Goal: Information Seeking & Learning: Learn about a topic

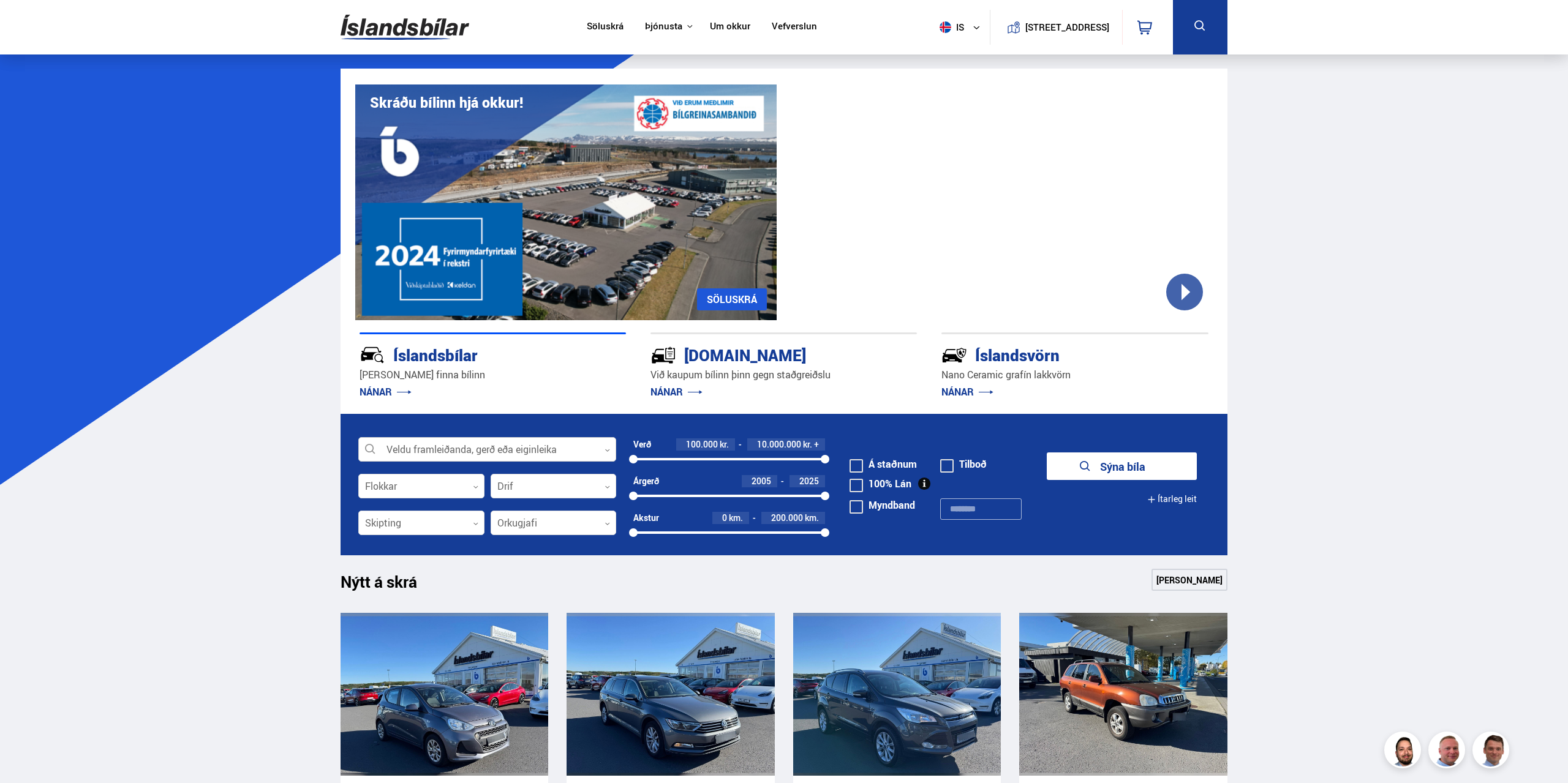
click at [478, 450] on div at bounding box center [487, 450] width 258 height 24
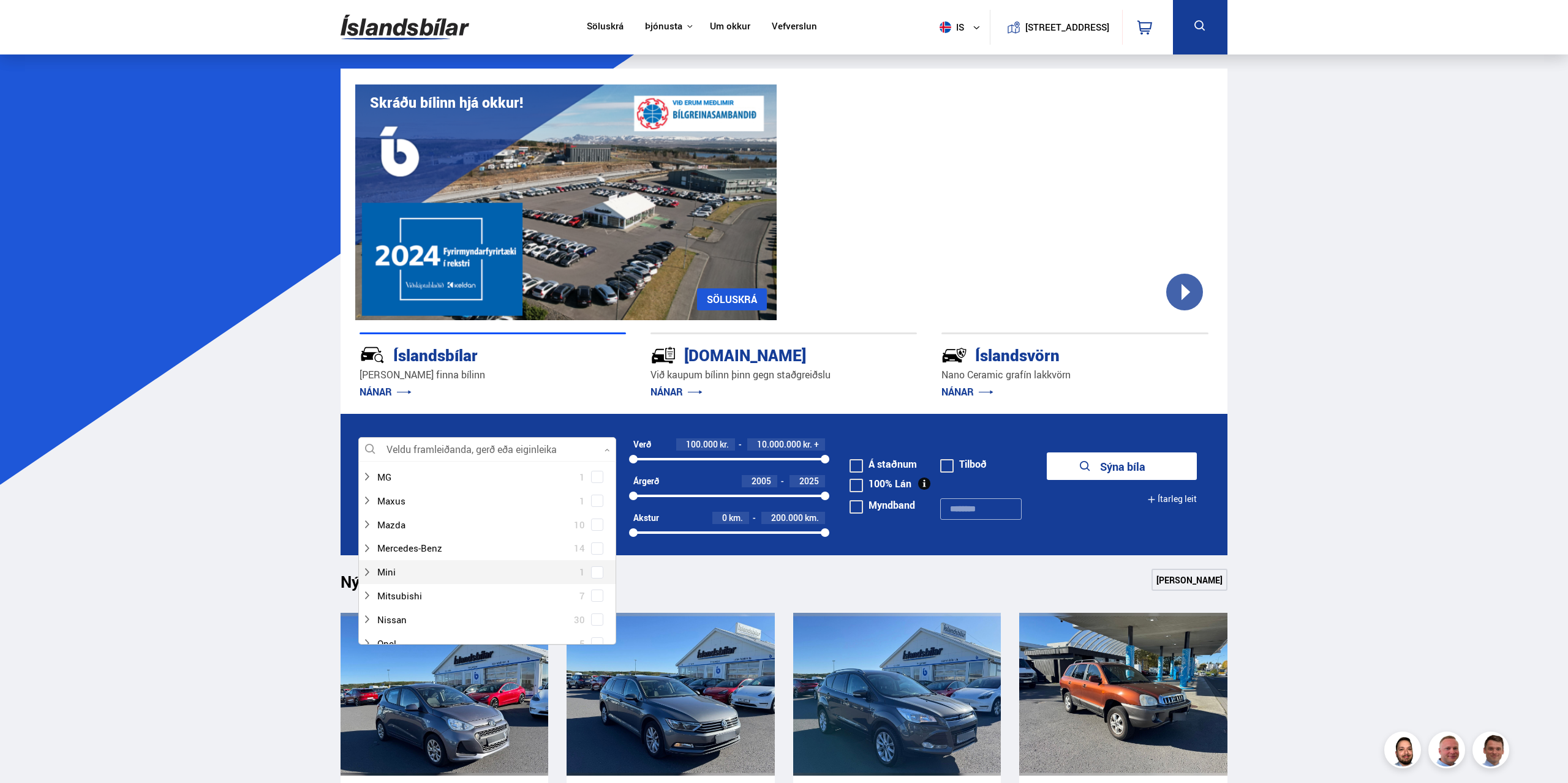
scroll to position [566, 0]
click at [465, 513] on div "Mini 1" at bounding box center [487, 522] width 256 height 24
click at [472, 520] on div at bounding box center [474, 522] width 226 height 17
click at [595, 523] on span at bounding box center [597, 523] width 13 height 13
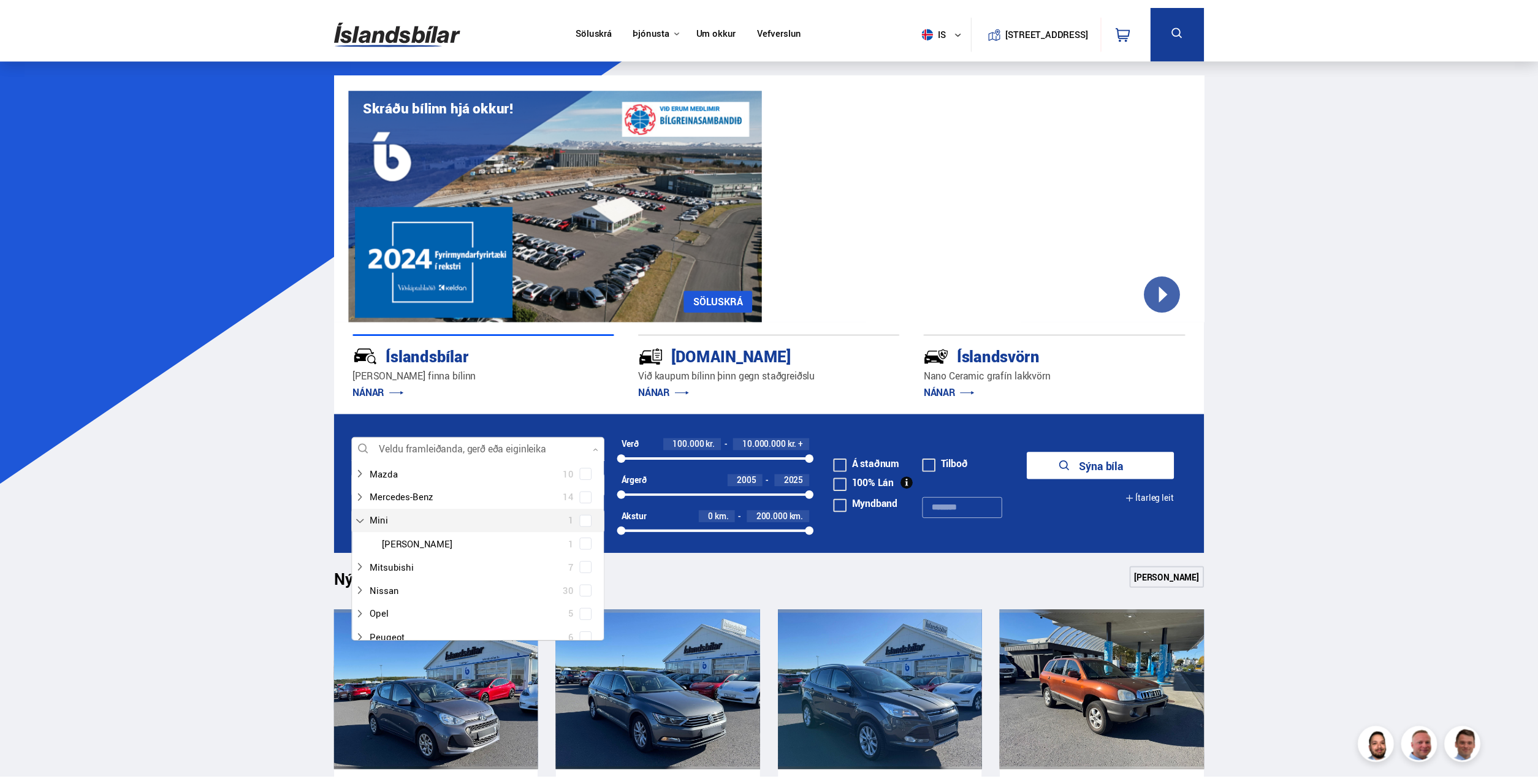
scroll to position [590, 0]
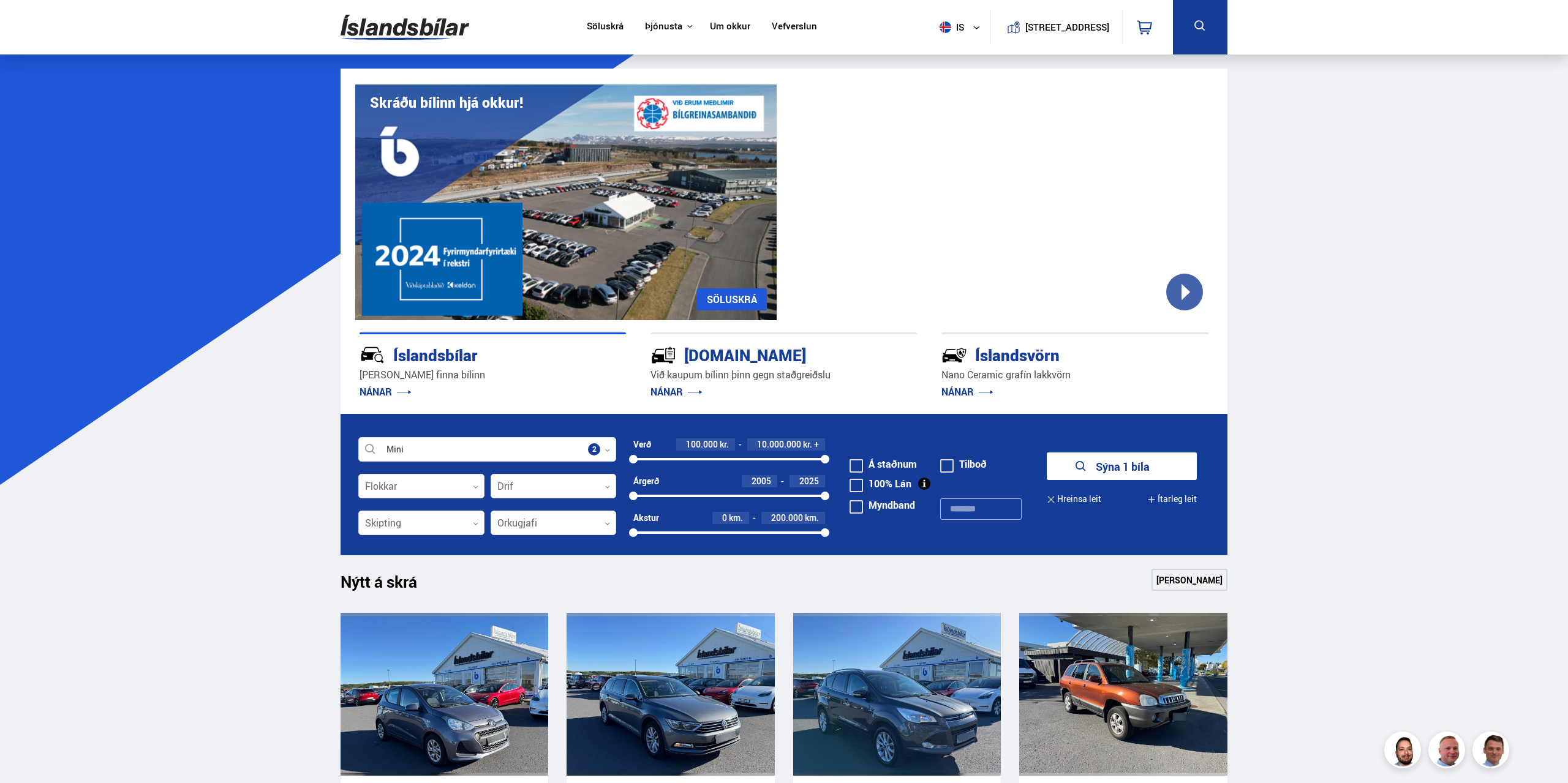
click at [1113, 462] on button "Sýna 1 bíla" at bounding box center [1121, 466] width 150 height 27
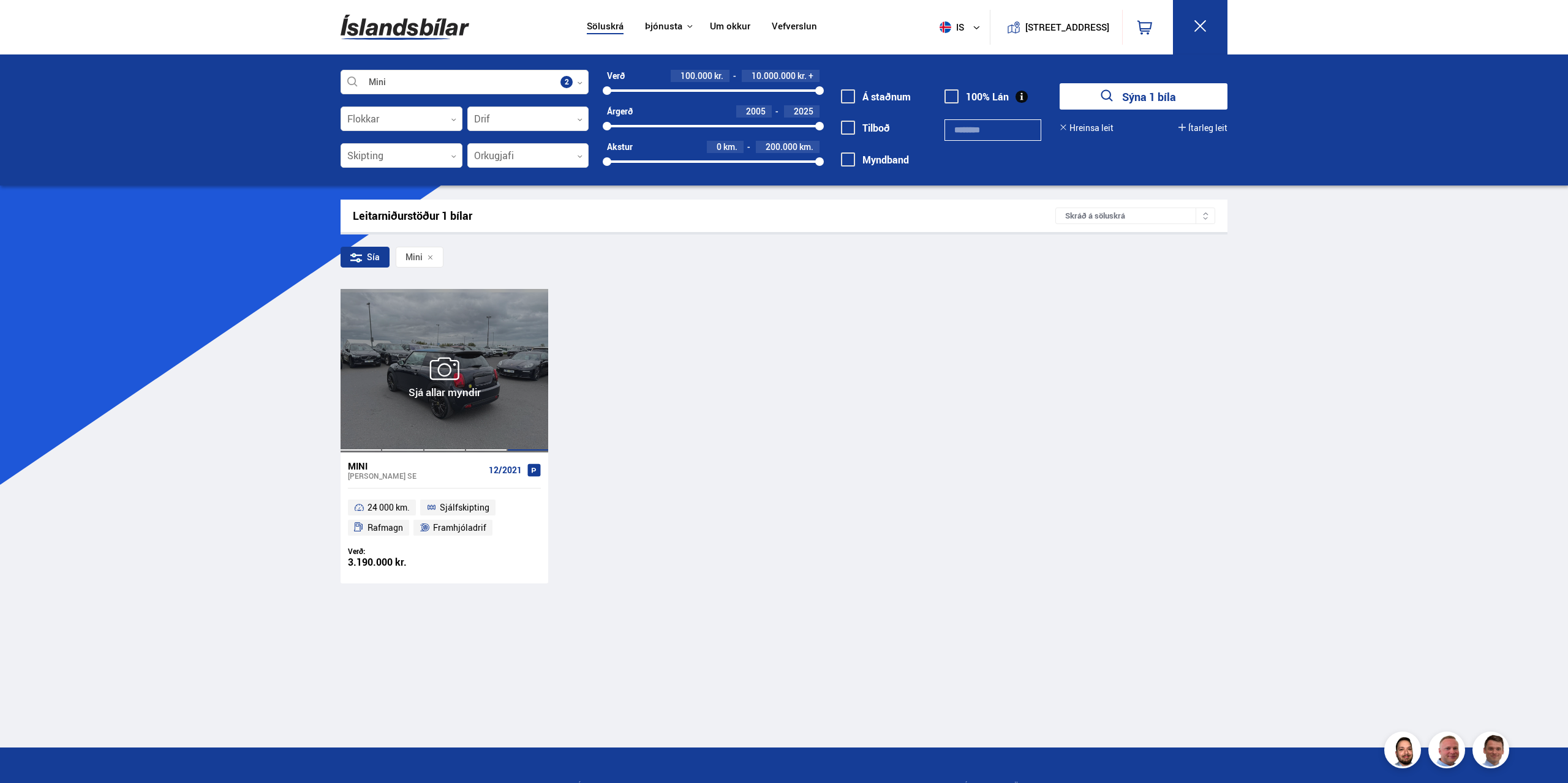
click at [467, 405] on div at bounding box center [486, 370] width 42 height 163
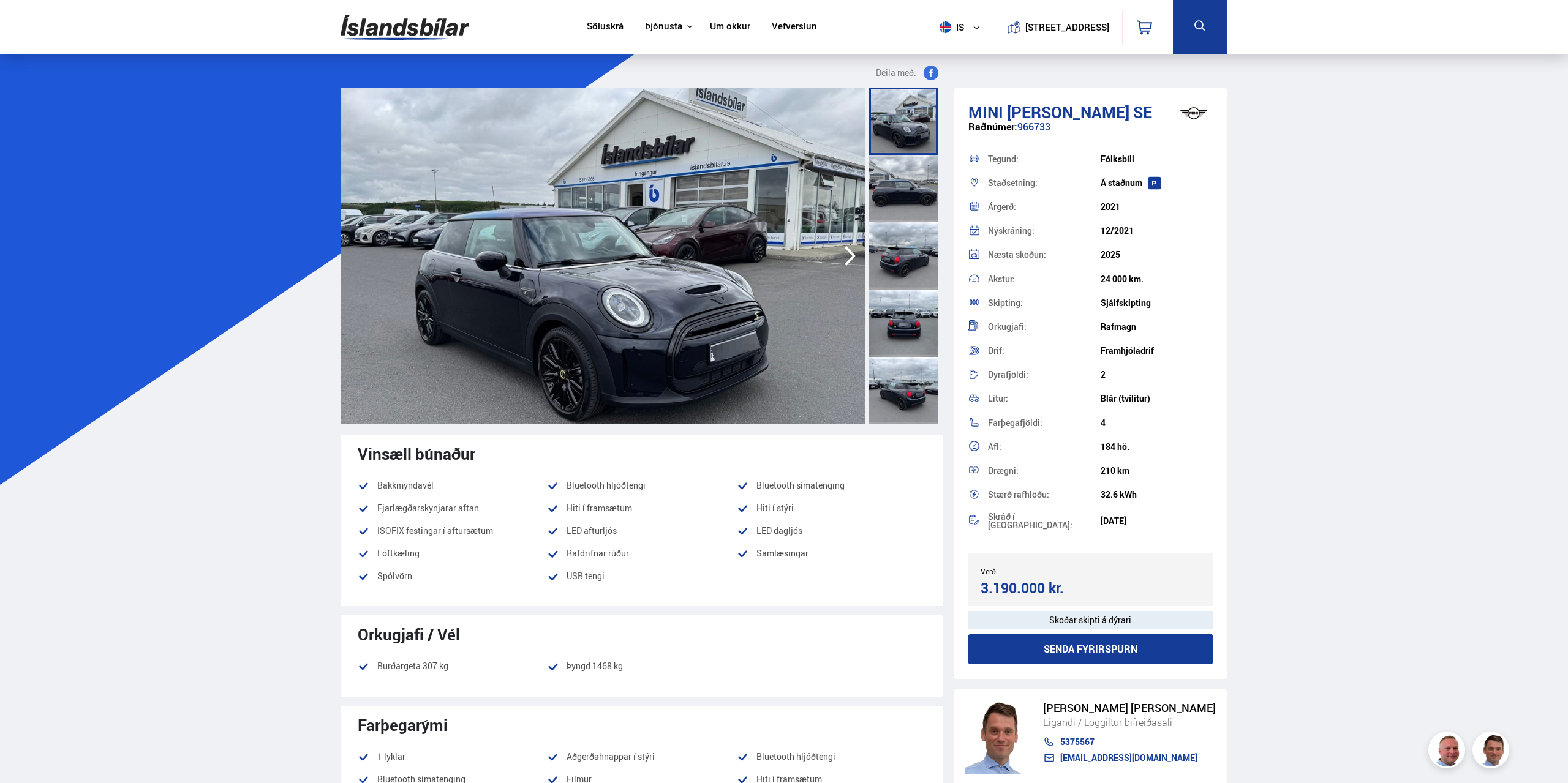
drag, startPoint x: 1155, startPoint y: 506, endPoint x: 1166, endPoint y: 513, distance: 13.0
click at [1166, 513] on div "Tegund: [GEOGRAPHIC_DATA] Staðsetning: Á [GEOGRAPHIC_DATA] Árgerð: 2021 Nýskrán…" at bounding box center [1091, 341] width 245 height 388
click at [1166, 516] on div "[DATE]" at bounding box center [1156, 521] width 112 height 10
drag, startPoint x: 1166, startPoint y: 514, endPoint x: 1127, endPoint y: 516, distance: 39.1
click at [1131, 516] on div "[DATE]" at bounding box center [1156, 521] width 112 height 10
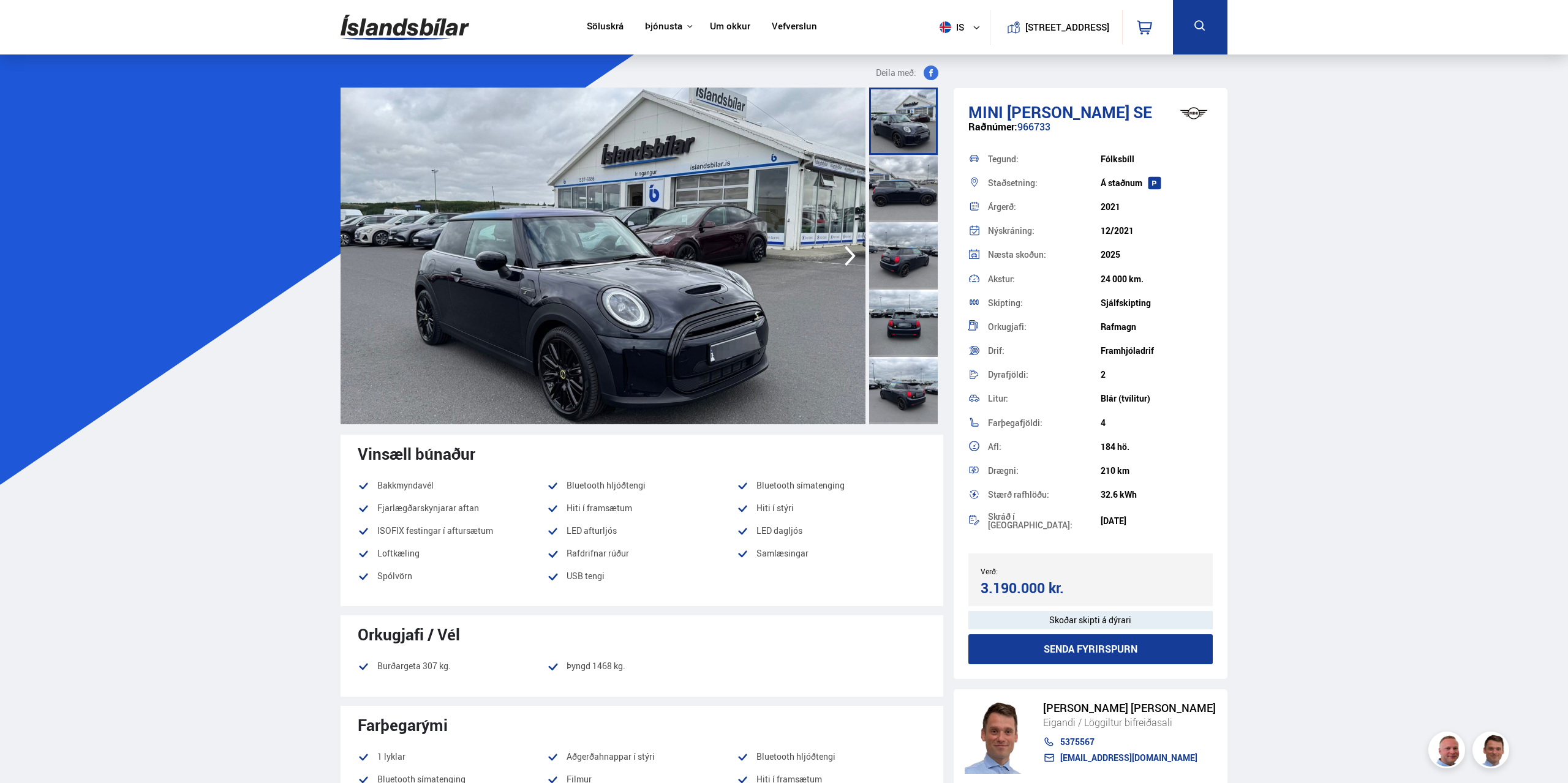
click at [1127, 516] on div "[DATE]" at bounding box center [1156, 521] width 112 height 10
drag, startPoint x: 1123, startPoint y: 481, endPoint x: 1089, endPoint y: 471, distance: 35.4
click at [1089, 471] on div "Drægni: 210 km" at bounding box center [1091, 470] width 245 height 24
click at [1092, 471] on div "Drægni:" at bounding box center [1044, 471] width 112 height 8
click at [845, 254] on icon "button" at bounding box center [850, 256] width 24 height 29
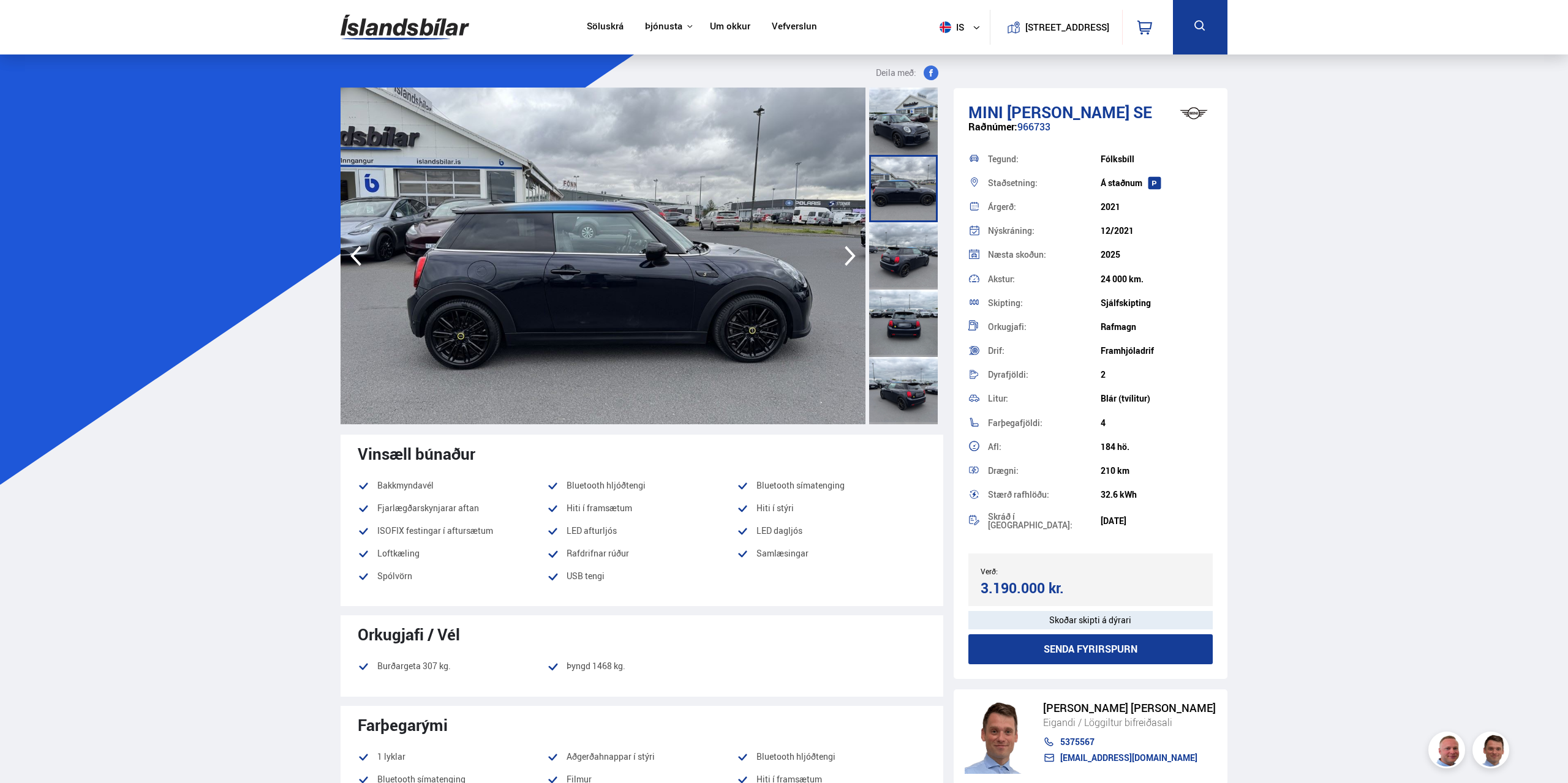
click at [845, 254] on icon "button" at bounding box center [850, 256] width 24 height 29
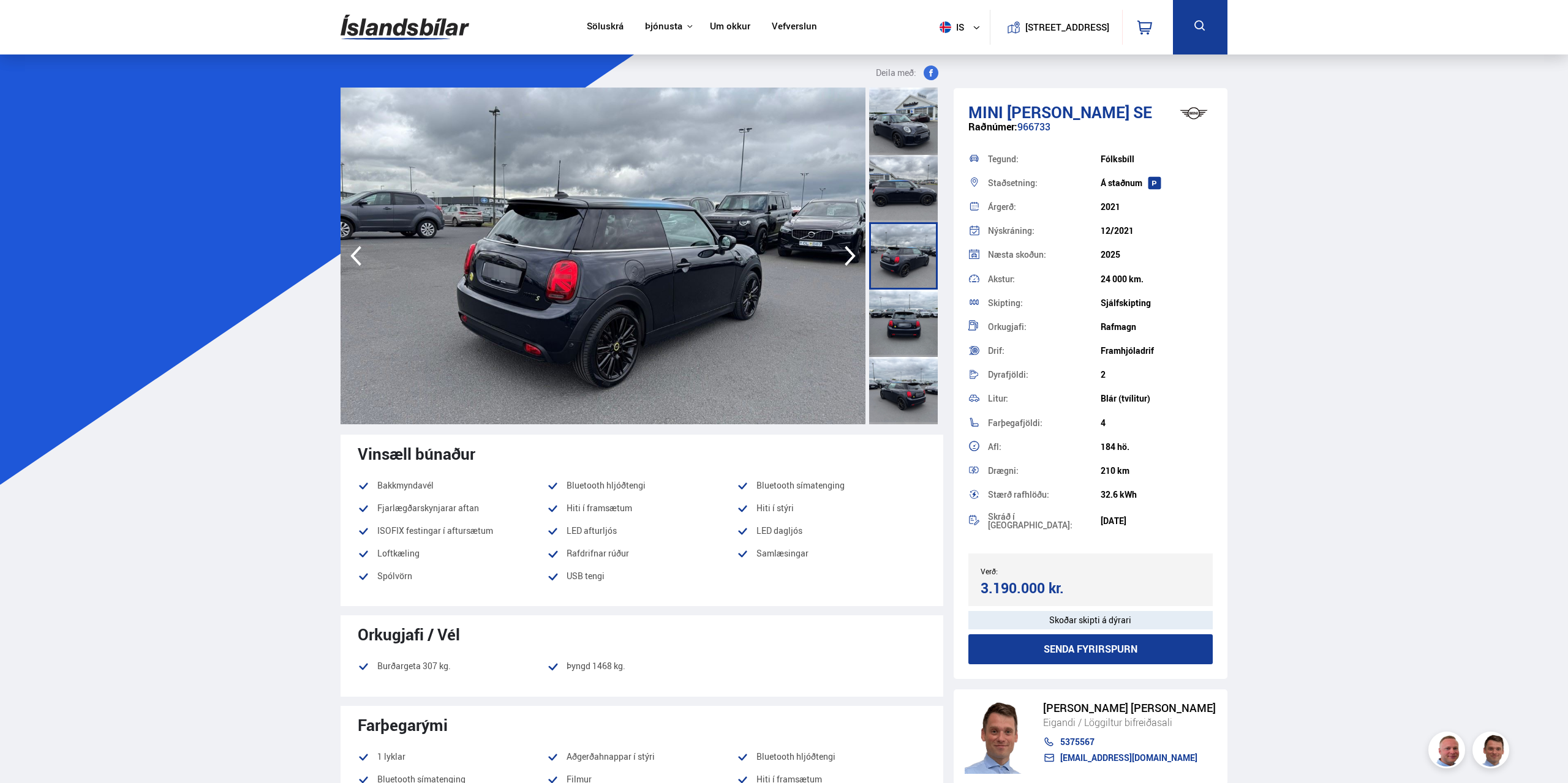
click at [845, 254] on icon "button" at bounding box center [850, 256] width 24 height 29
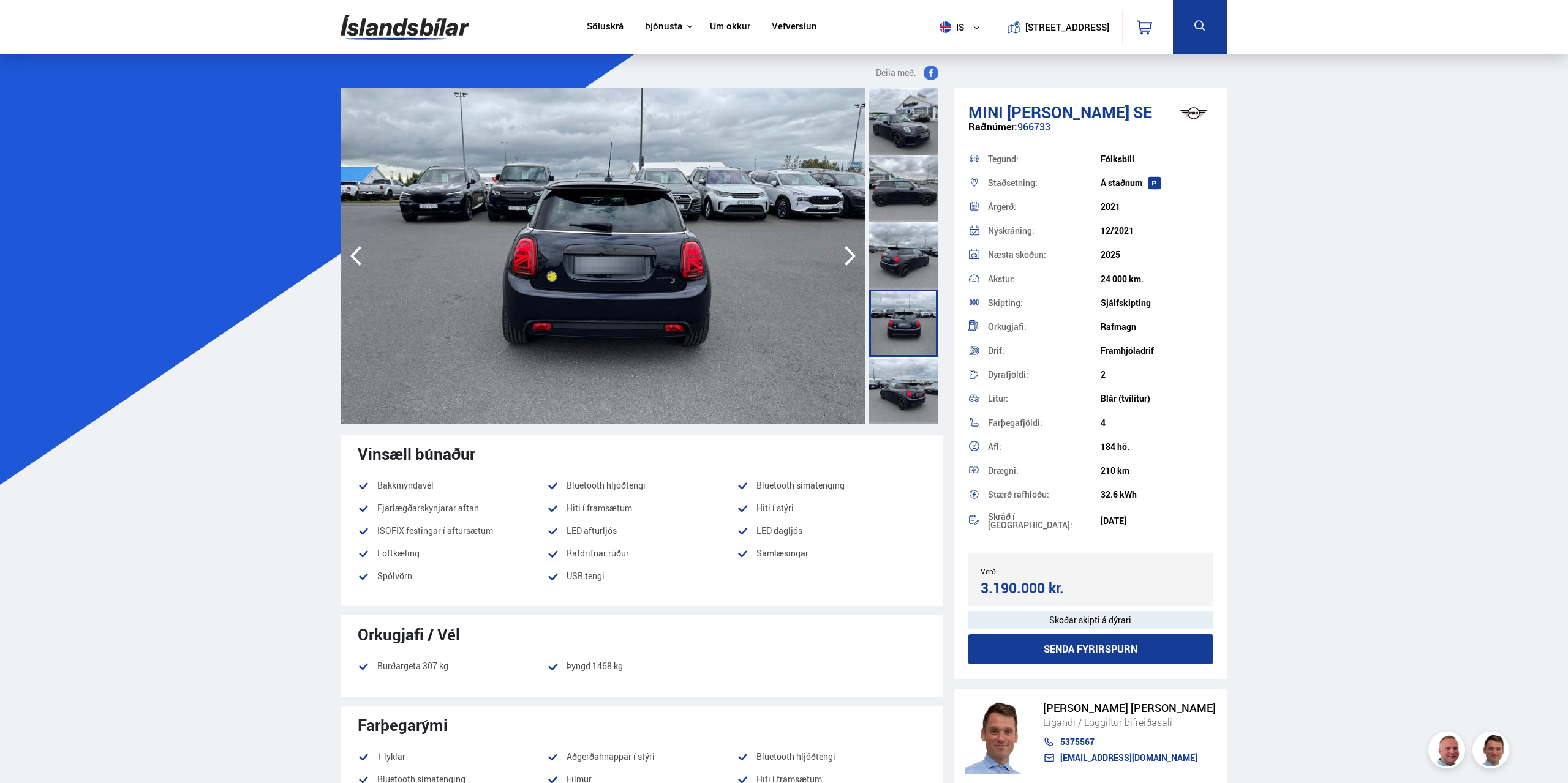
click at [845, 254] on icon "button" at bounding box center [850, 256] width 24 height 29
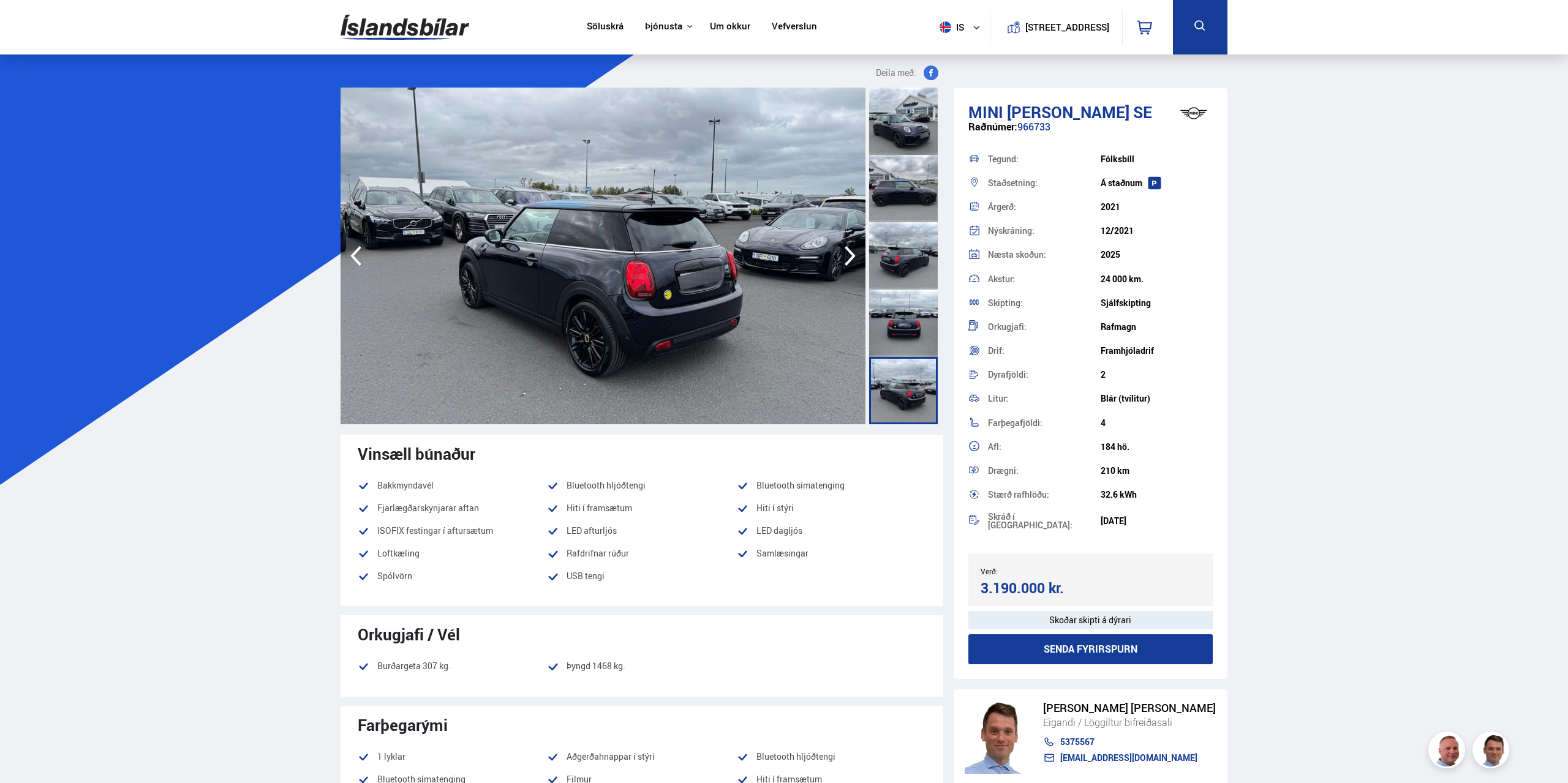
click at [845, 254] on icon "button" at bounding box center [850, 256] width 24 height 29
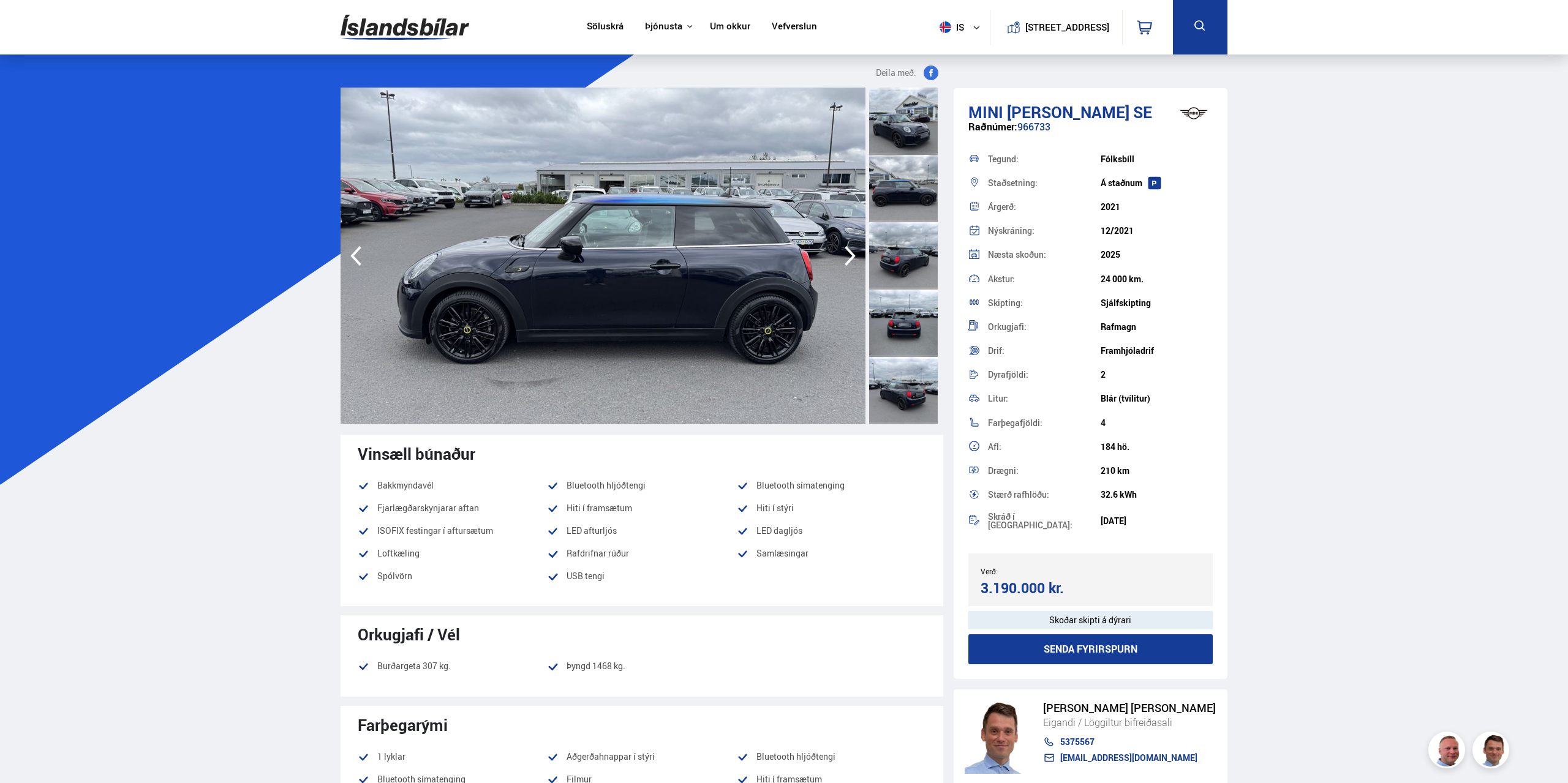
click at [845, 254] on icon "button" at bounding box center [850, 256] width 24 height 29
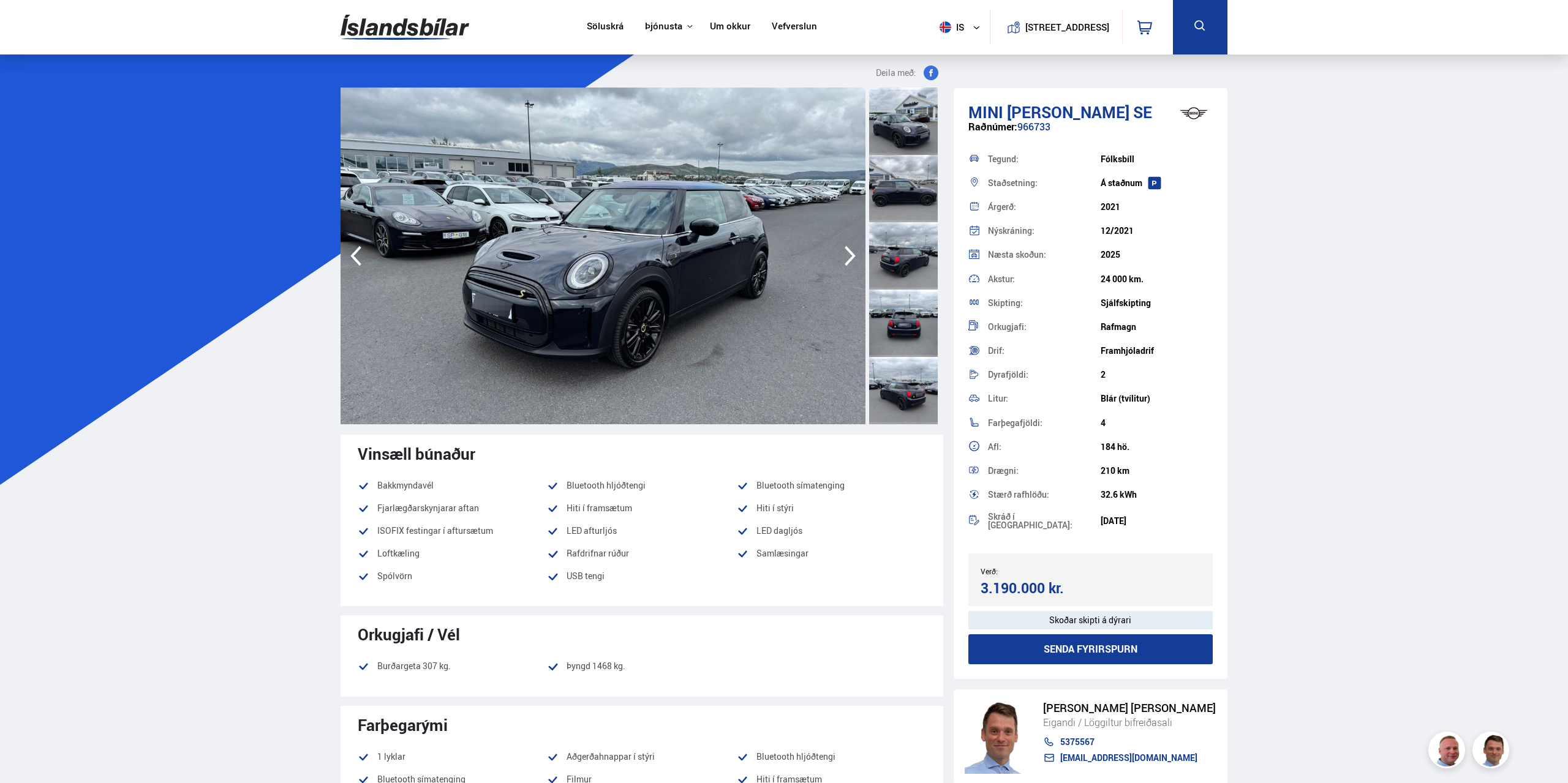
click at [845, 254] on icon "button" at bounding box center [850, 256] width 24 height 29
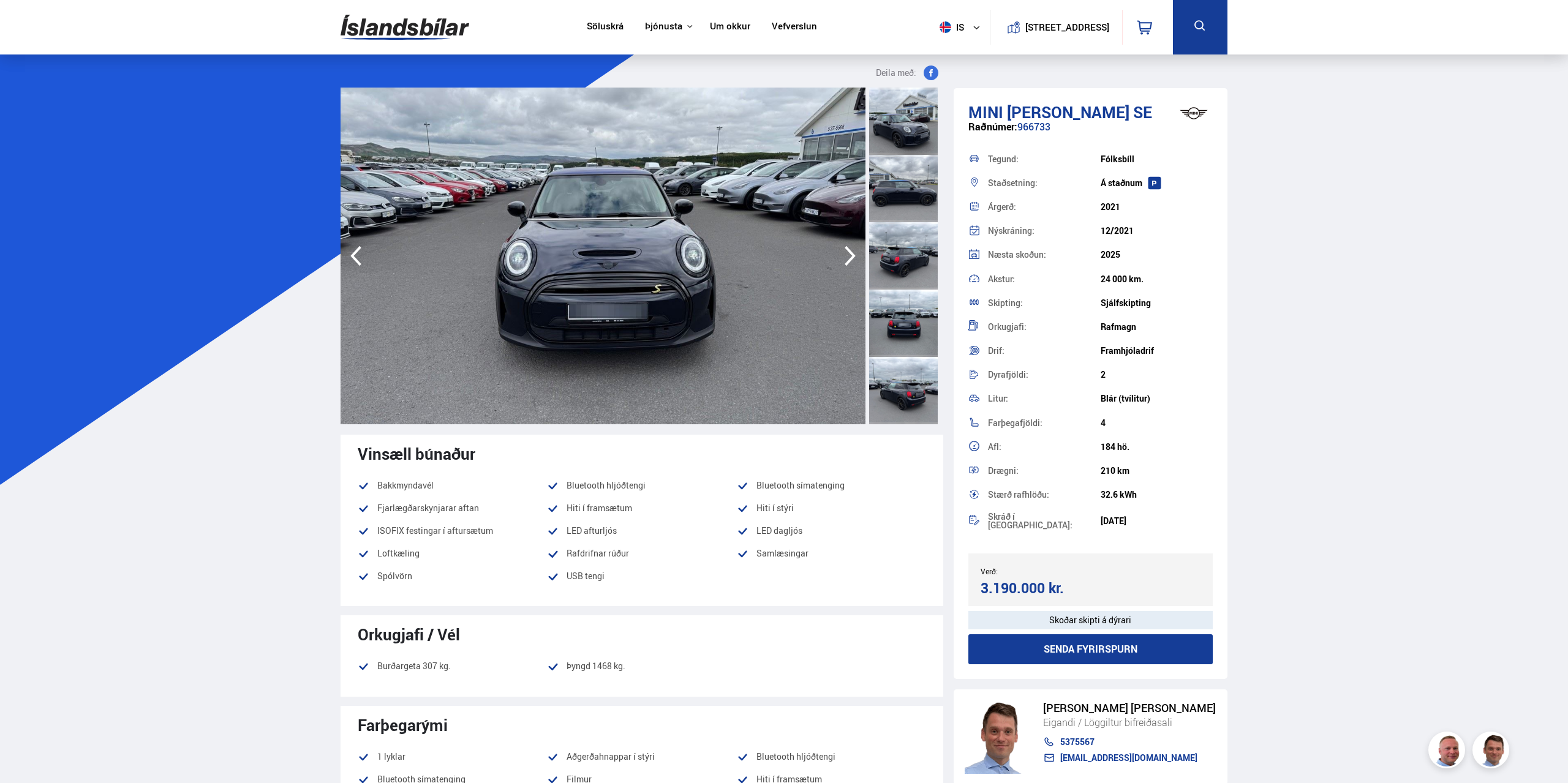
click at [845, 254] on icon "button" at bounding box center [850, 256] width 24 height 29
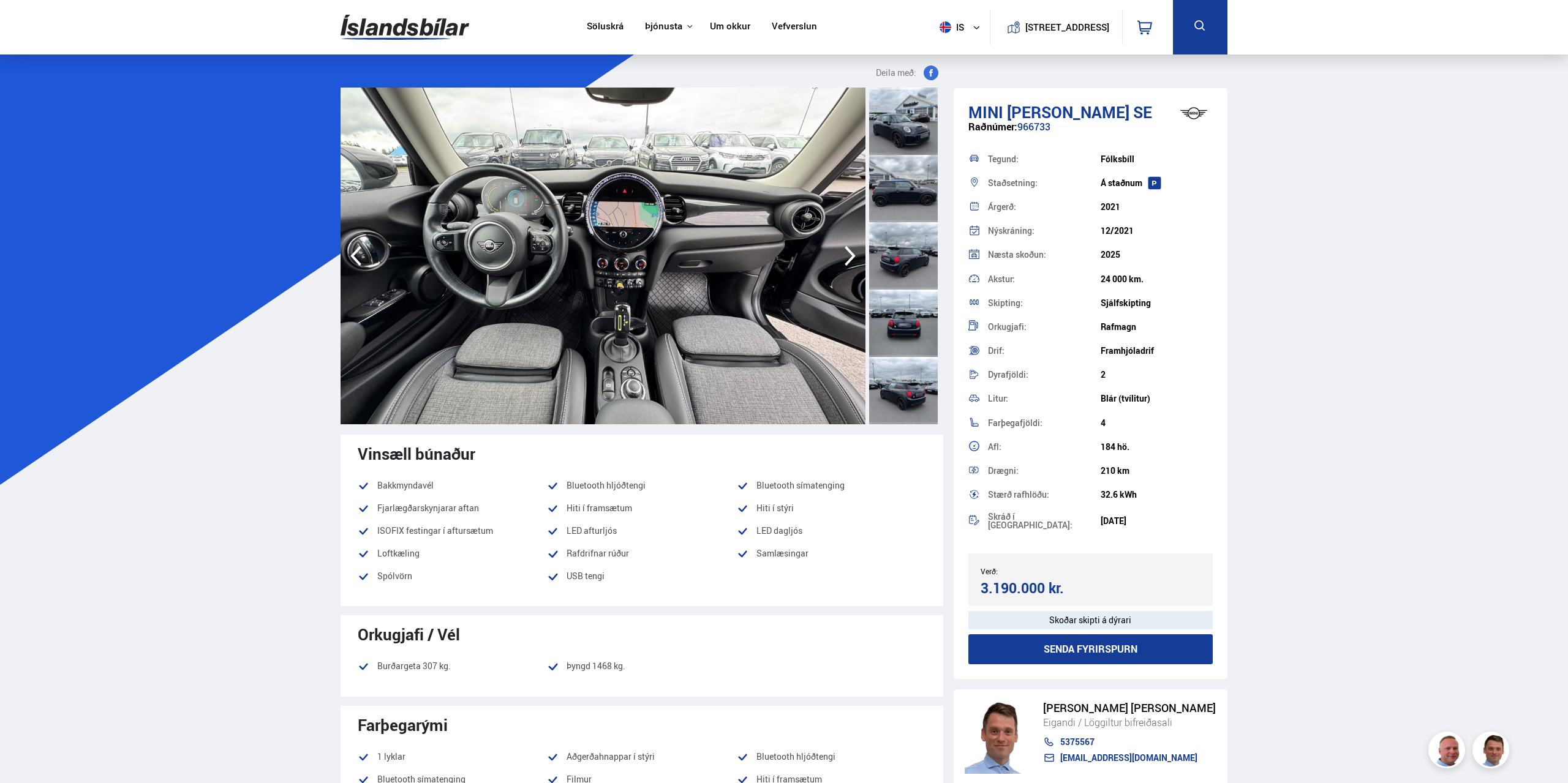
click at [845, 254] on icon "button" at bounding box center [850, 256] width 24 height 29
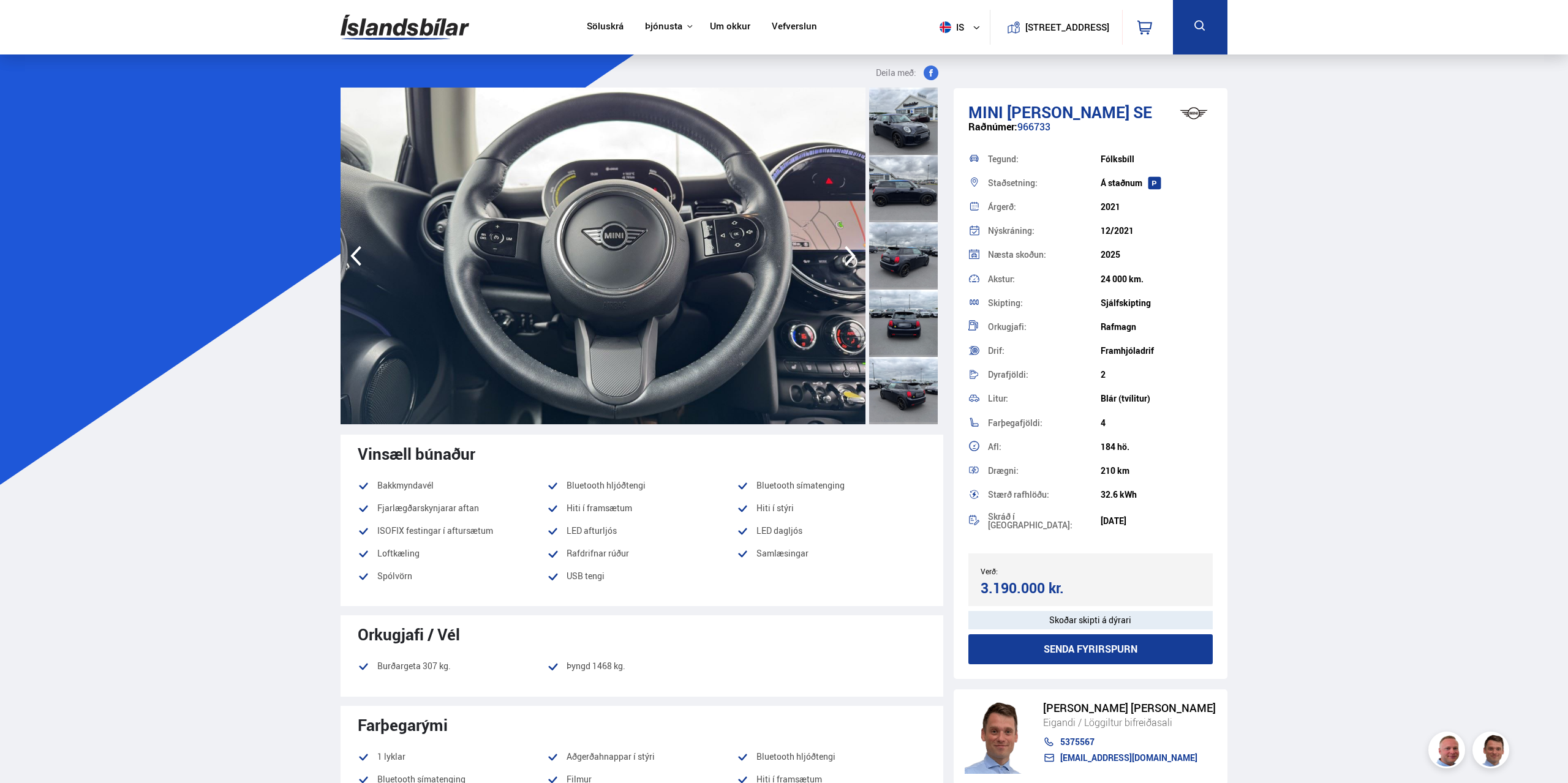
click at [845, 254] on icon "button" at bounding box center [850, 256] width 24 height 29
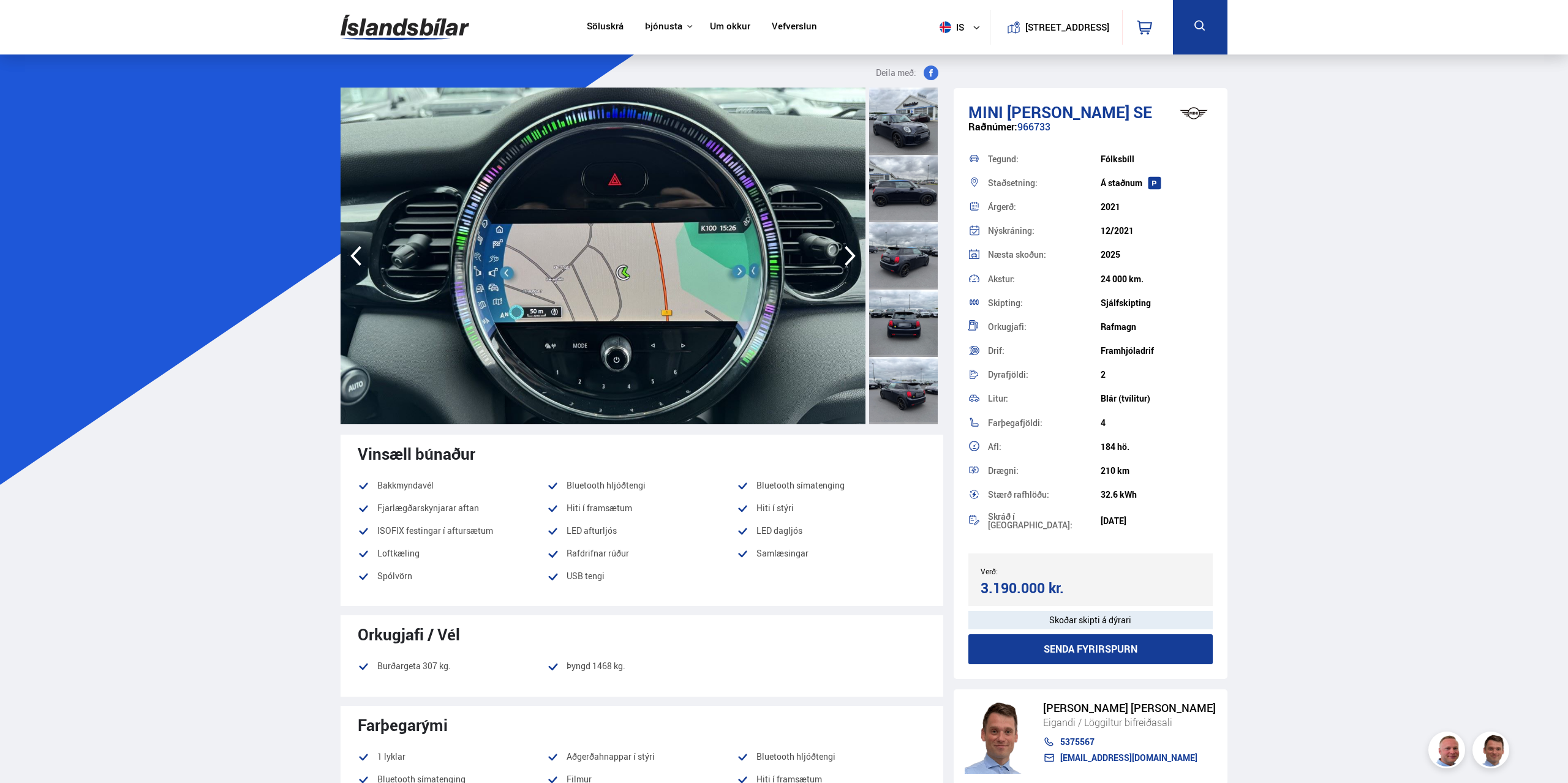
click at [845, 254] on icon "button" at bounding box center [850, 256] width 24 height 29
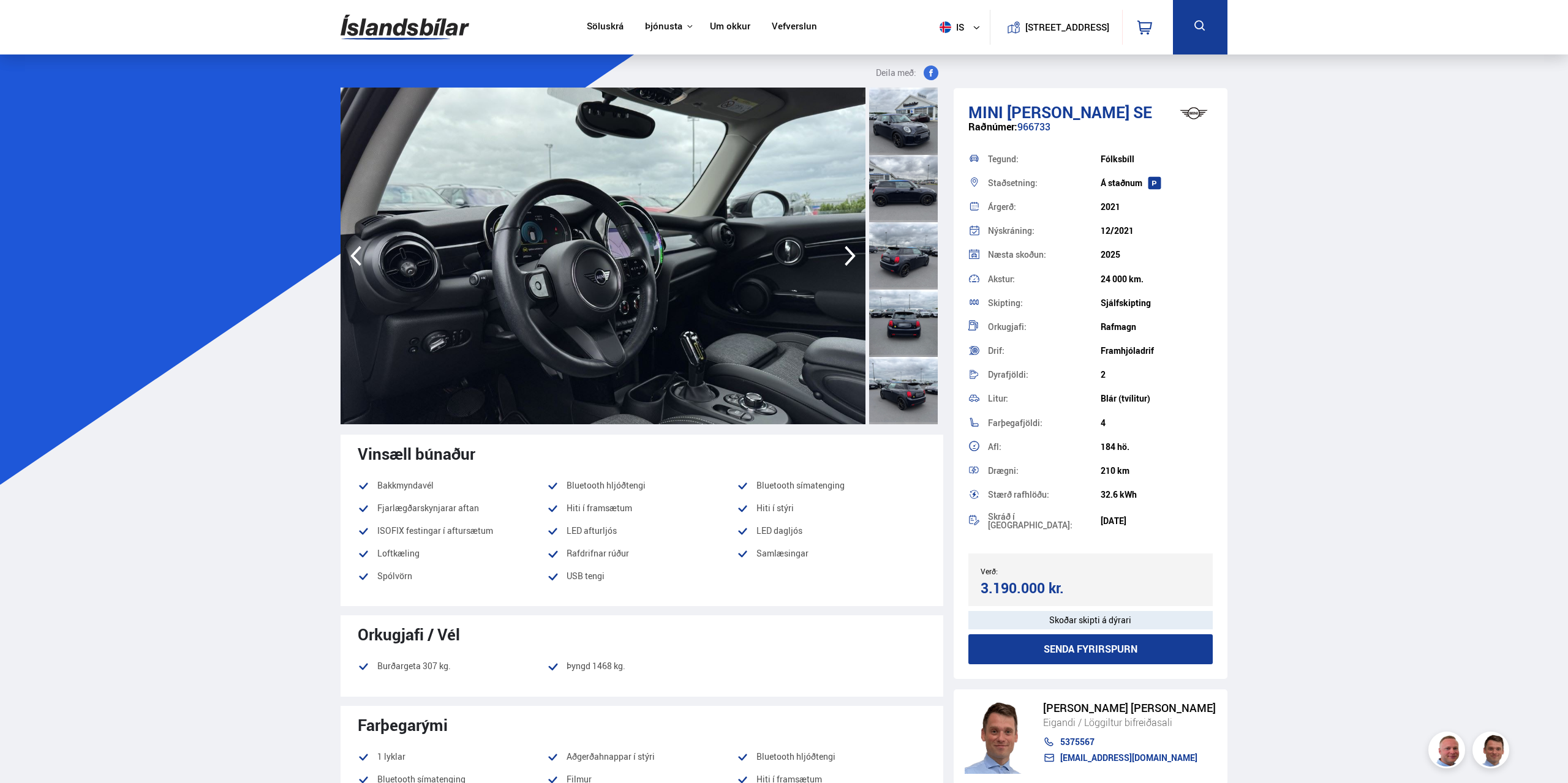
click at [845, 254] on icon "button" at bounding box center [850, 256] width 24 height 29
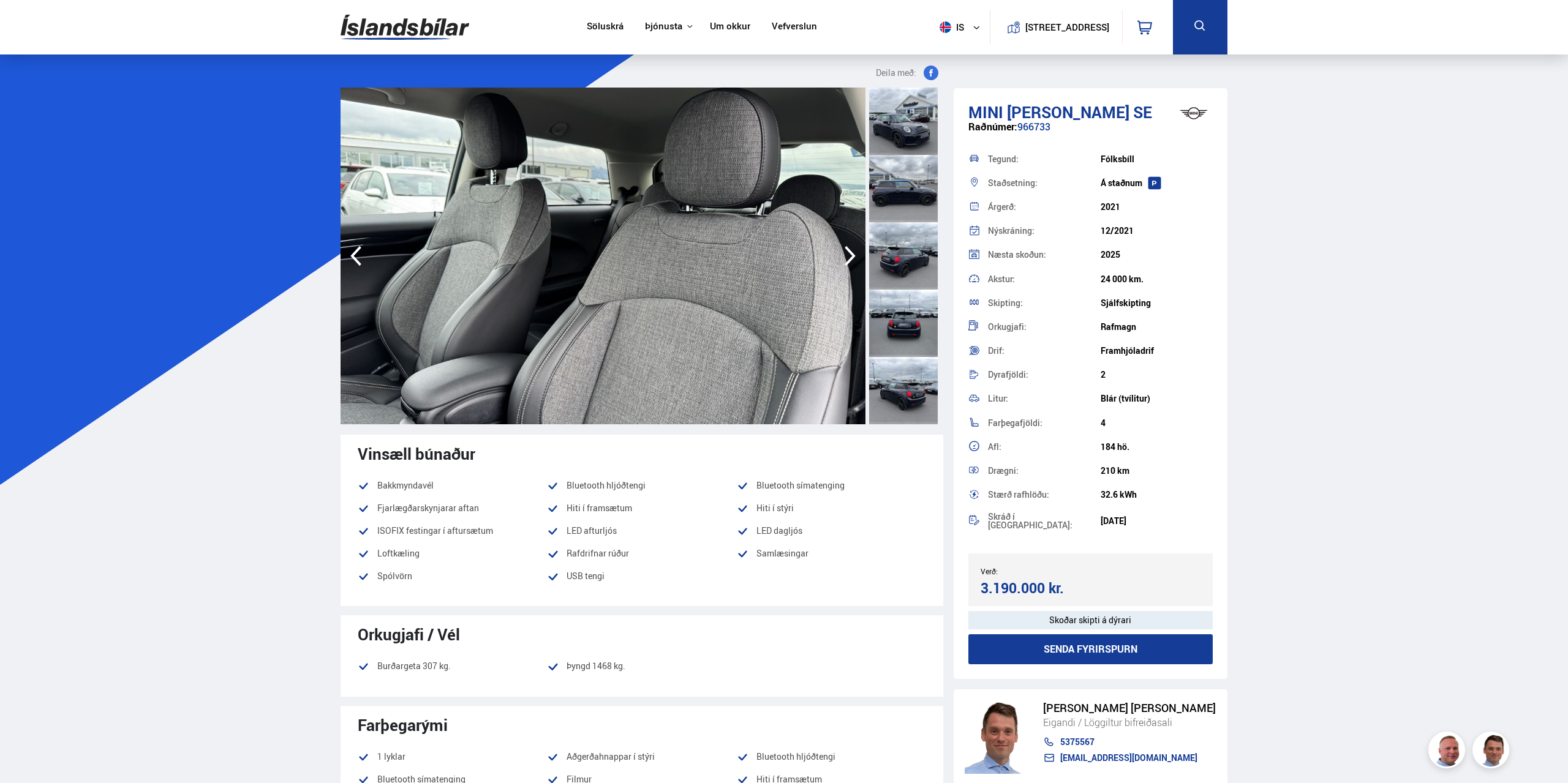
click at [845, 254] on icon "button" at bounding box center [850, 256] width 24 height 29
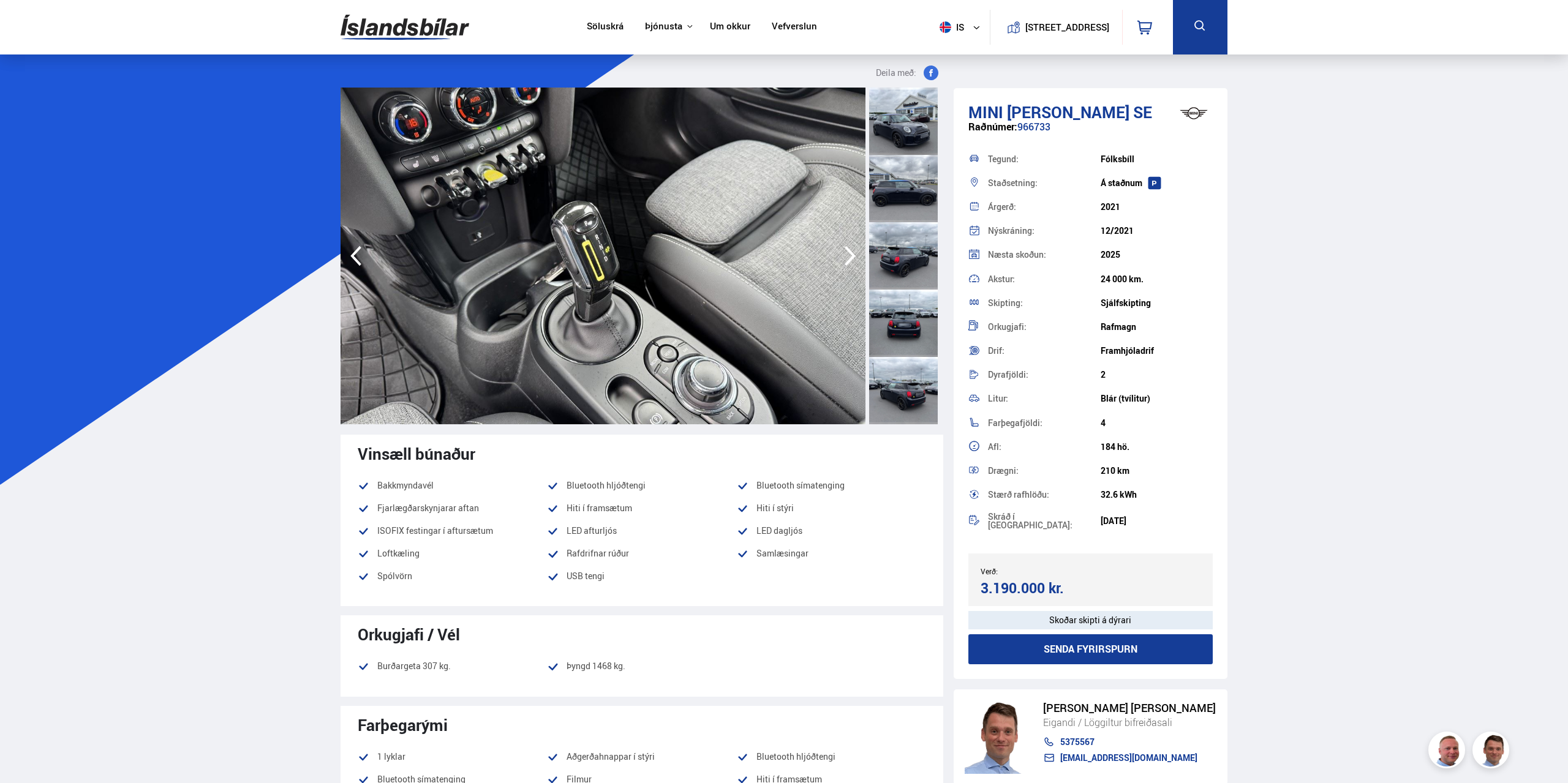
click at [845, 253] on icon "button" at bounding box center [850, 256] width 24 height 29
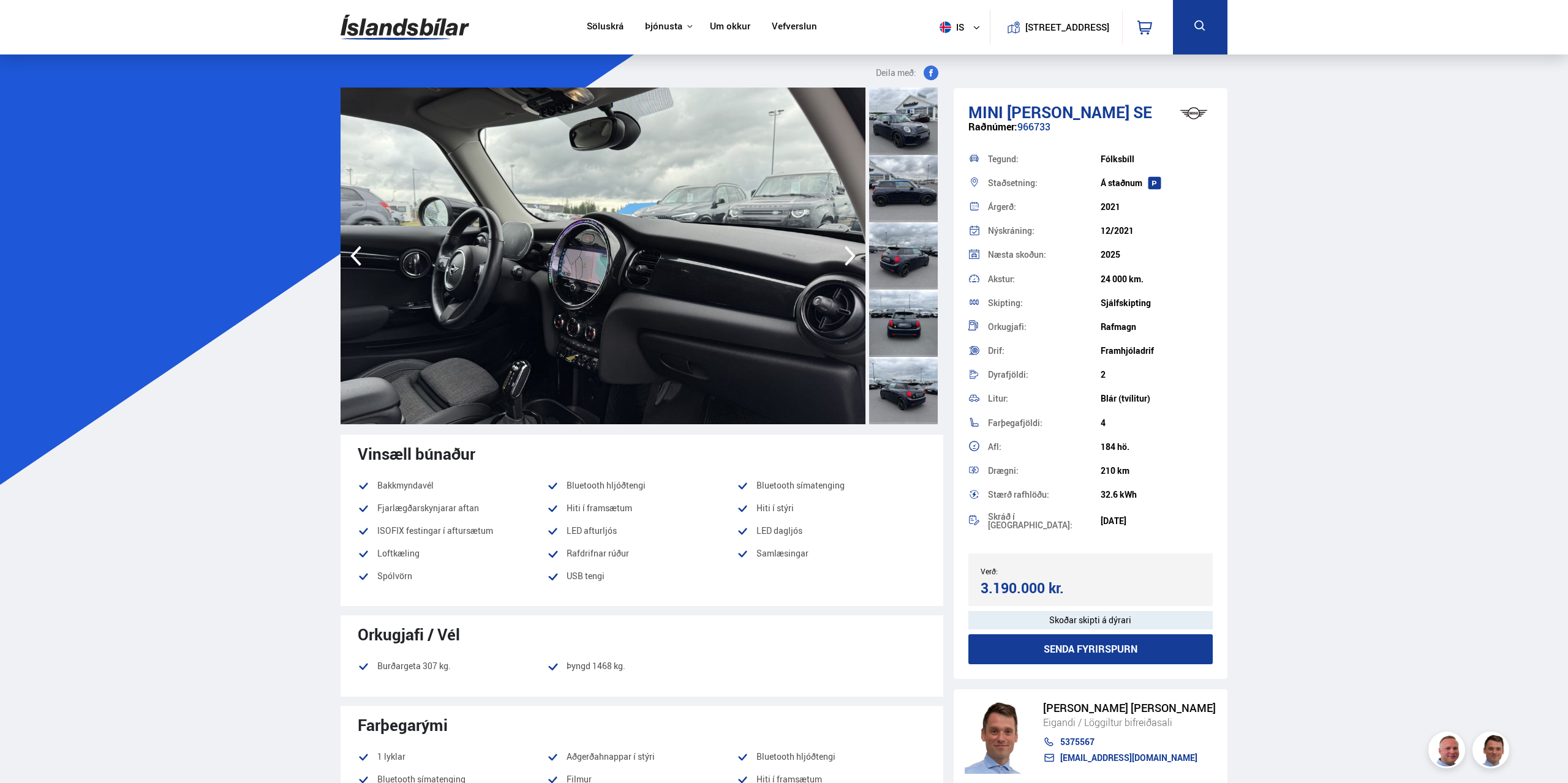
click at [845, 253] on icon "button" at bounding box center [850, 256] width 24 height 29
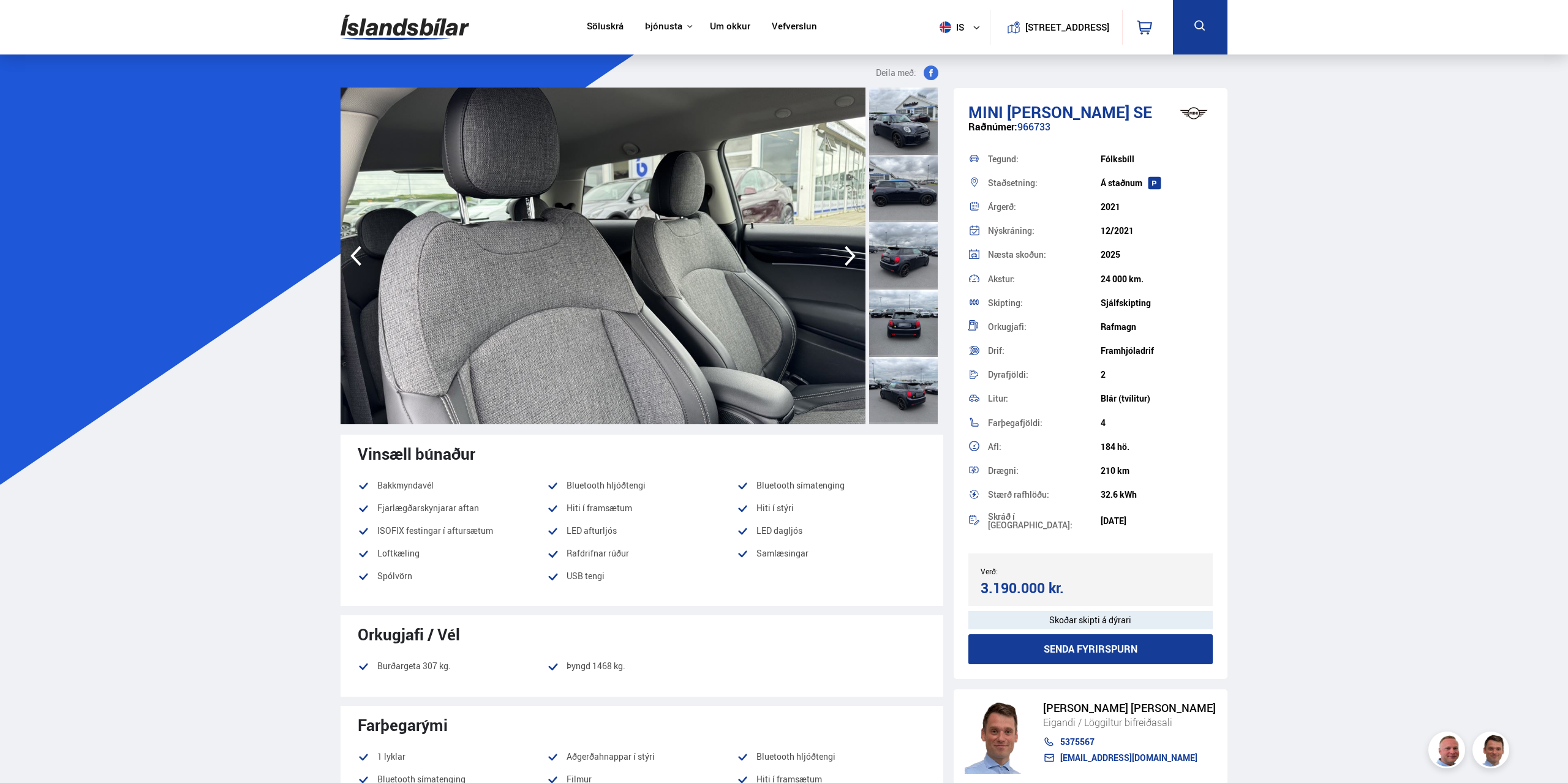
click at [845, 253] on icon "button" at bounding box center [850, 256] width 24 height 29
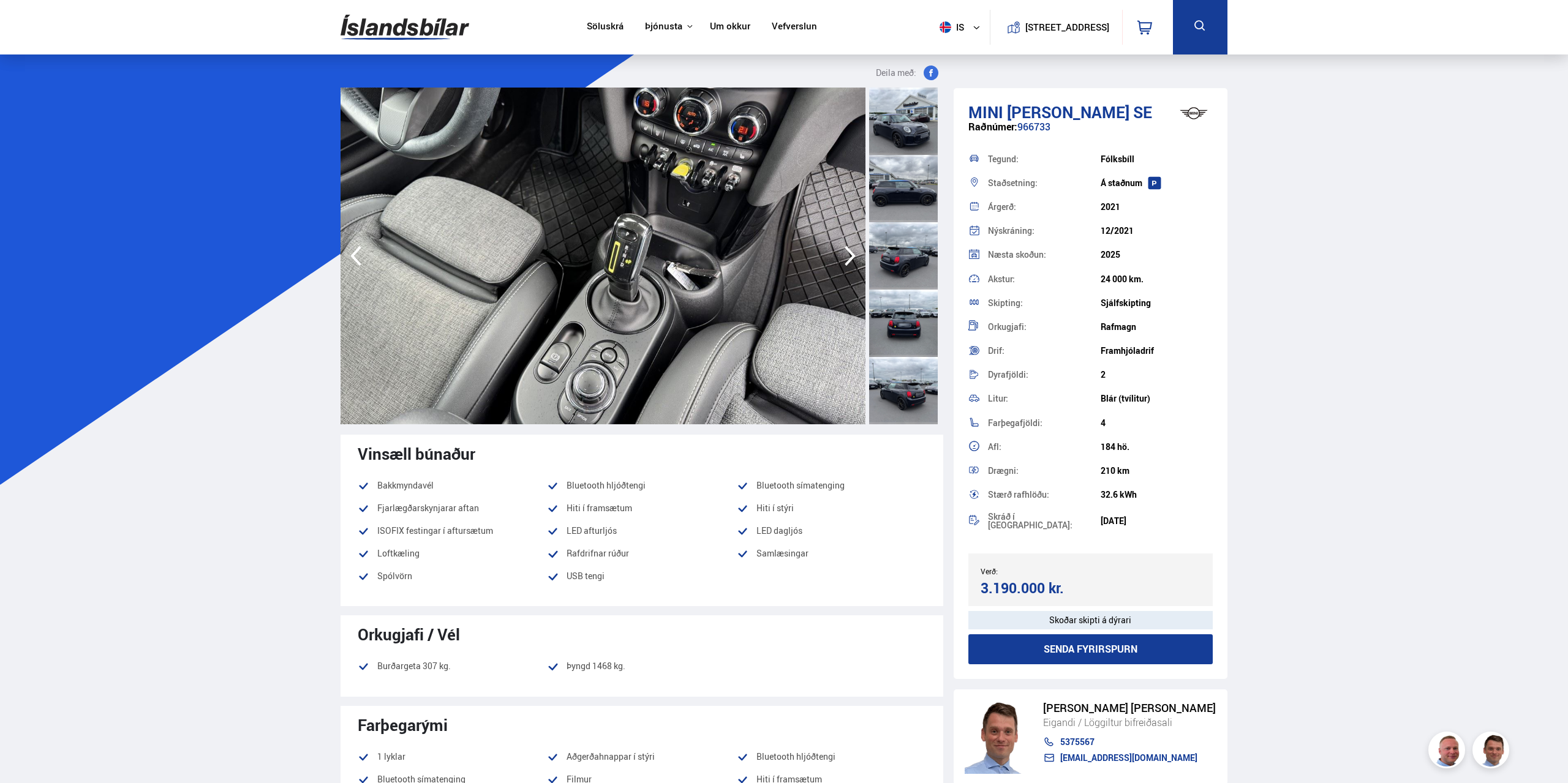
click at [845, 253] on icon "button" at bounding box center [850, 256] width 24 height 29
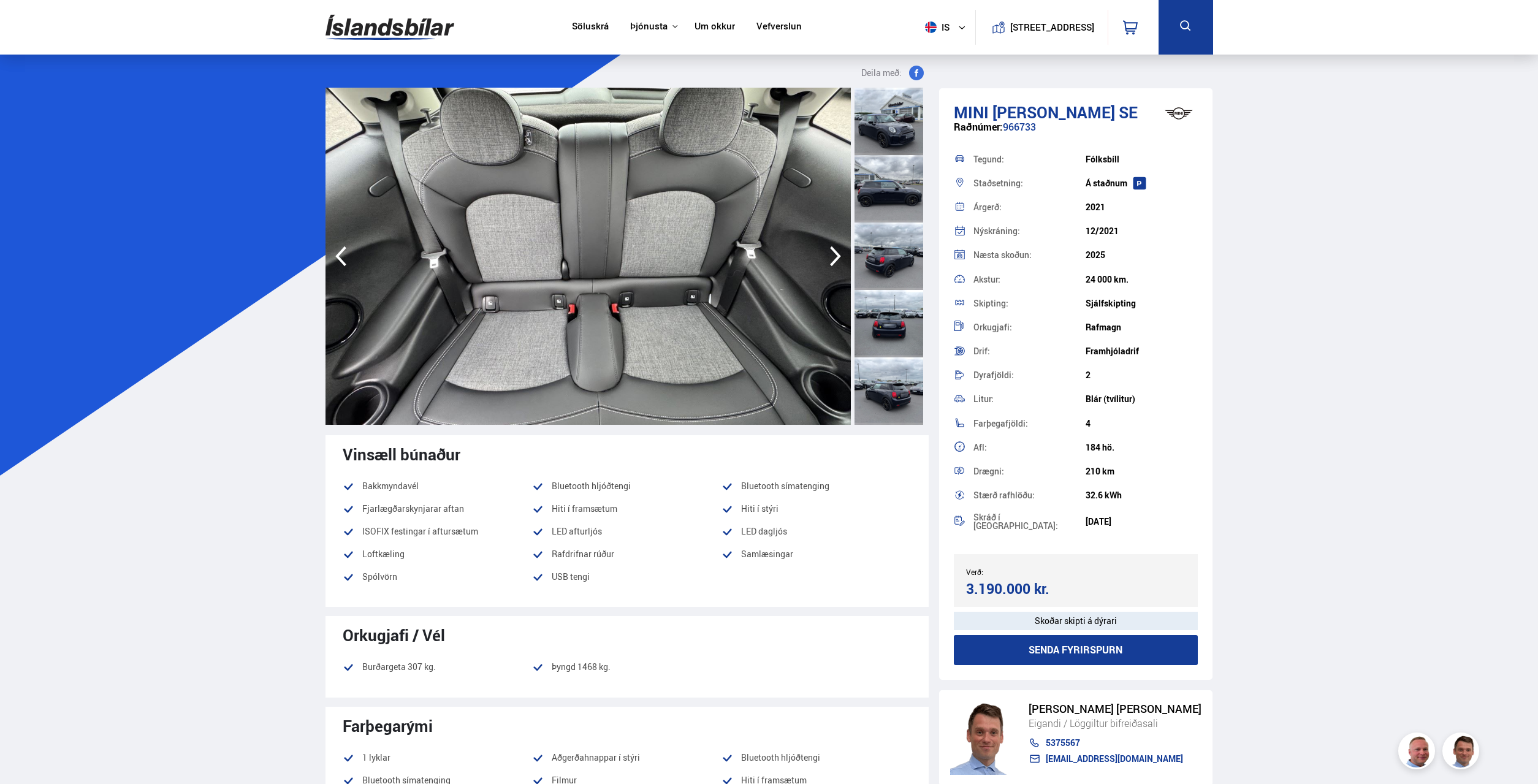
drag, startPoint x: 1092, startPoint y: 471, endPoint x: 1079, endPoint y: 471, distance: 13.0
click at [1079, 471] on div "Drægni: 210 km" at bounding box center [1076, 471] width 245 height 24
click at [1079, 471] on div "Drægni:" at bounding box center [1030, 471] width 112 height 8
click at [831, 259] on icon "button" at bounding box center [835, 256] width 24 height 29
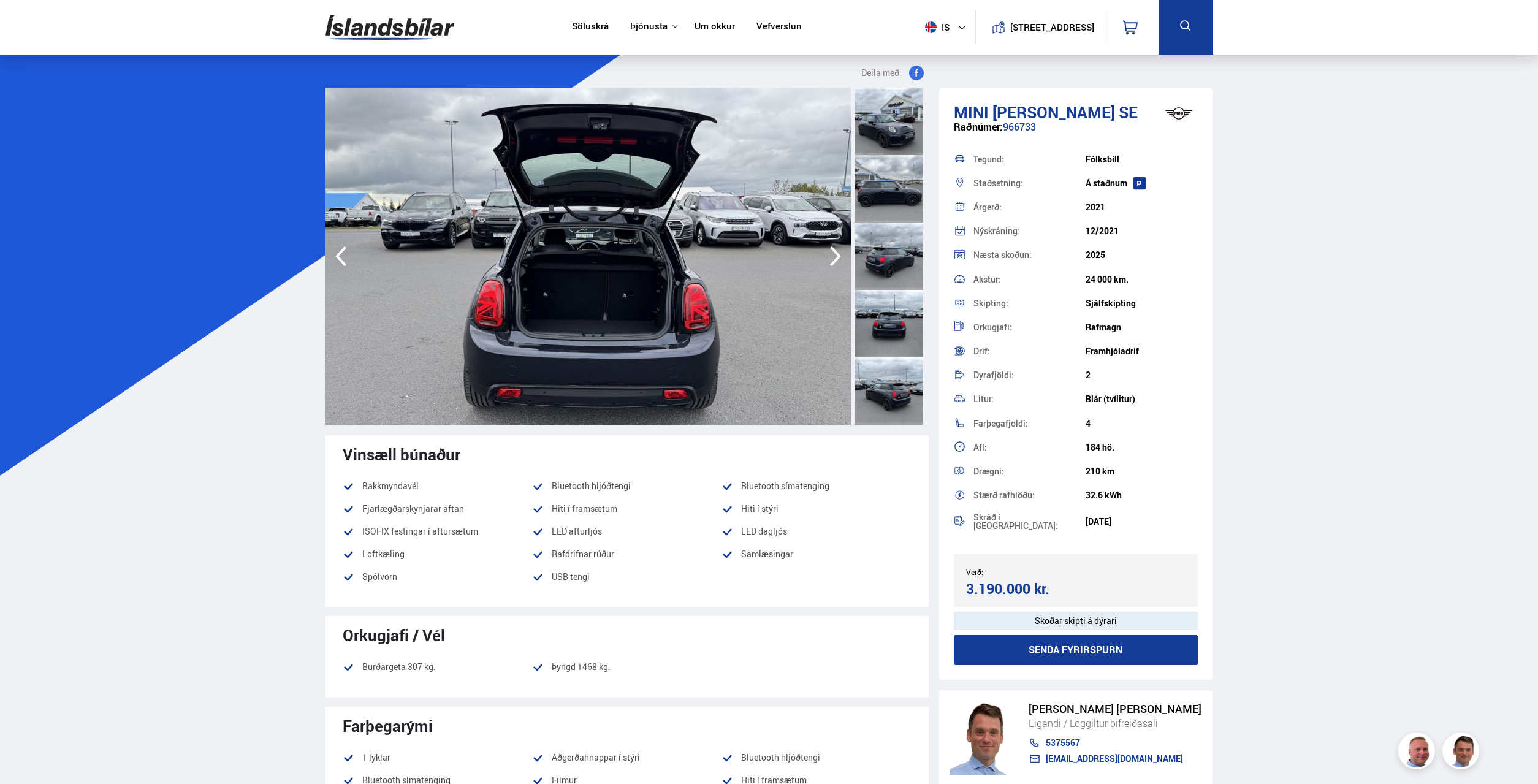
click at [831, 259] on icon "button" at bounding box center [835, 256] width 24 height 29
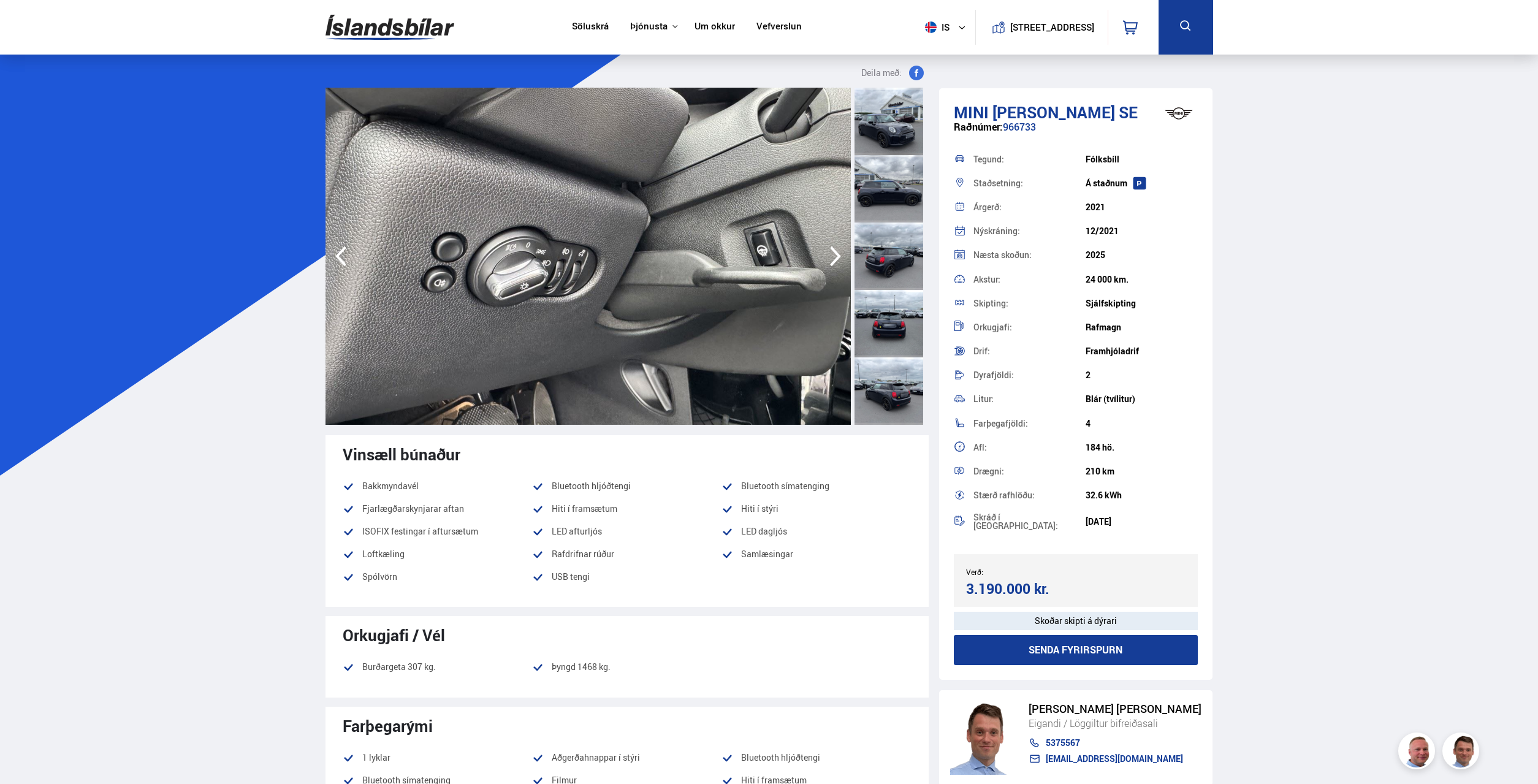
click at [831, 259] on icon "button" at bounding box center [835, 256] width 24 height 29
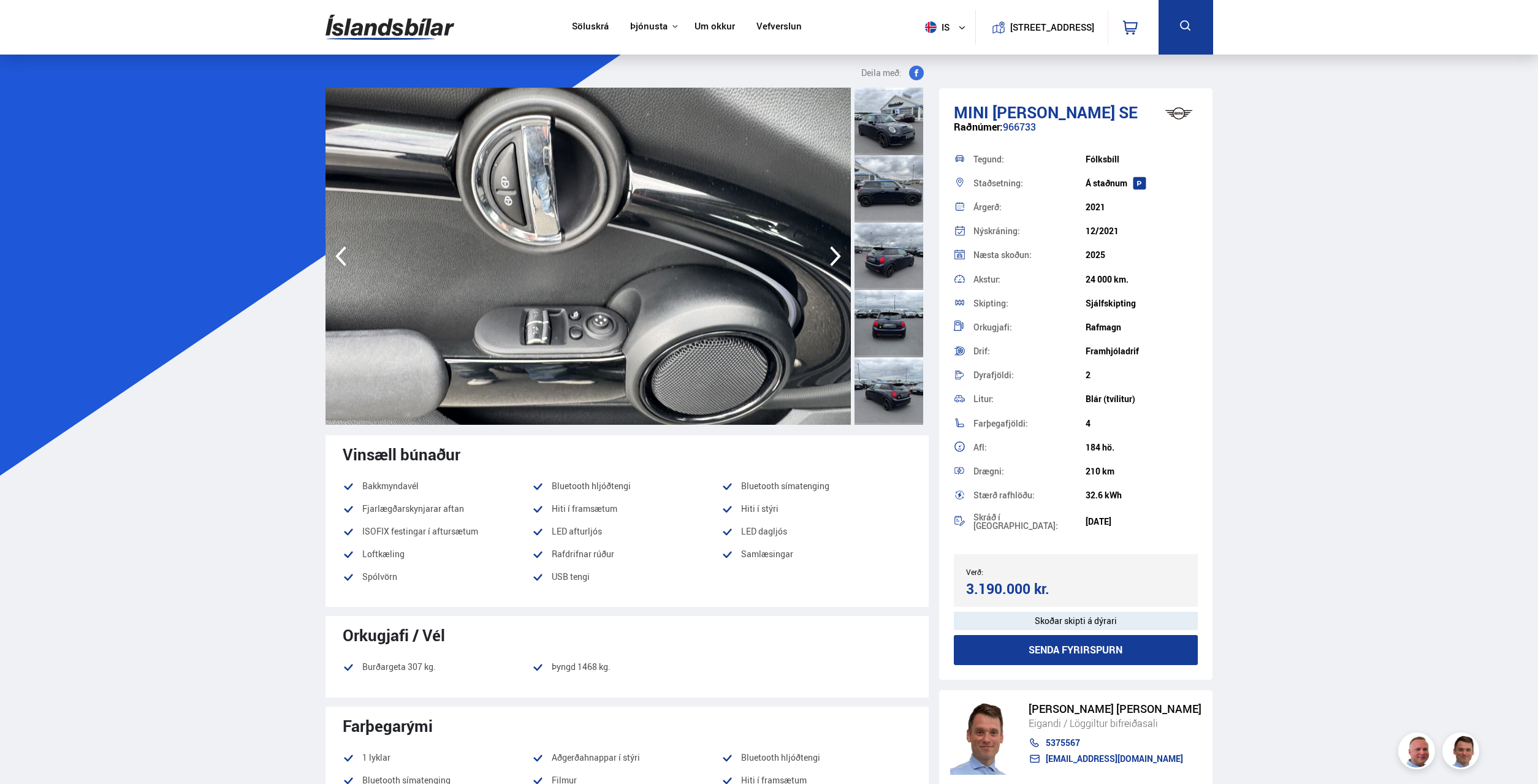
click at [831, 259] on icon "button" at bounding box center [835, 256] width 24 height 29
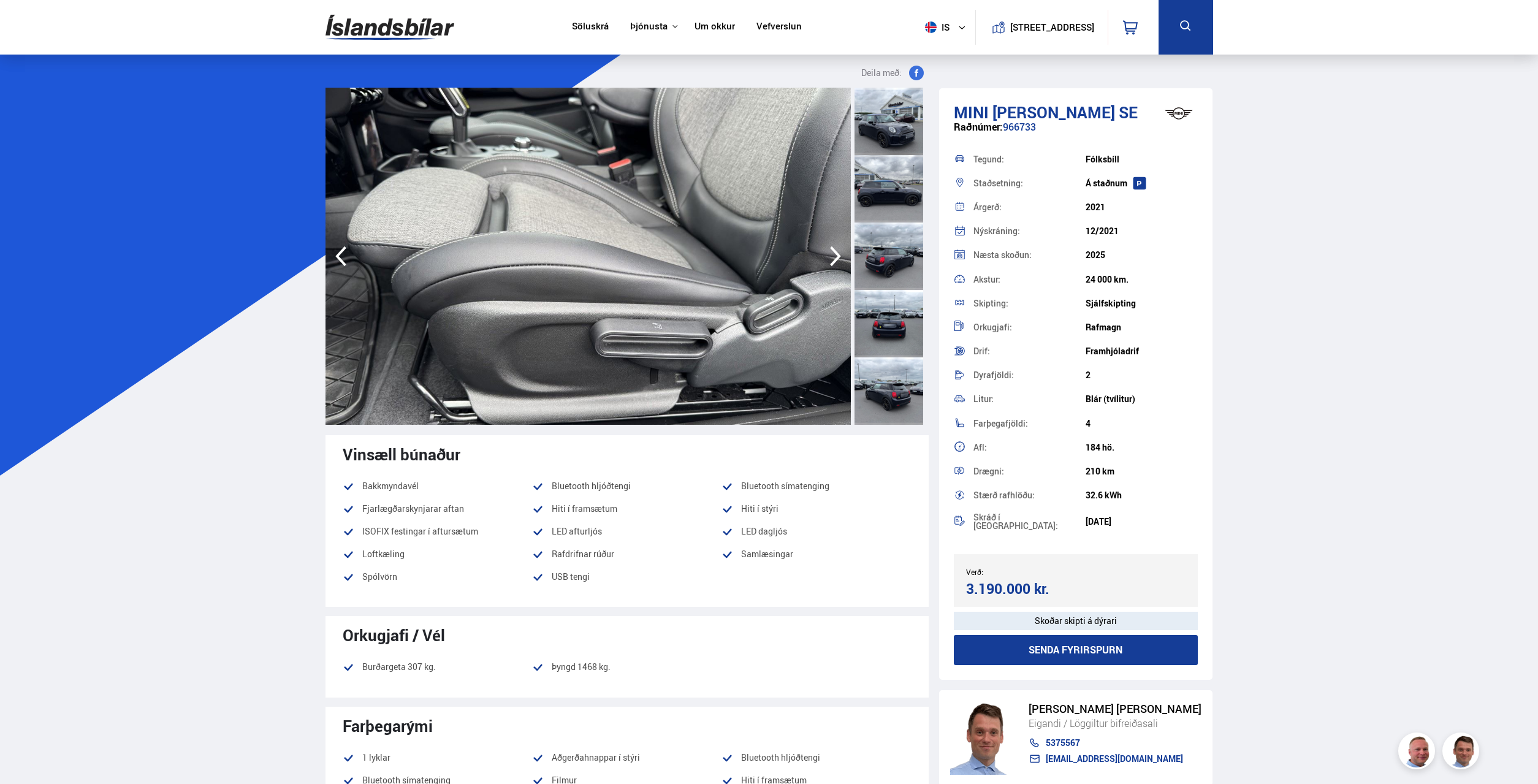
click at [831, 259] on icon "button" at bounding box center [835, 256] width 24 height 29
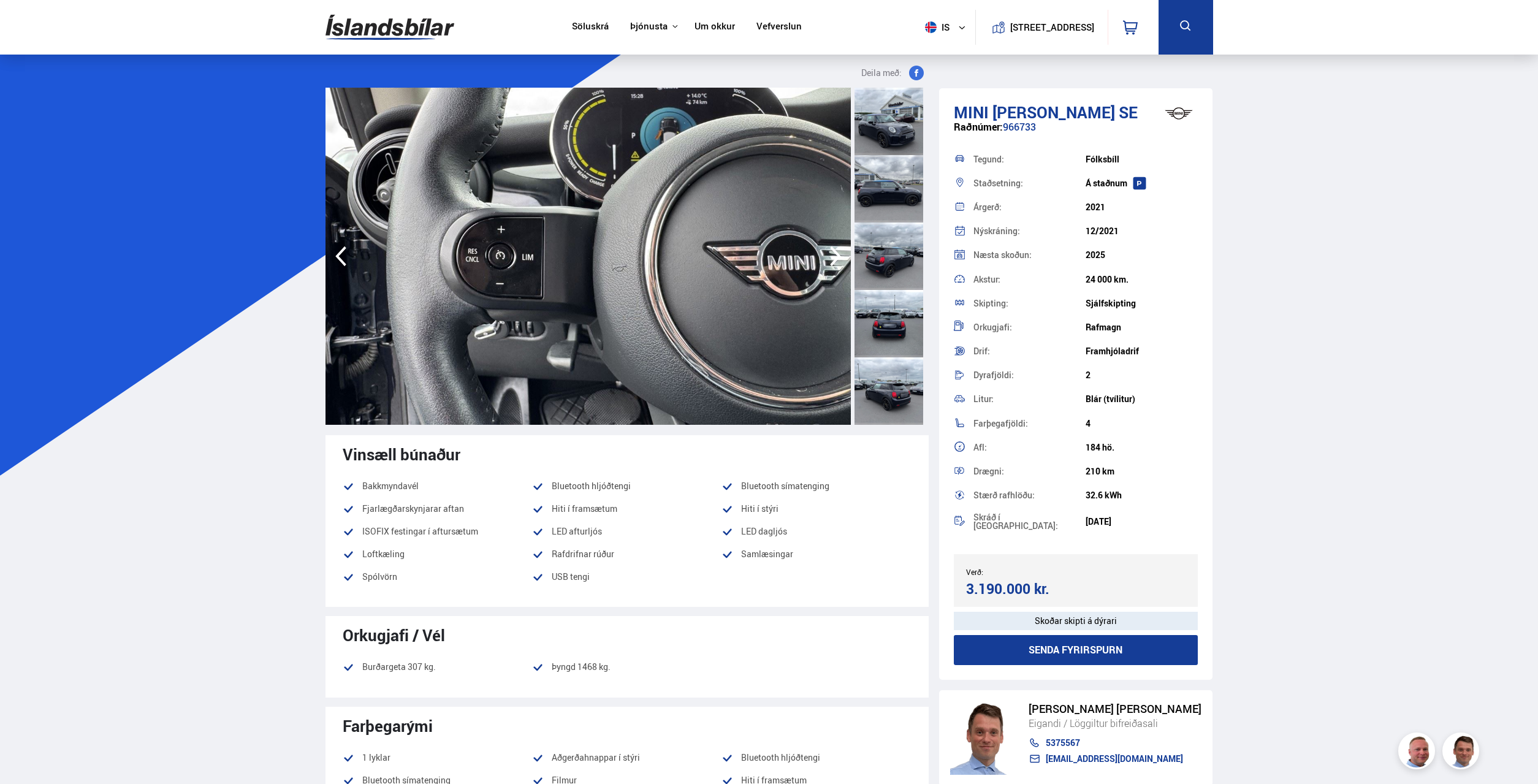
click at [831, 259] on icon "button" at bounding box center [835, 256] width 24 height 29
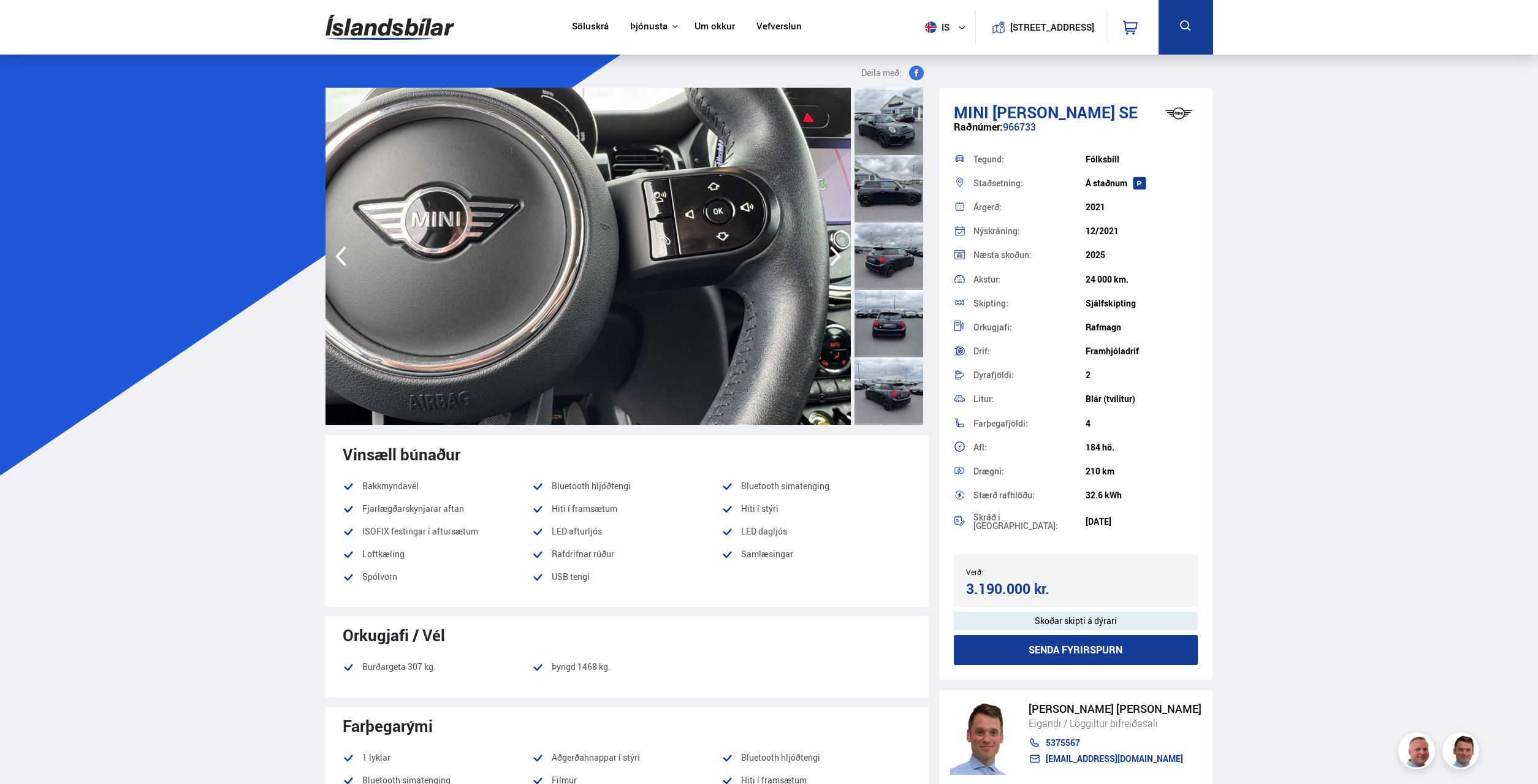
click at [831, 259] on icon "button" at bounding box center [835, 256] width 24 height 29
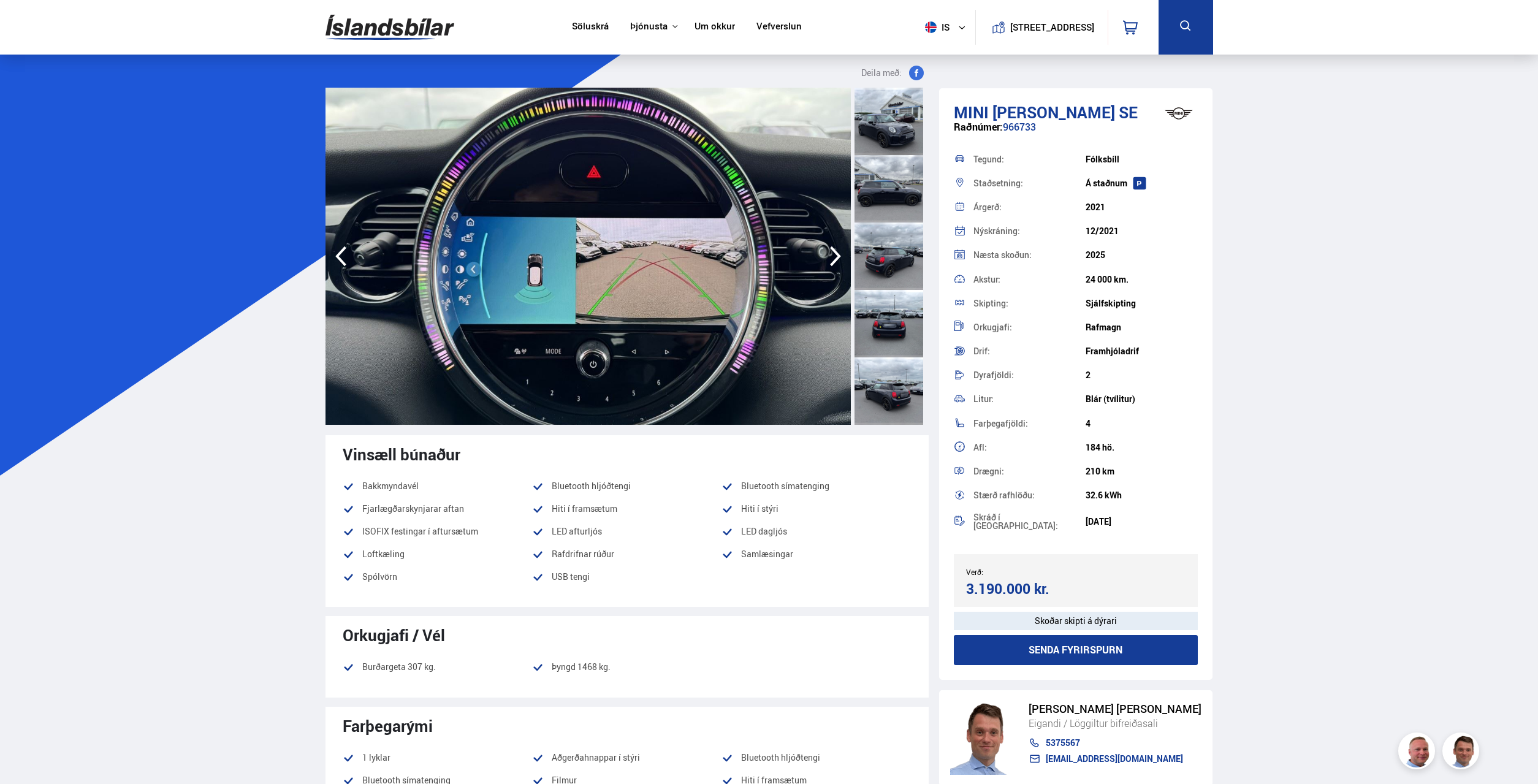
click at [831, 259] on icon "button" at bounding box center [835, 256] width 24 height 29
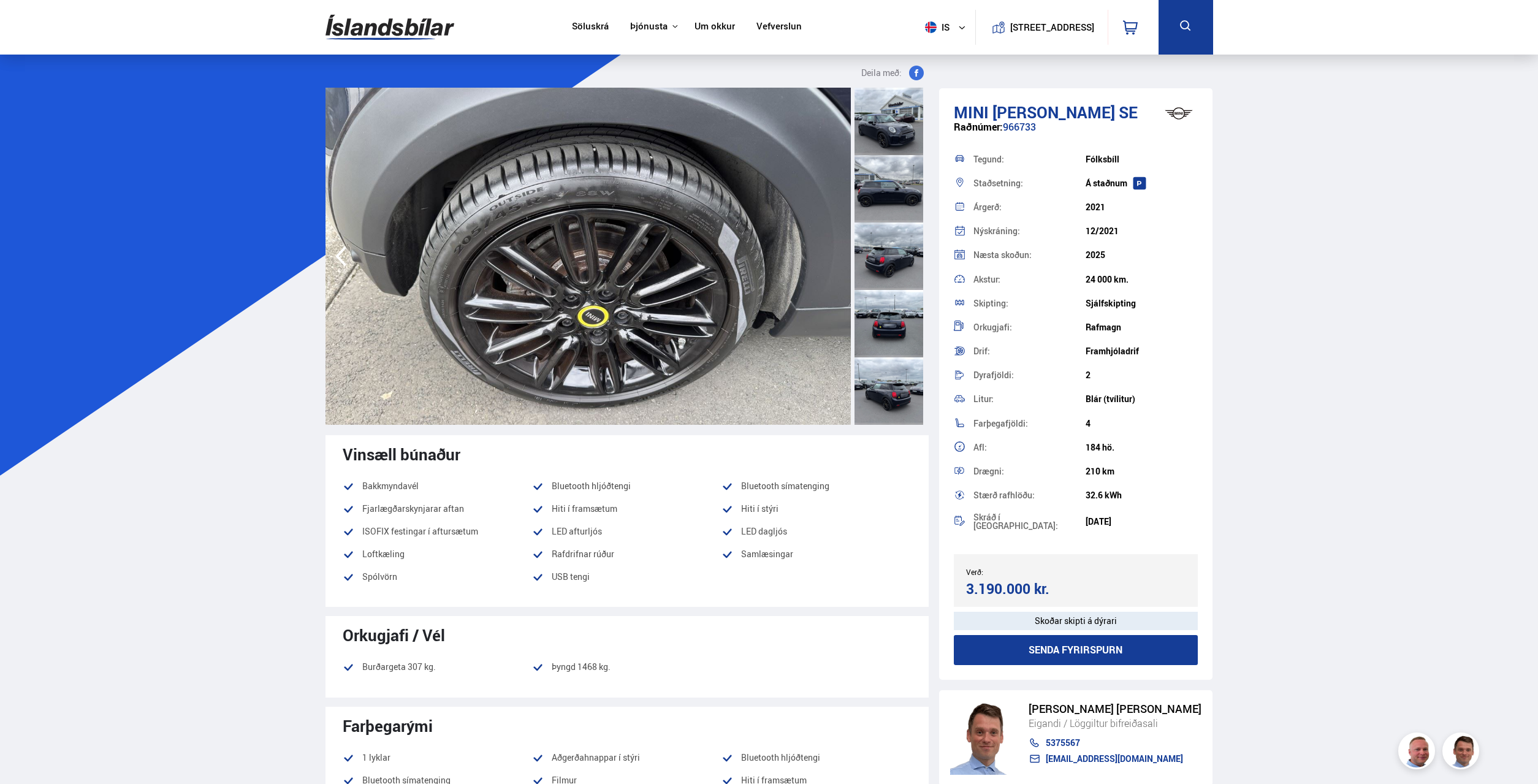
click at [831, 259] on img at bounding box center [588, 256] width 525 height 337
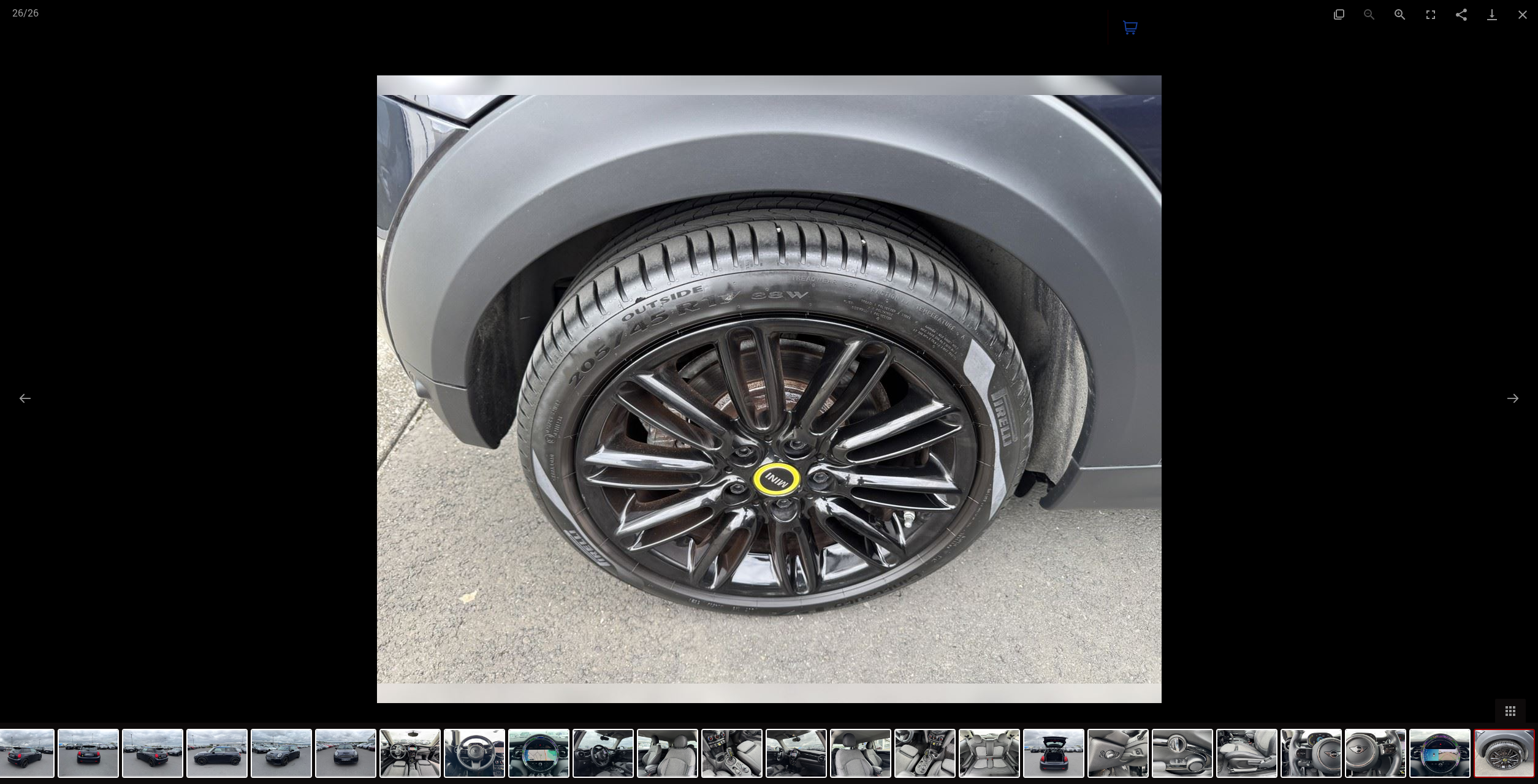
click at [1325, 459] on div at bounding box center [769, 392] width 1538 height 784
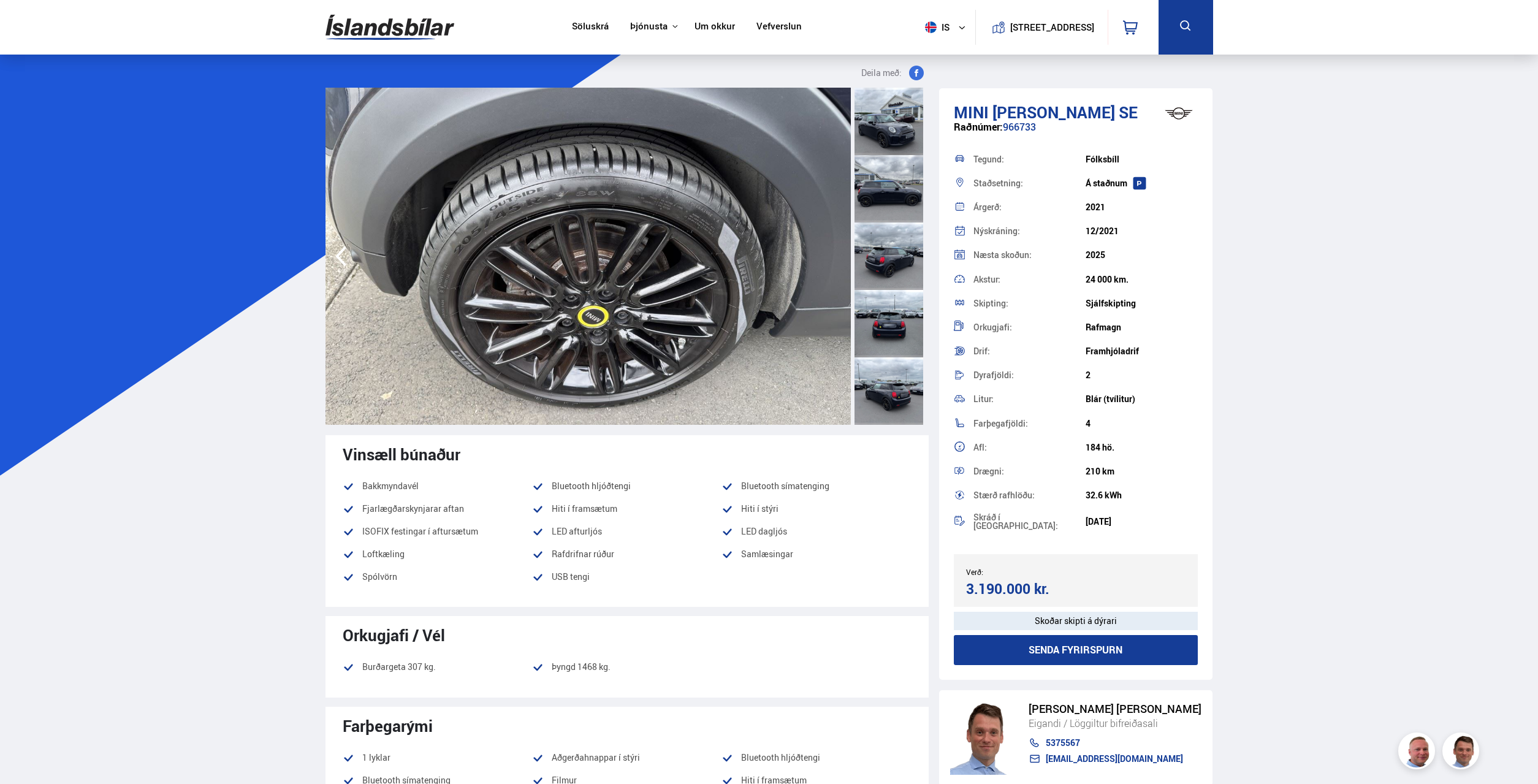
drag, startPoint x: 1068, startPoint y: 201, endPoint x: 1102, endPoint y: 509, distance: 309.9
click at [1102, 509] on div "Tegund: [GEOGRAPHIC_DATA] Staðsetning: Á [GEOGRAPHIC_DATA] Árgerð: 2021 Nýskrán…" at bounding box center [1076, 341] width 245 height 389
click at [1102, 509] on div "Skráð í [GEOGRAPHIC_DATA]: [DATE]" at bounding box center [1076, 522] width 245 height 28
drag, startPoint x: 1101, startPoint y: 380, endPoint x: 1103, endPoint y: 442, distance: 62.0
click at [1103, 434] on div "Tegund: [GEOGRAPHIC_DATA] Staðsetning: Á [GEOGRAPHIC_DATA] Árgerð: 2021 Nýskrán…" at bounding box center [1076, 341] width 245 height 389
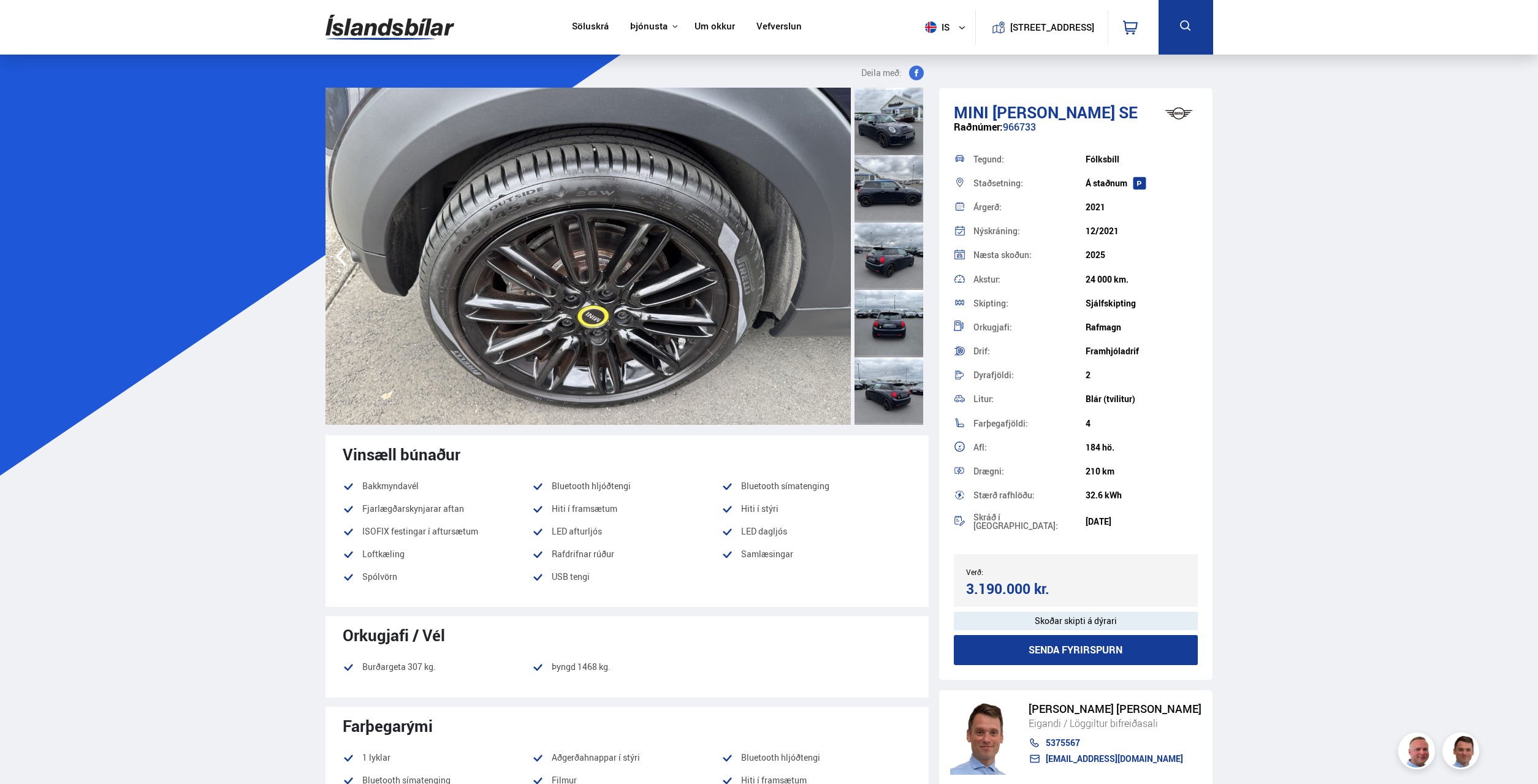
click at [1103, 450] on div "184 hö." at bounding box center [1141, 448] width 112 height 10
drag, startPoint x: 1089, startPoint y: 454, endPoint x: 1101, endPoint y: 499, distance: 46.6
click at [1097, 489] on div "Tegund: [GEOGRAPHIC_DATA] Staðsetning: Á [GEOGRAPHIC_DATA] Árgerð: 2021 Nýskrán…" at bounding box center [1076, 341] width 245 height 389
drag, startPoint x: 1101, startPoint y: 499, endPoint x: 1110, endPoint y: 566, distance: 67.6
click at [1101, 499] on div "32.6 kWh" at bounding box center [1141, 495] width 112 height 10
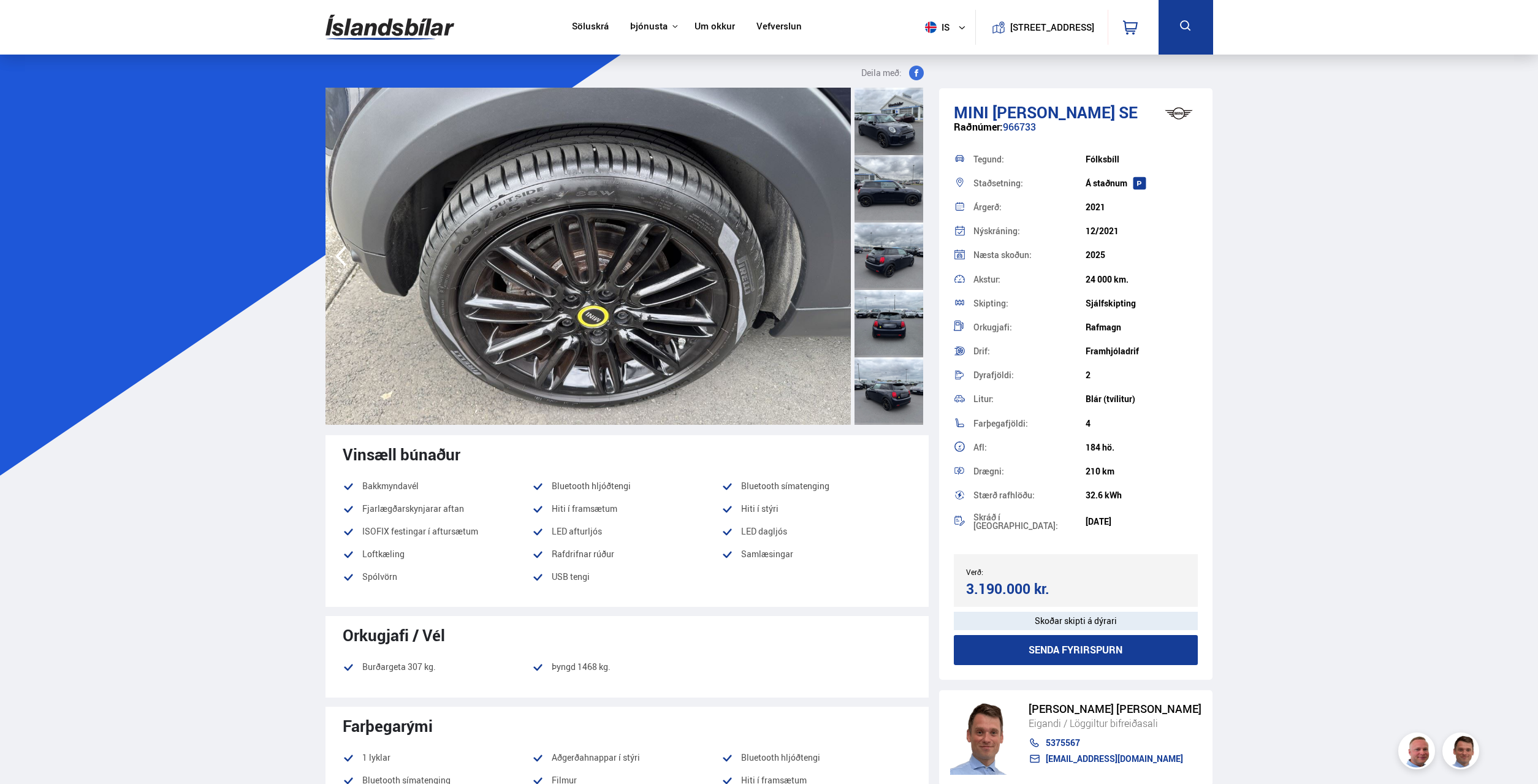
click at [915, 249] on div at bounding box center [889, 256] width 69 height 67
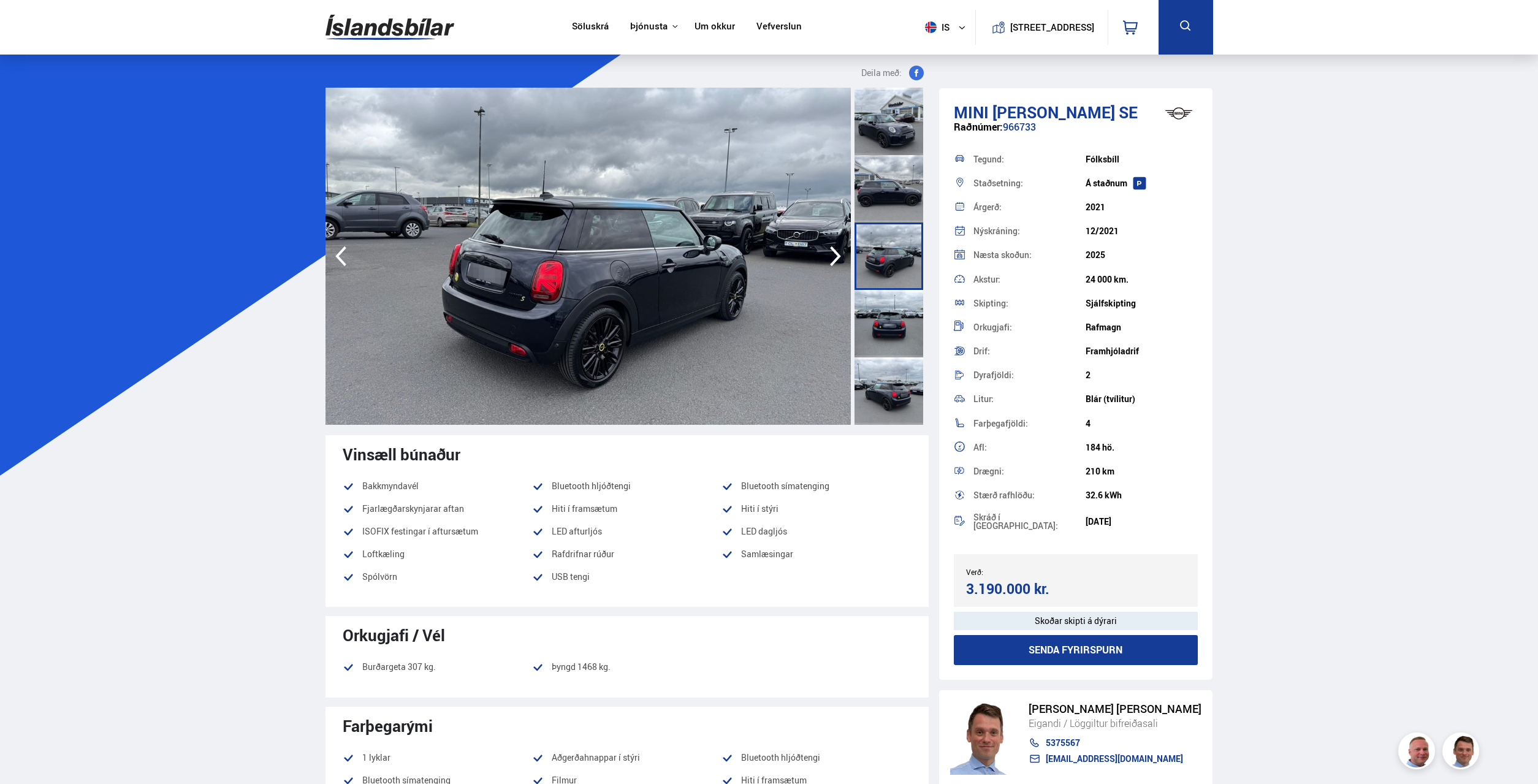
drag, startPoint x: 896, startPoint y: 318, endPoint x: 895, endPoint y: 326, distance: 8.1
click at [897, 318] on div at bounding box center [889, 324] width 69 height 67
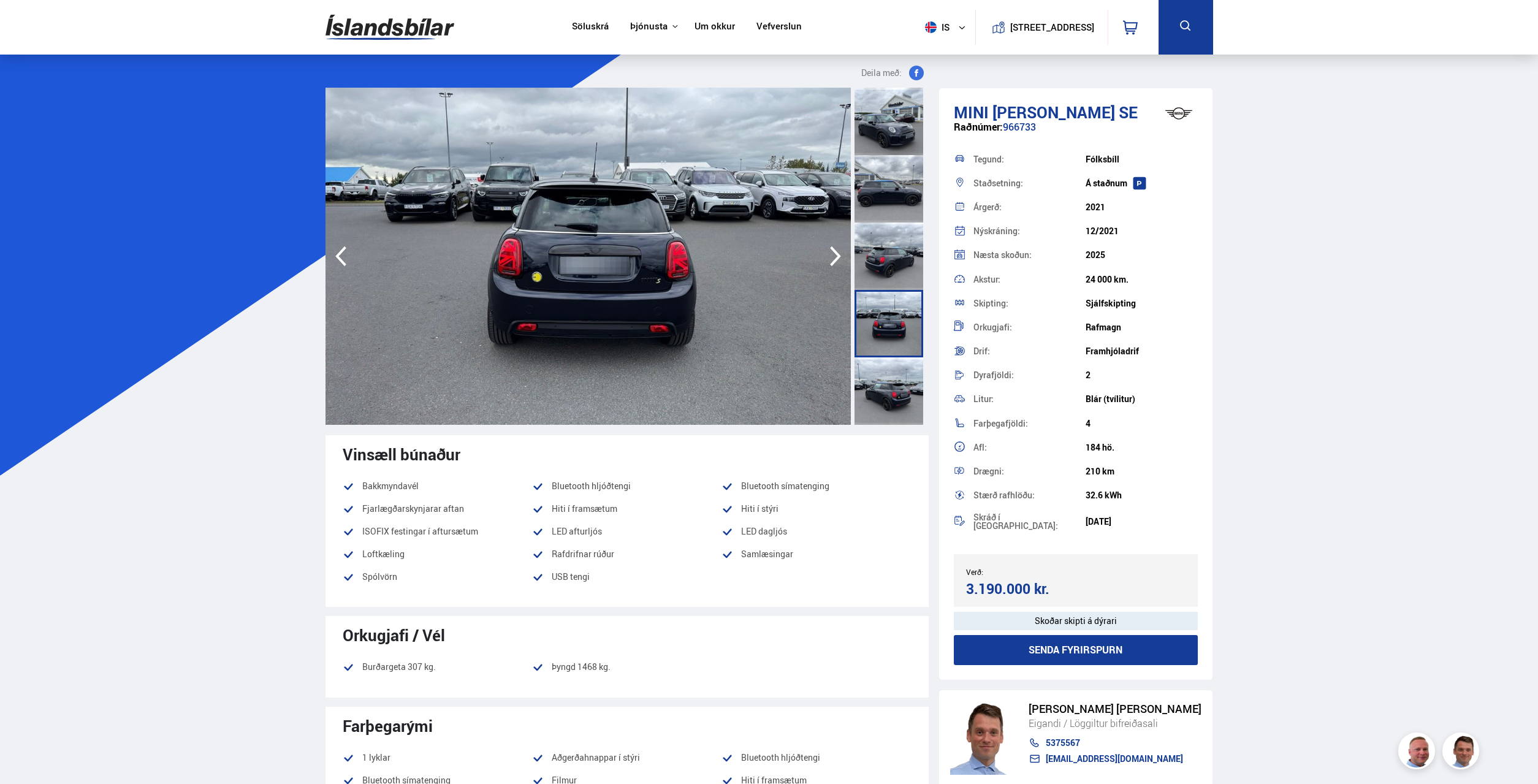
click at [884, 383] on div at bounding box center [889, 391] width 69 height 67
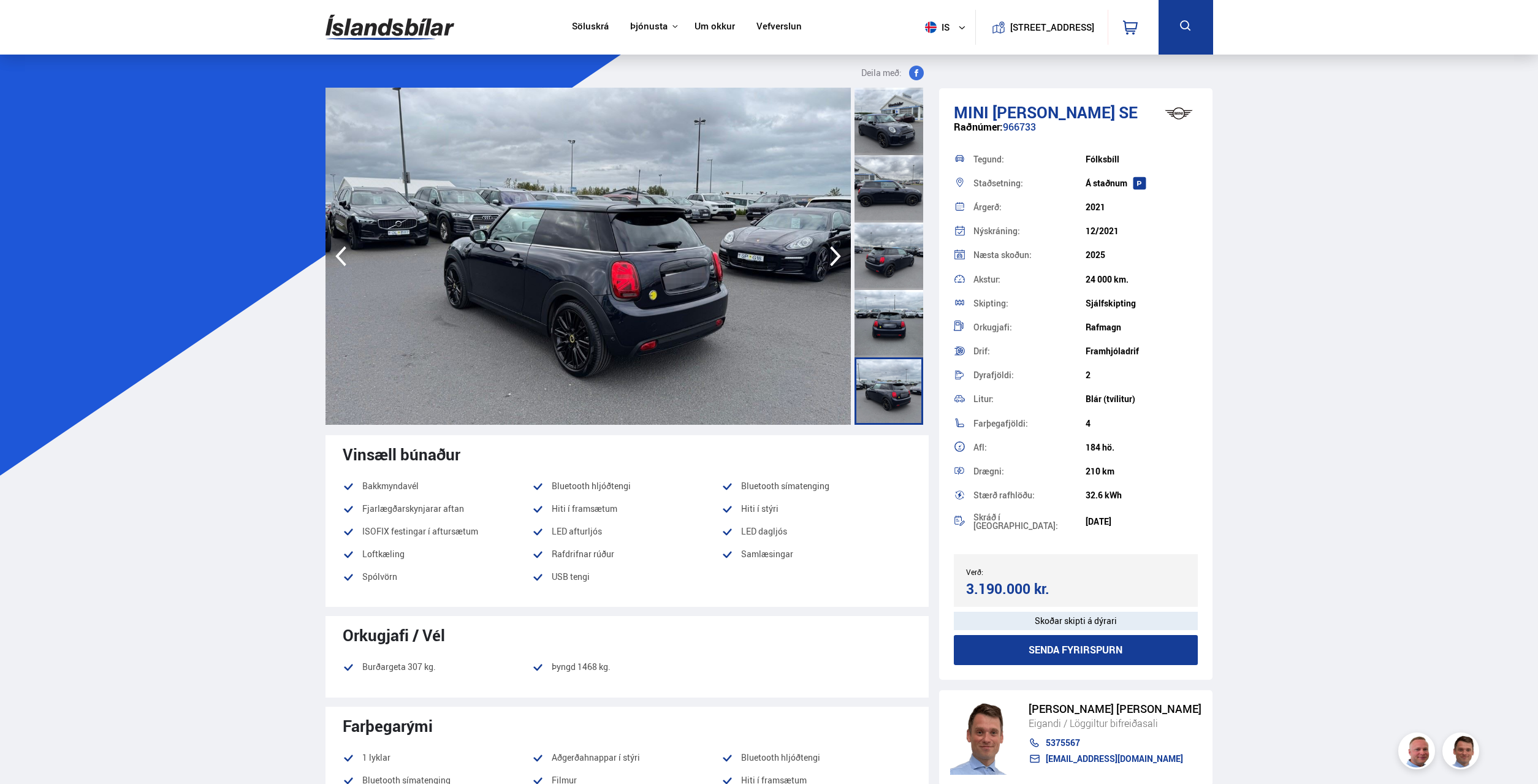
click at [836, 260] on icon "button" at bounding box center [836, 256] width 11 height 20
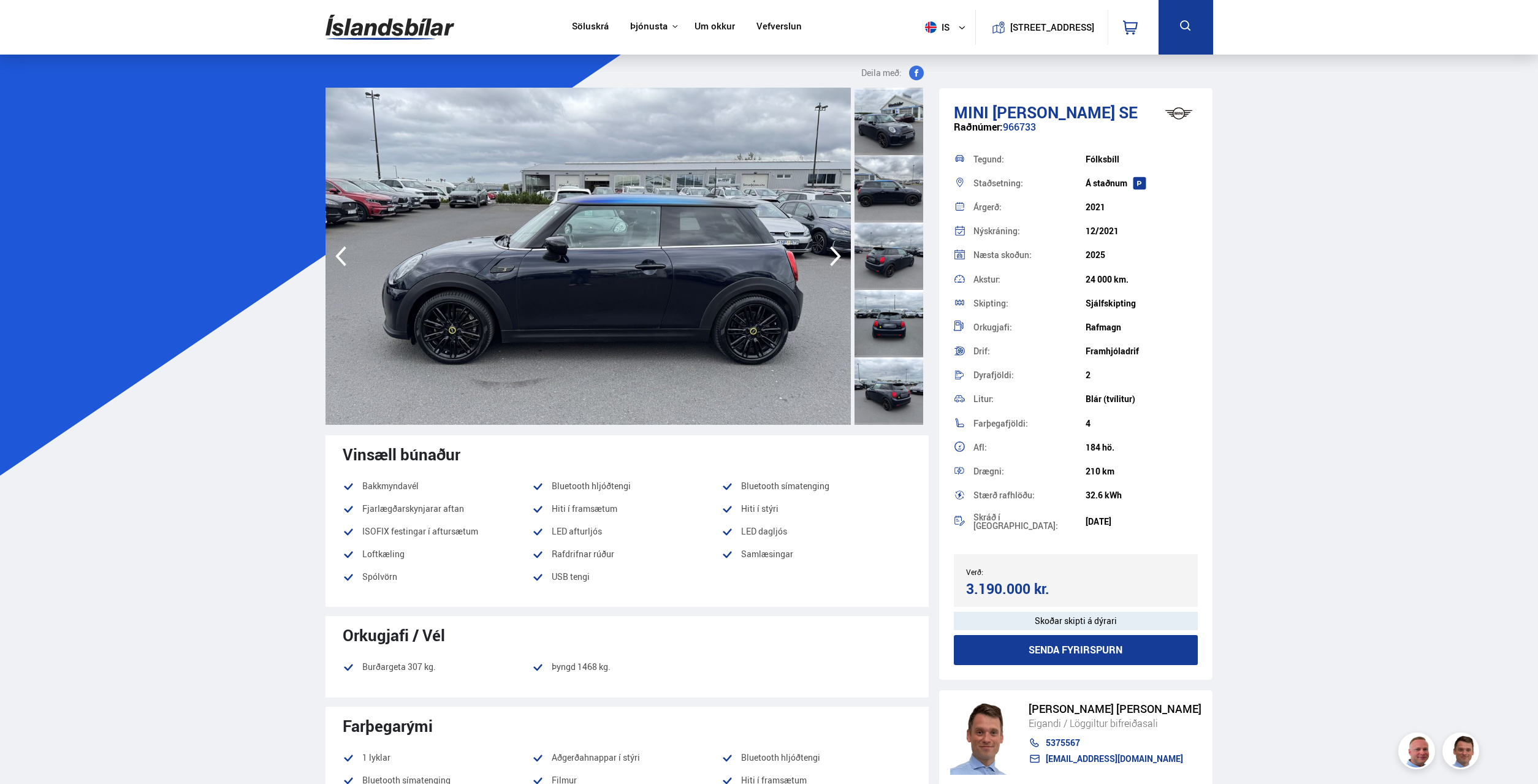
click at [836, 260] on icon "button" at bounding box center [836, 256] width 11 height 20
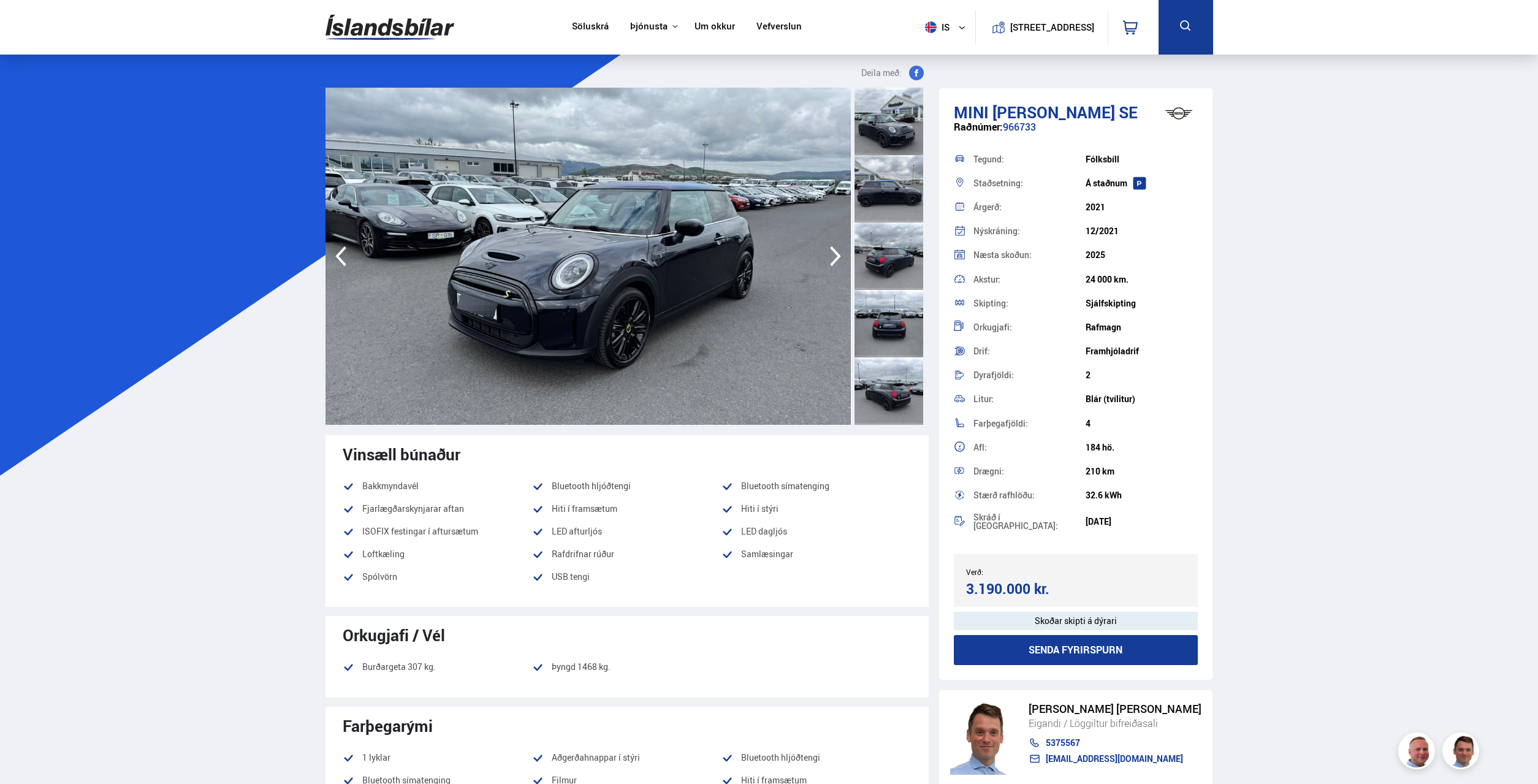
click at [836, 260] on icon "button" at bounding box center [836, 256] width 11 height 20
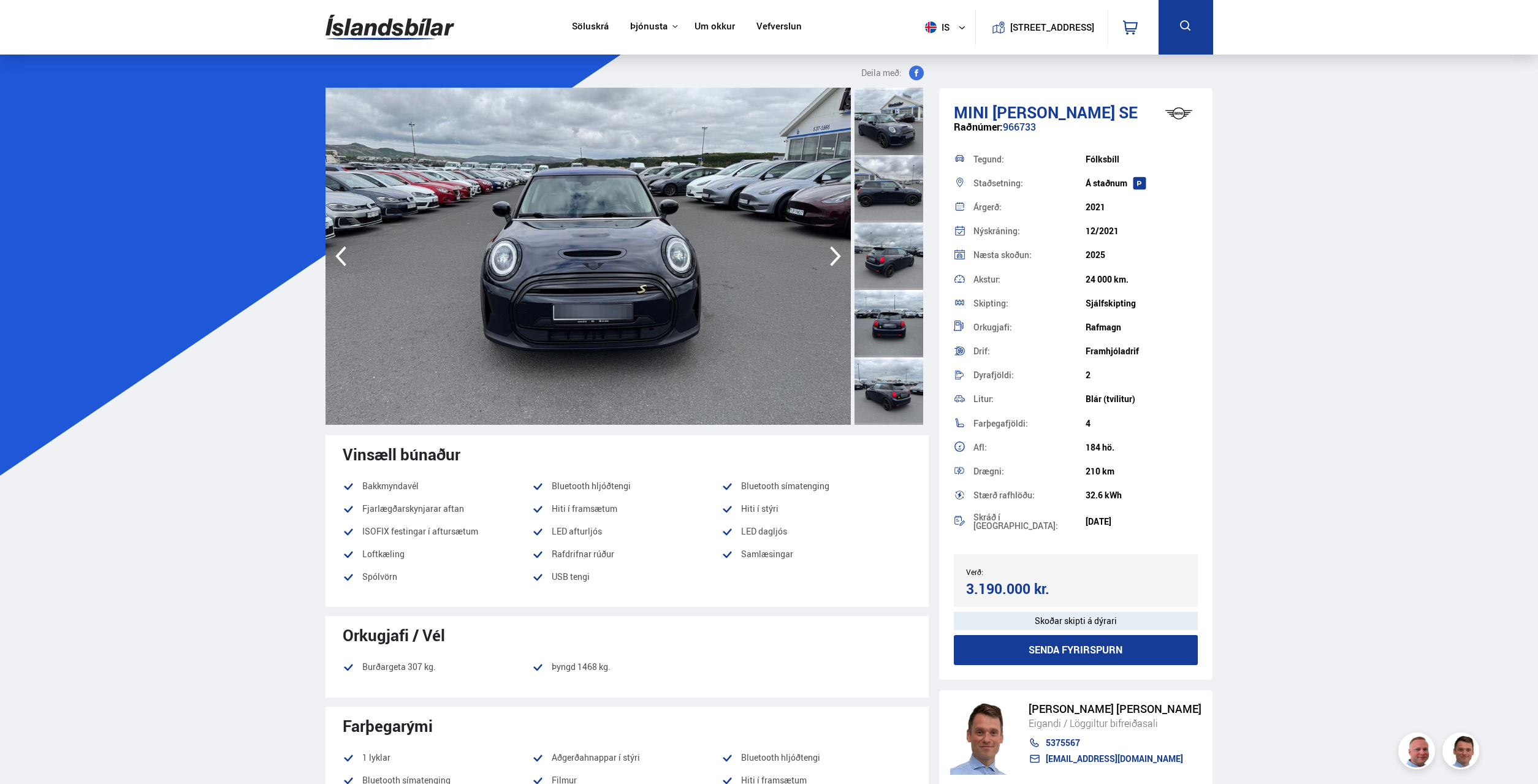
click at [833, 261] on icon "button" at bounding box center [835, 256] width 24 height 29
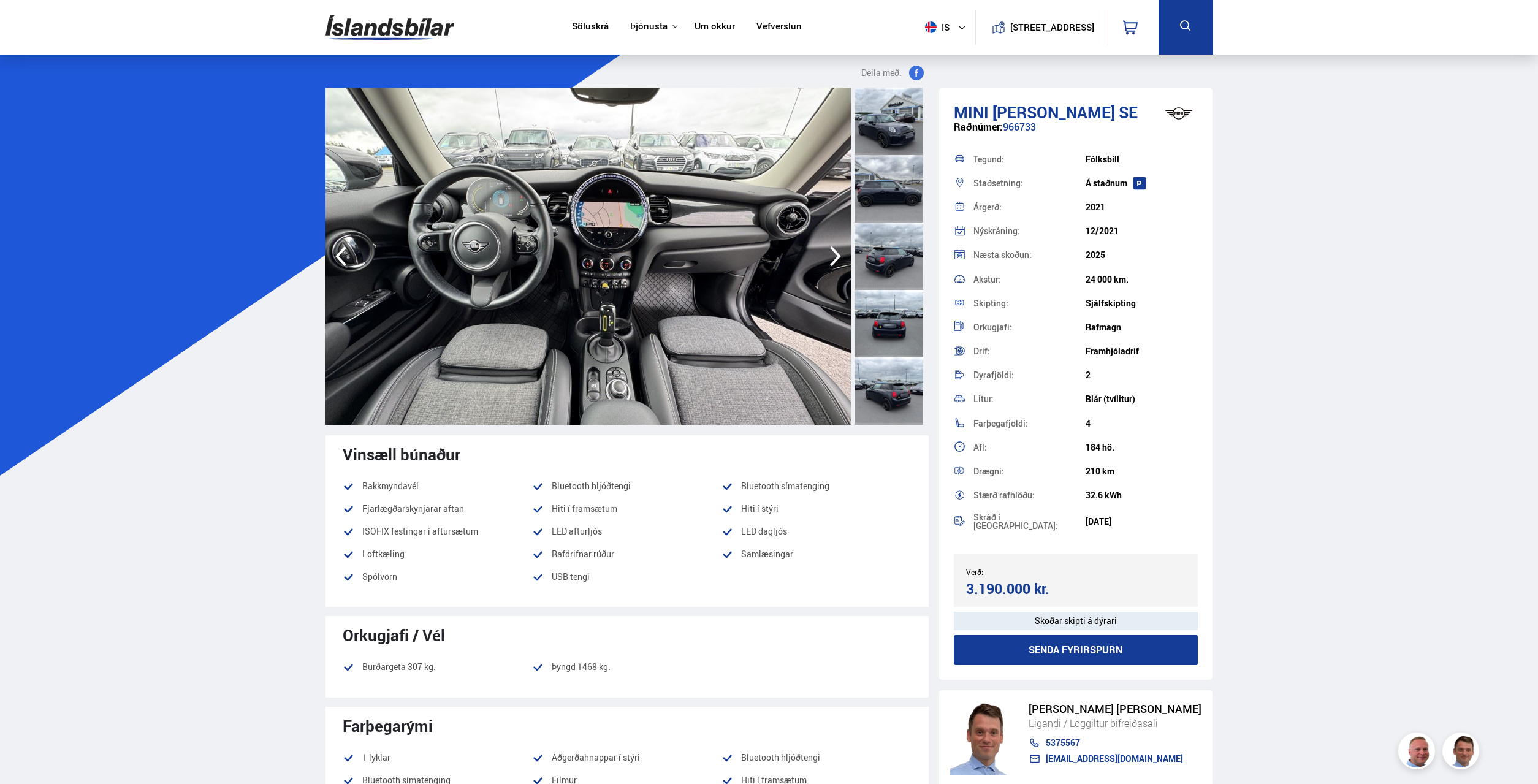
click at [827, 265] on icon "button" at bounding box center [835, 256] width 24 height 29
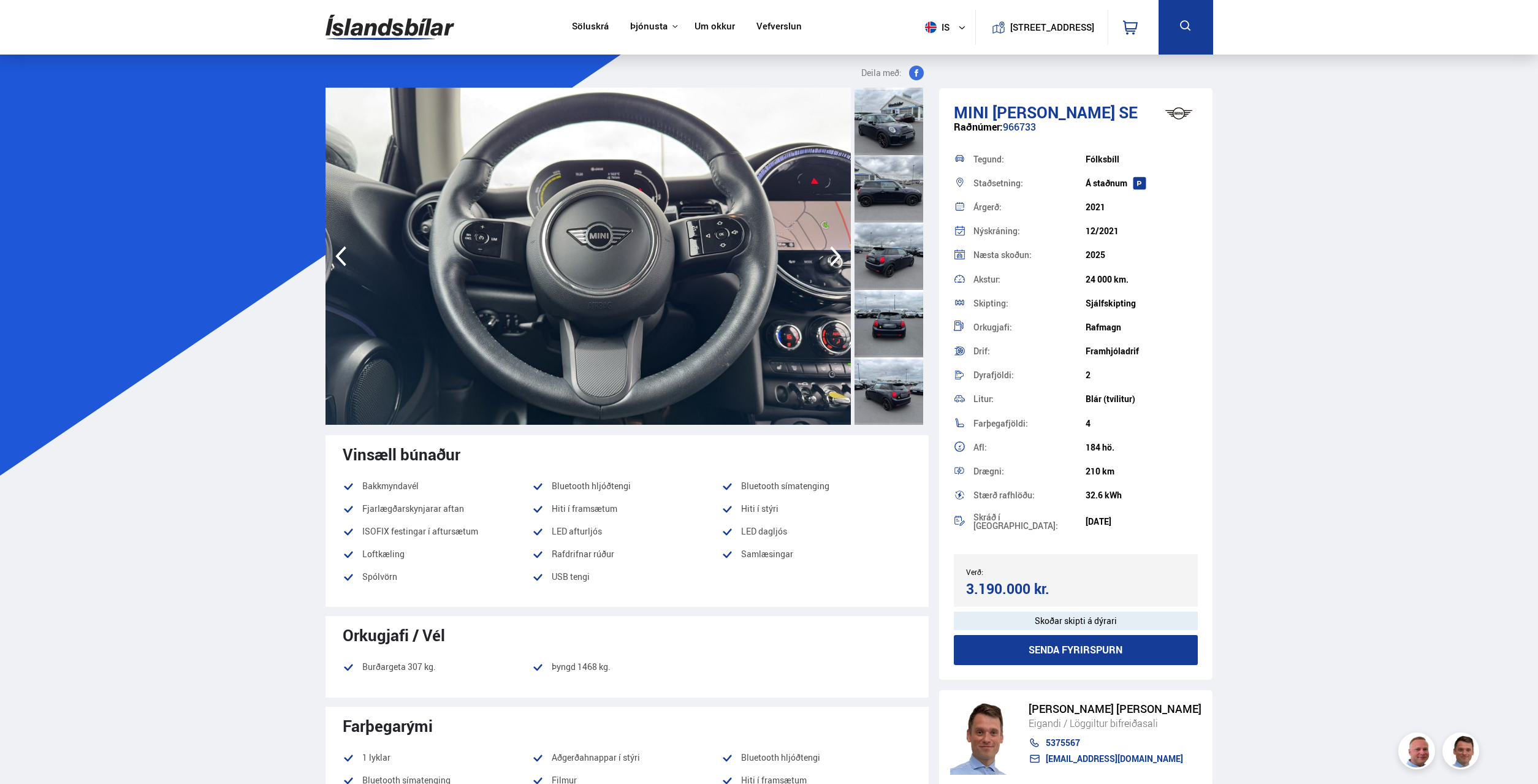
click at [831, 260] on icon "button" at bounding box center [835, 256] width 24 height 29
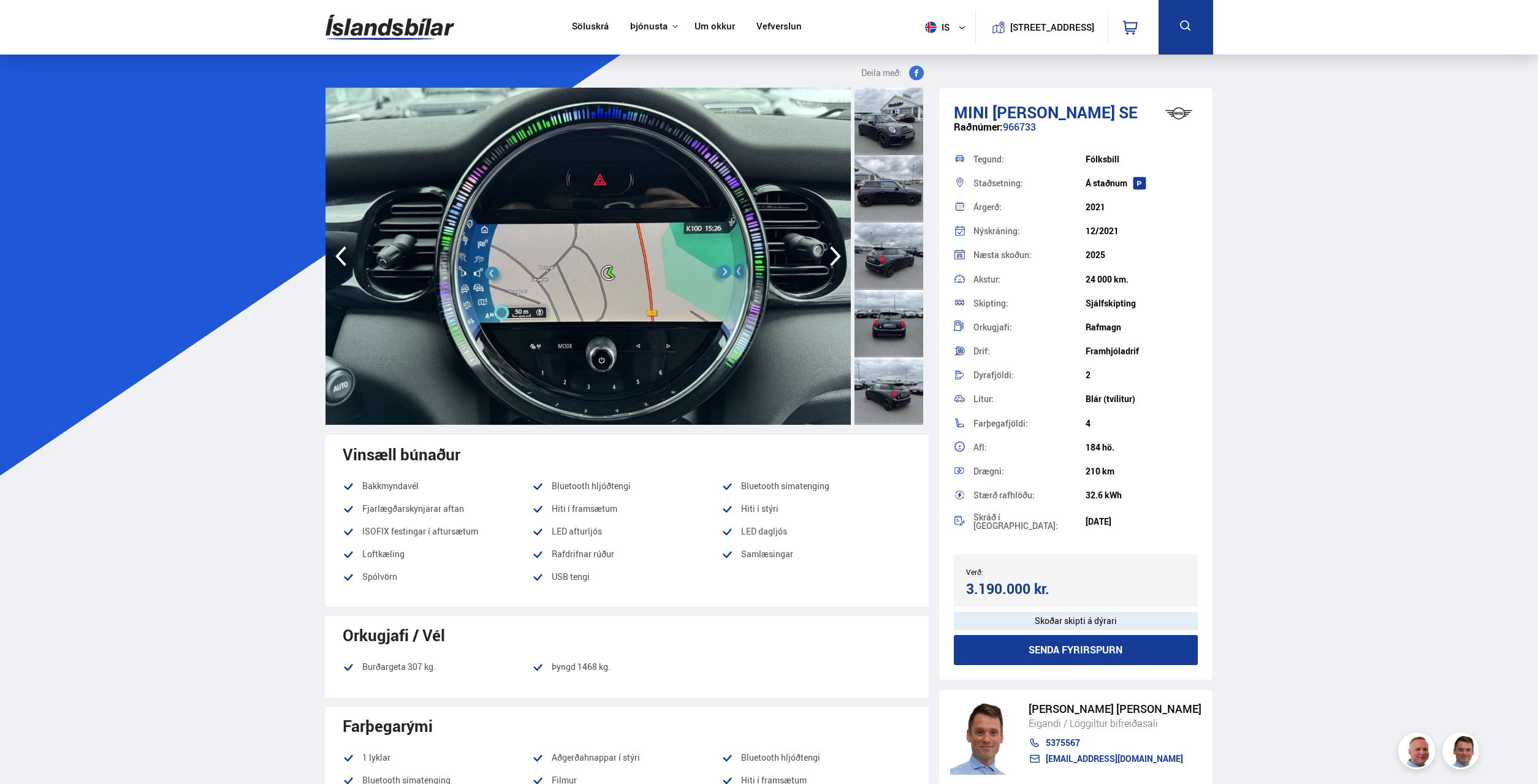
click at [831, 259] on icon "button" at bounding box center [835, 256] width 24 height 29
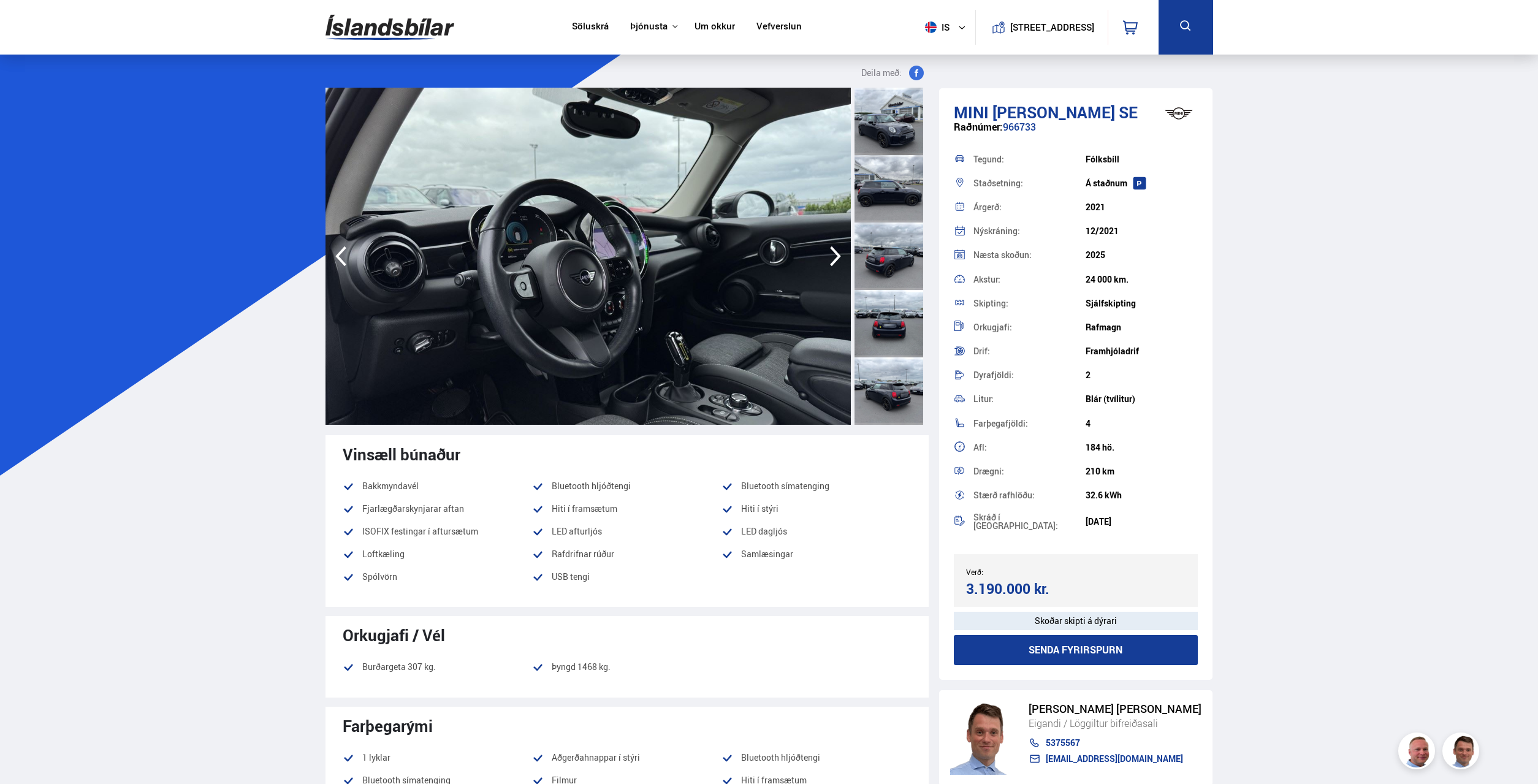
click at [834, 255] on icon "button" at bounding box center [835, 256] width 24 height 29
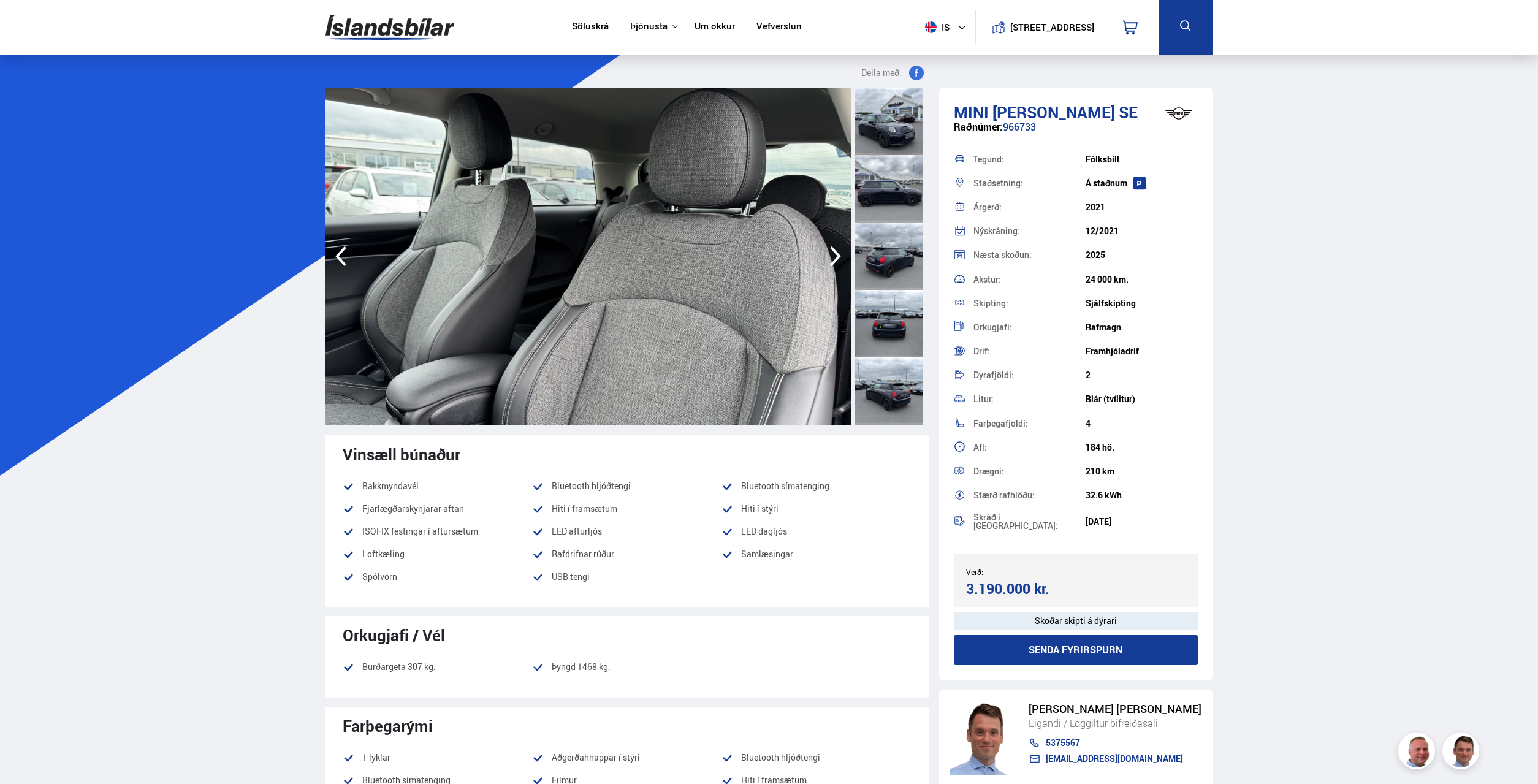
drag, startPoint x: 1103, startPoint y: 406, endPoint x: 1164, endPoint y: 404, distance: 61.0
click at [1149, 404] on div "Litur: Blár (tvílitur)" at bounding box center [1076, 399] width 245 height 24
drag, startPoint x: 1164, startPoint y: 404, endPoint x: 1144, endPoint y: 407, distance: 20.2
click at [1166, 406] on div "Litur: Blár (tvílitur)" at bounding box center [1076, 399] width 245 height 24
click at [833, 254] on icon "button" at bounding box center [835, 256] width 24 height 29
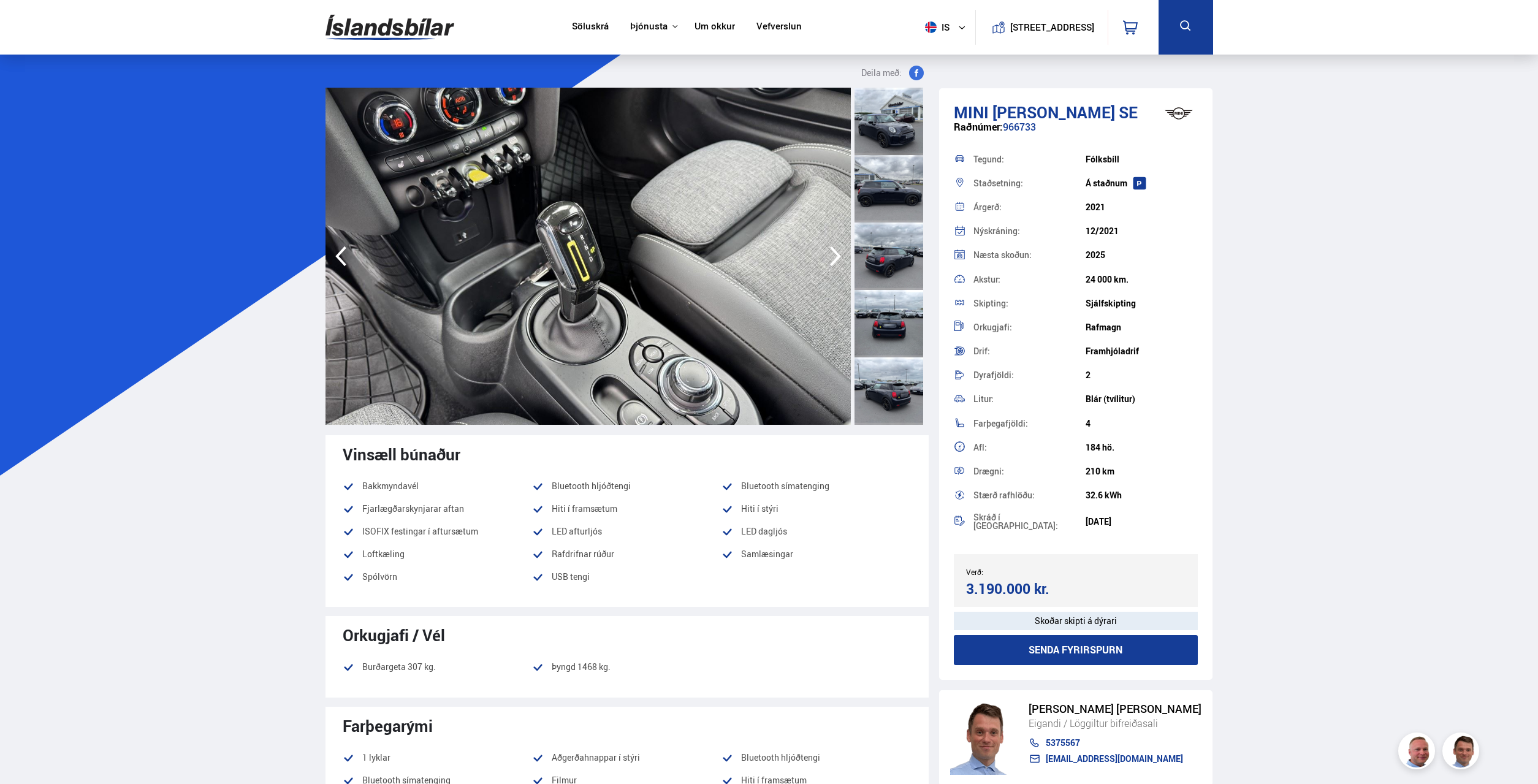
click at [833, 254] on icon "button" at bounding box center [835, 256] width 24 height 29
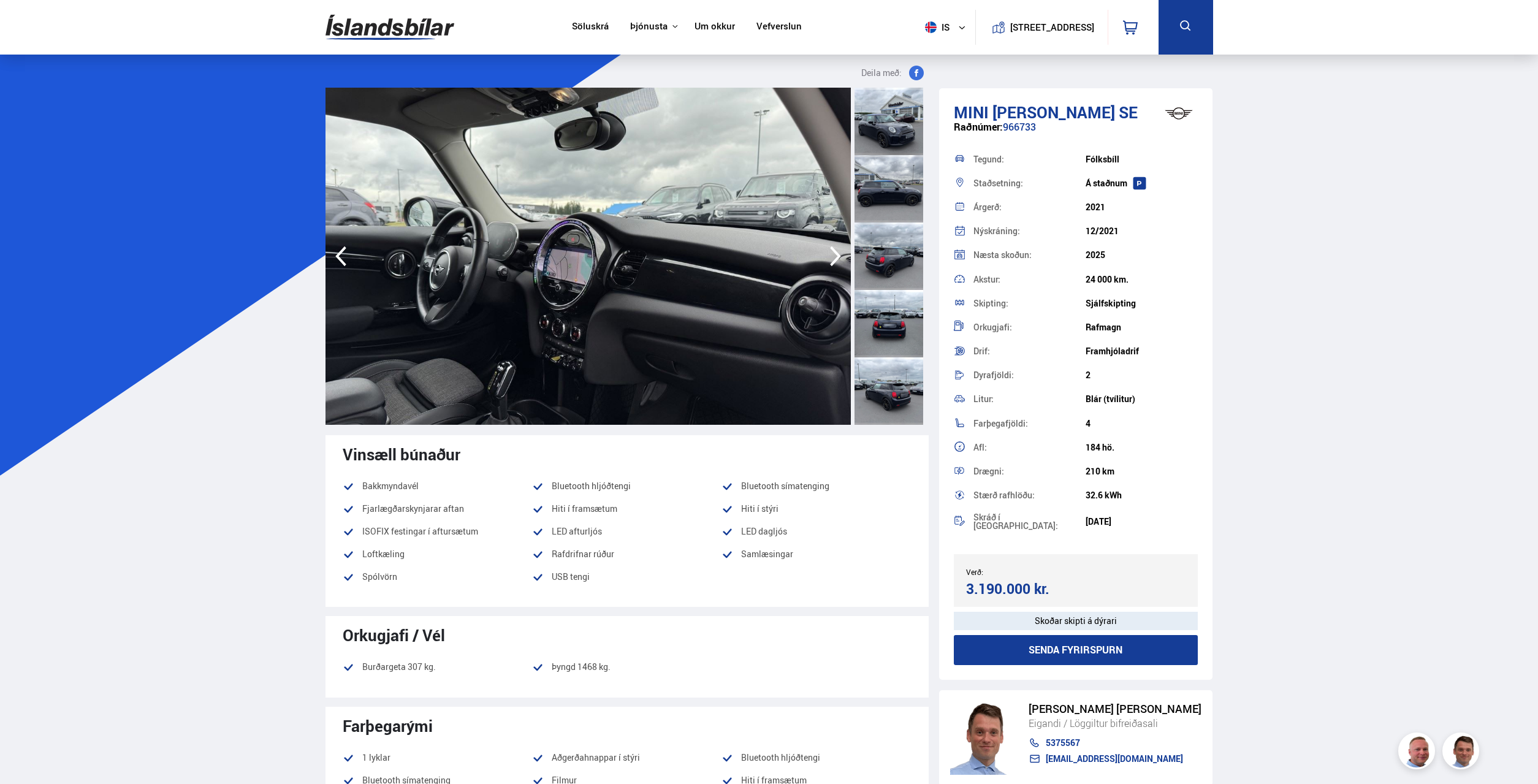
click at [833, 254] on icon "button" at bounding box center [835, 256] width 24 height 29
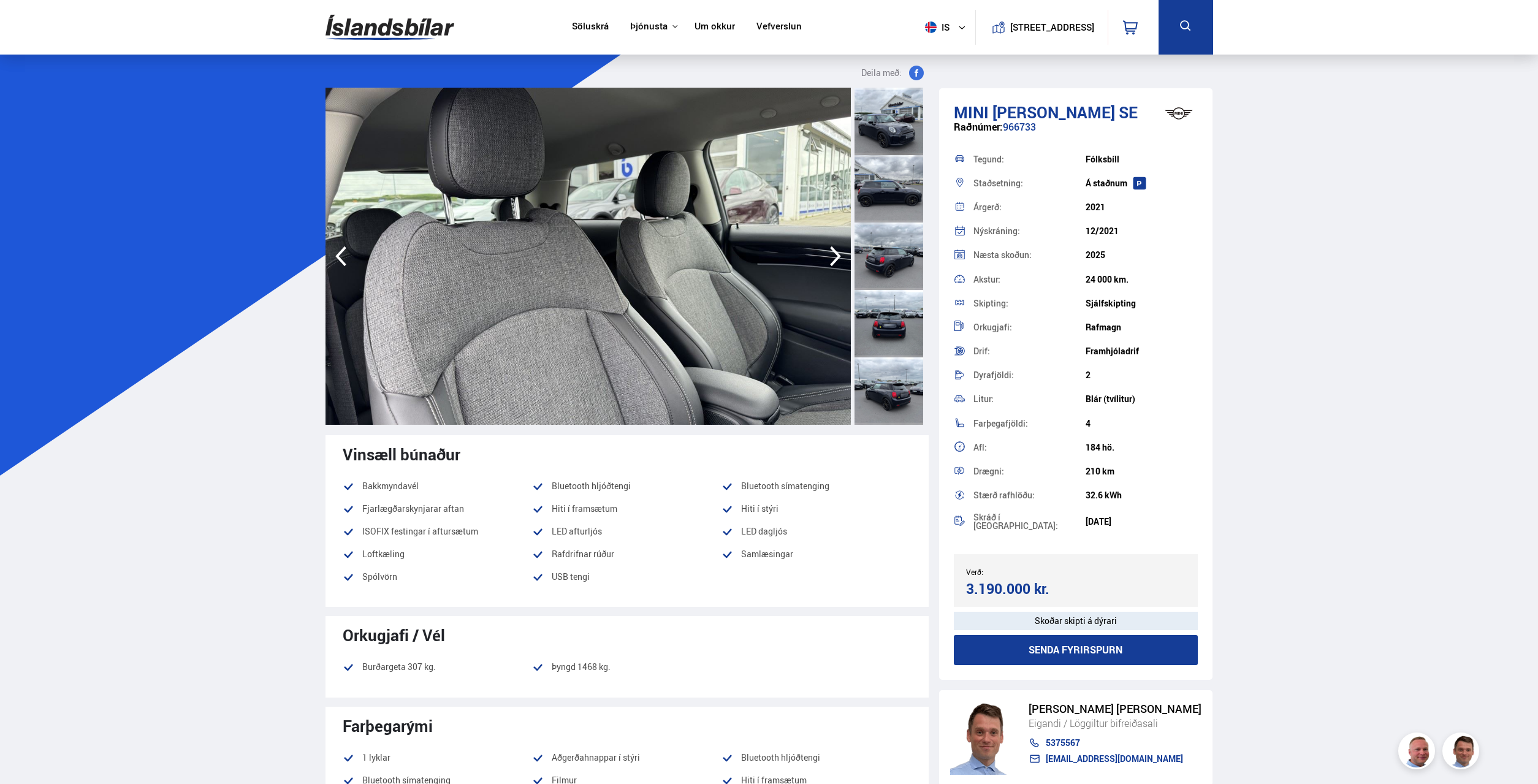
click at [833, 251] on icon "button" at bounding box center [835, 256] width 24 height 29
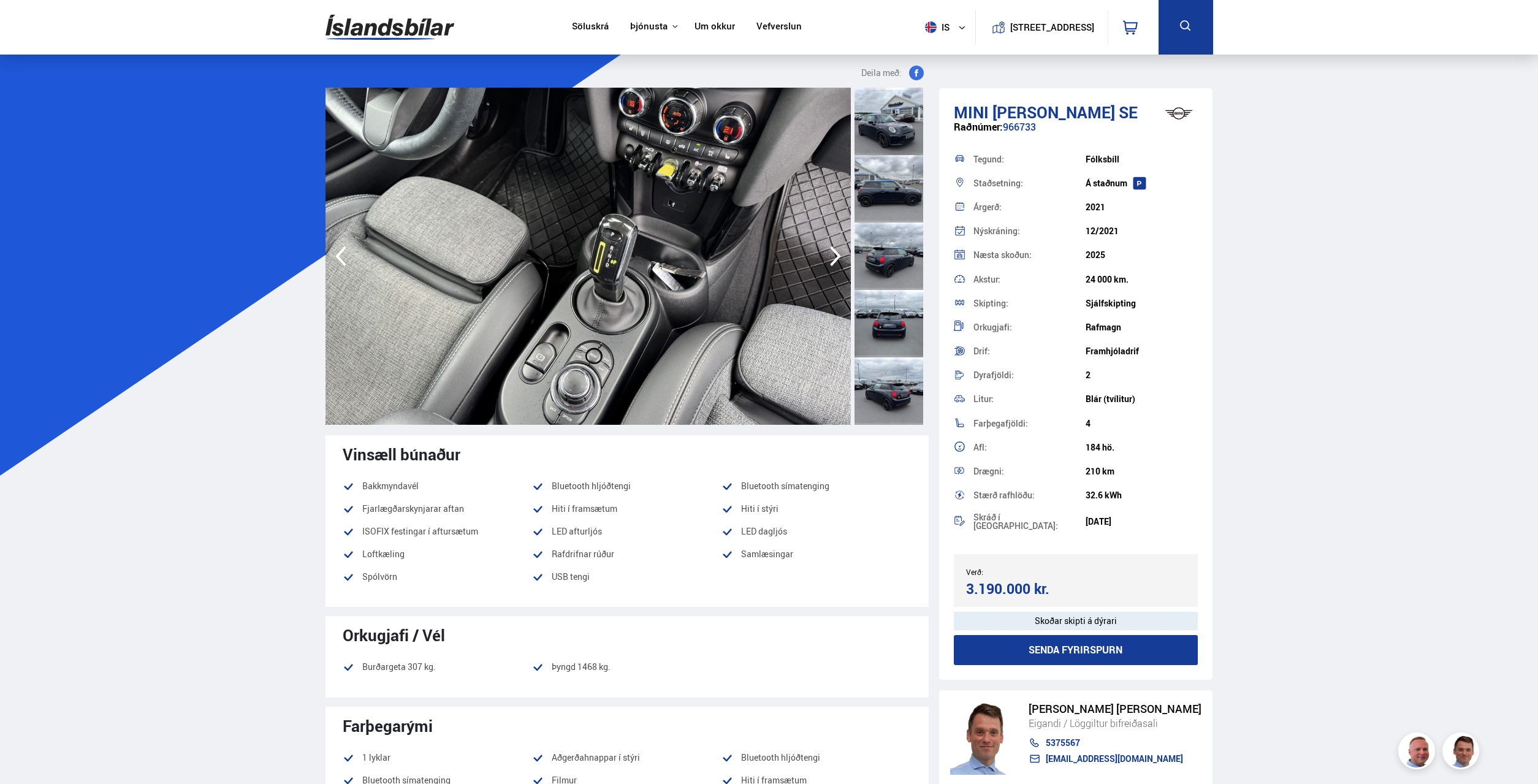
click at [833, 251] on icon "button" at bounding box center [835, 256] width 24 height 29
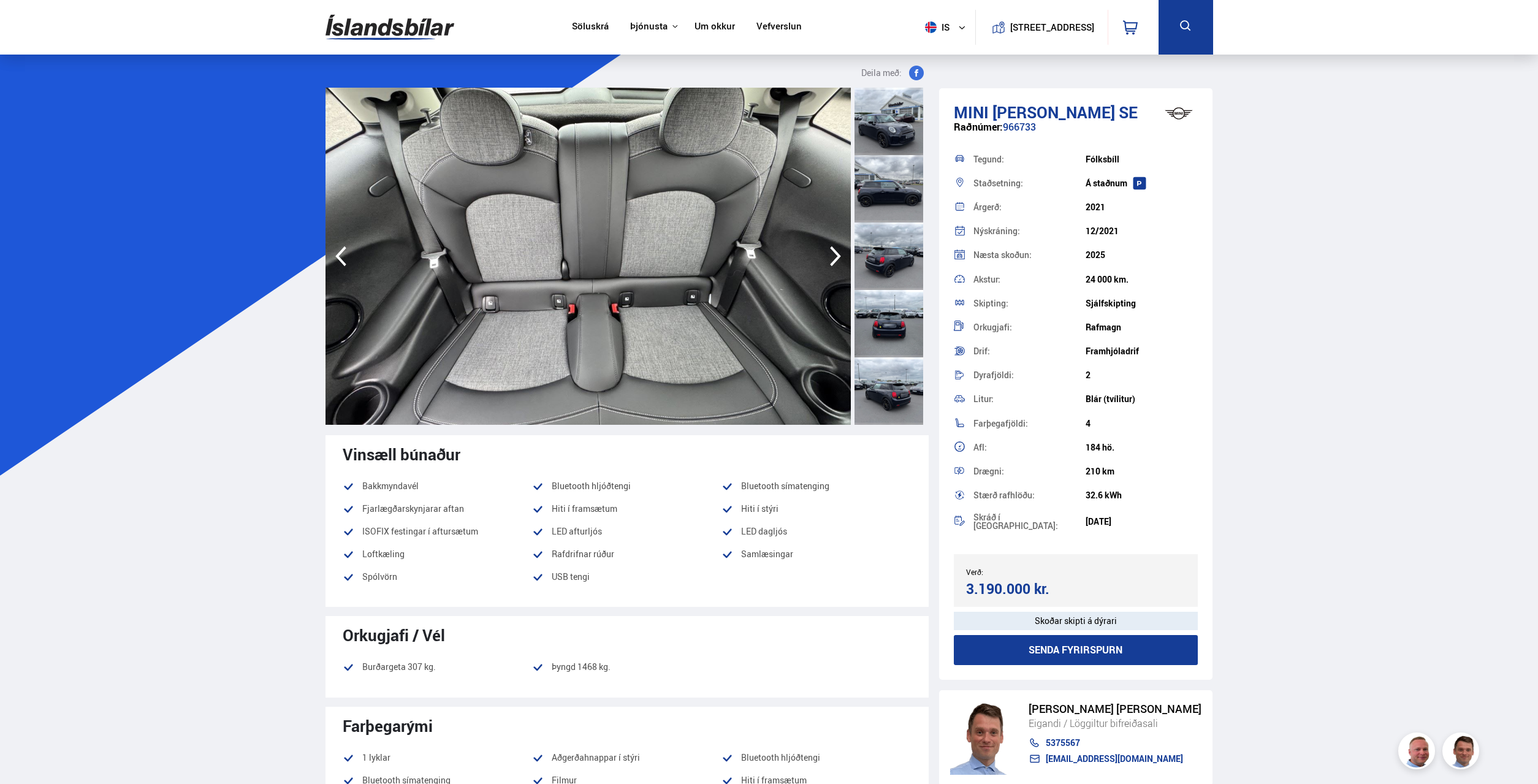
click at [833, 251] on icon "button" at bounding box center [835, 256] width 24 height 29
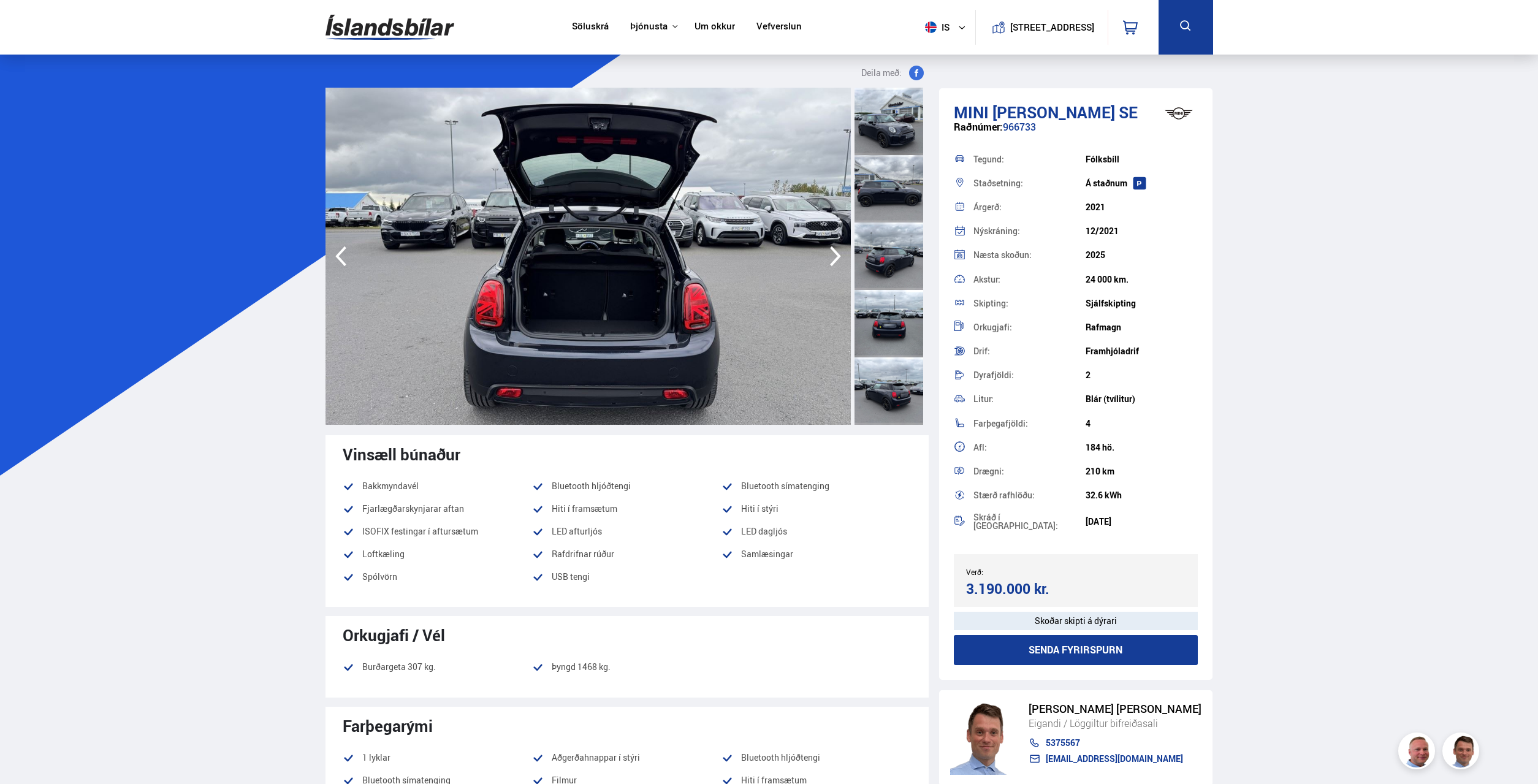
drag, startPoint x: 1151, startPoint y: 504, endPoint x: 1165, endPoint y: 566, distance: 63.6
click at [1163, 555] on div "Mini [PERSON_NAME] SE Raðnúmer: 966733 Tegund: [GEOGRAPHIC_DATA] Staðsetning: Á…" at bounding box center [1076, 384] width 274 height 592
drag, startPoint x: 1165, startPoint y: 566, endPoint x: 1166, endPoint y: 557, distance: 9.1
click at [1165, 566] on div "Verð: 3.190.000 kr. Ásett verð/Skiptiverð 3.190.000 kr." at bounding box center [1076, 580] width 245 height 52
click at [1154, 513] on div "Skráð í [GEOGRAPHIC_DATA]: [DATE]" at bounding box center [1076, 522] width 245 height 28
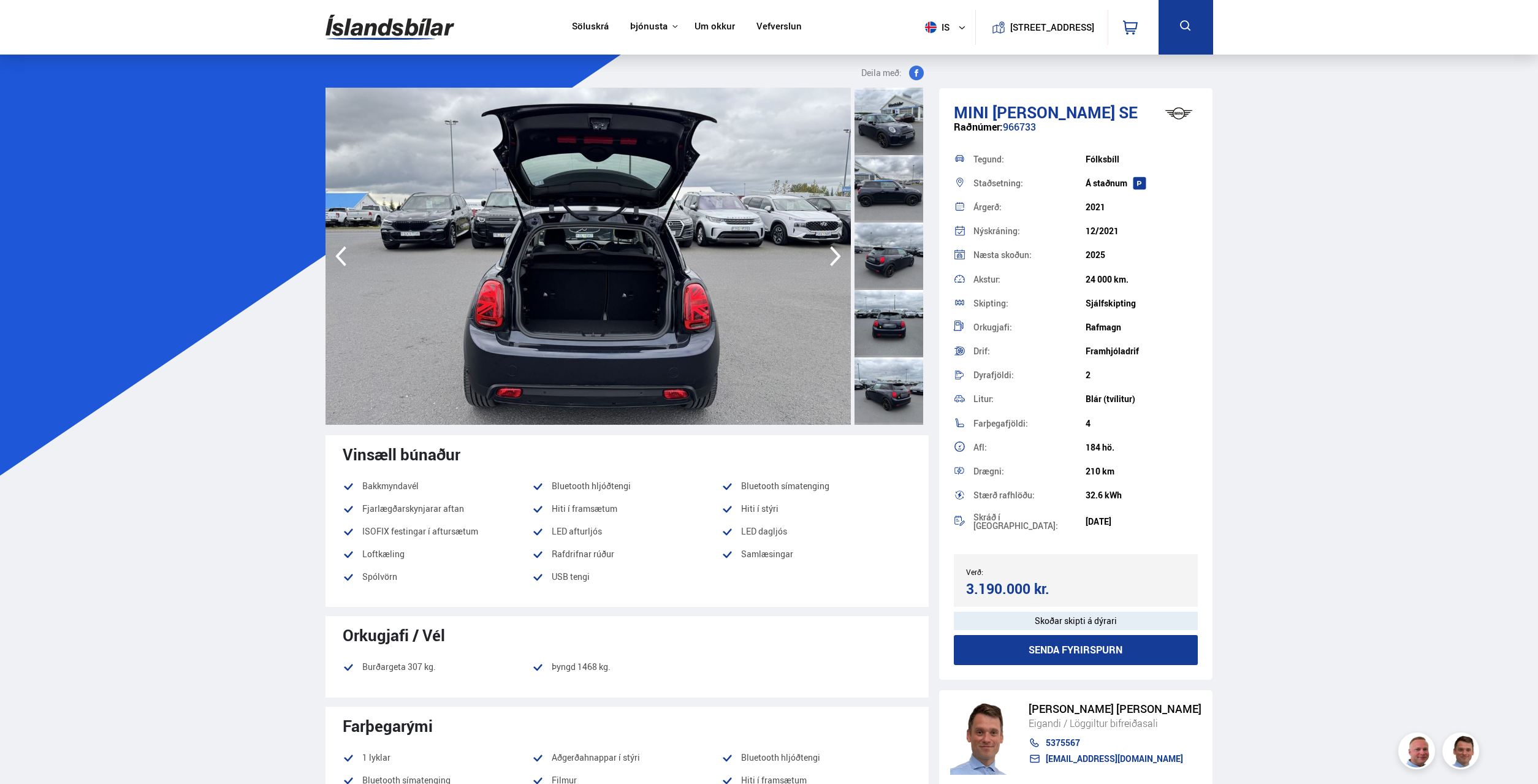
drag, startPoint x: 1081, startPoint y: 497, endPoint x: 1067, endPoint y: 497, distance: 14.0
click at [1070, 497] on div "Stærð rafhlöðu: 32.6 kWh" at bounding box center [1076, 495] width 245 height 24
click at [1067, 497] on div "Stærð rafhlöðu:" at bounding box center [1030, 495] width 112 height 8
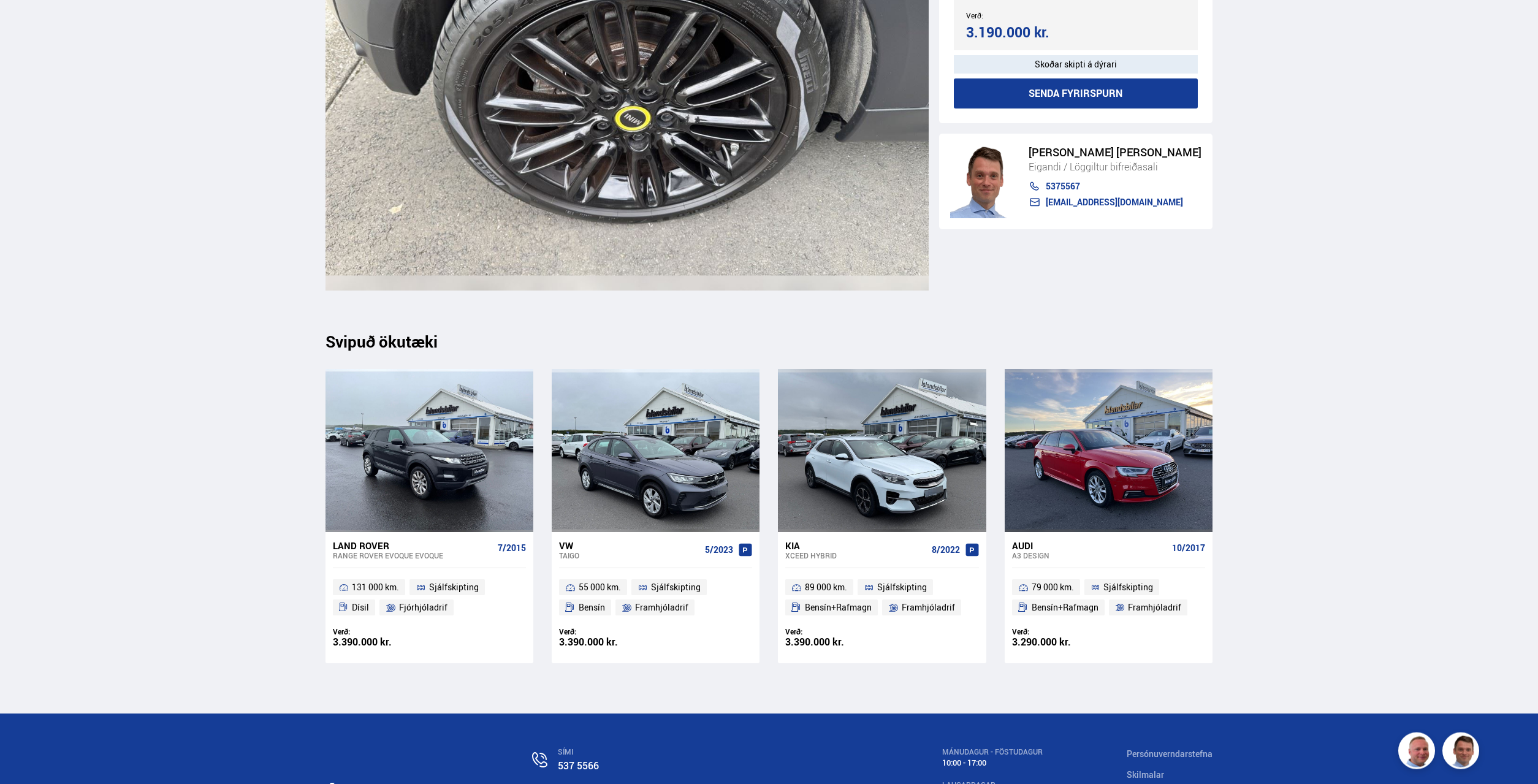
scroll to position [13971, 0]
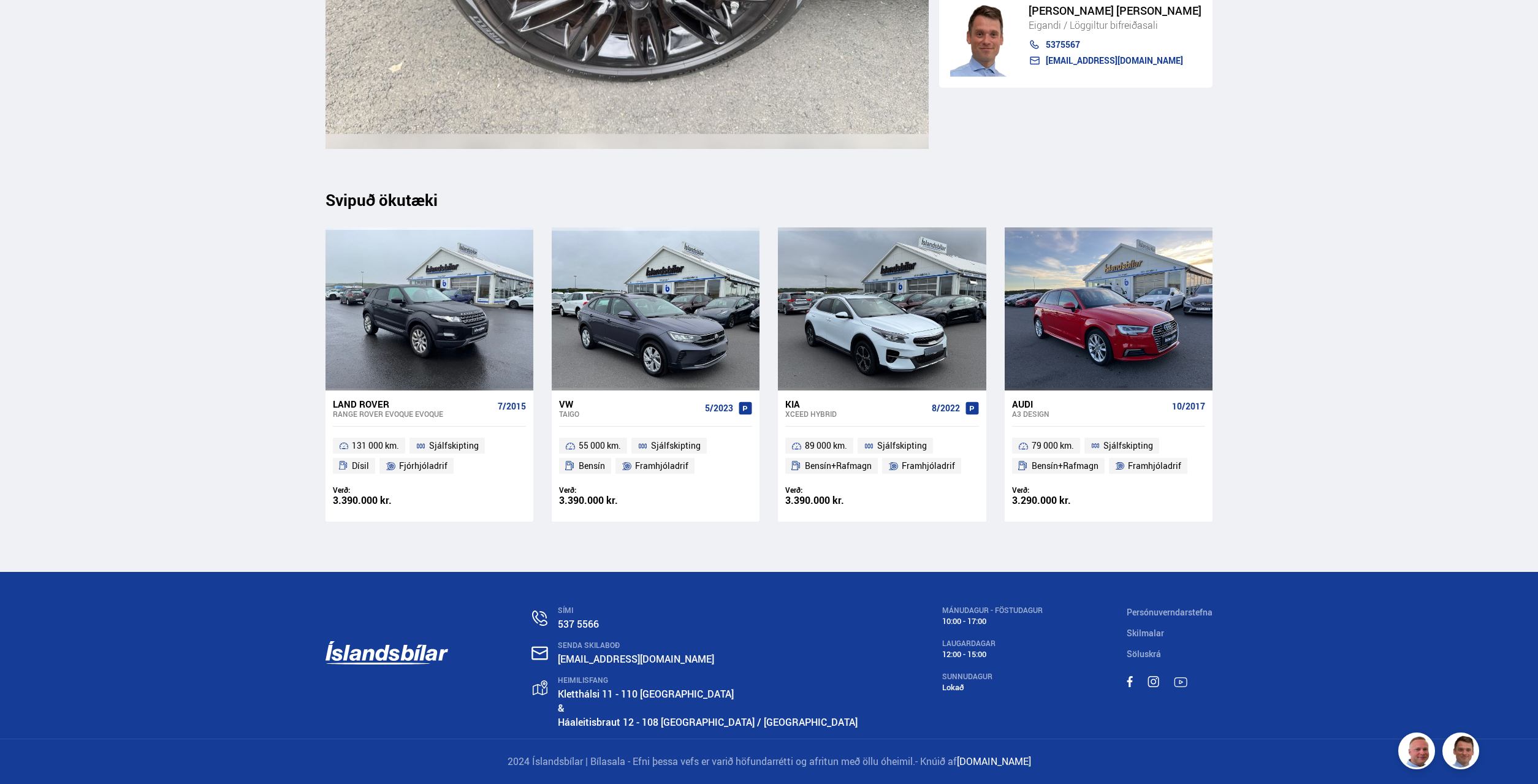
drag, startPoint x: 950, startPoint y: 664, endPoint x: 959, endPoint y: 667, distance: 9.5
click at [959, 667] on div "MÁNUDAGUR - FÖSTUDAGUR 10:00 - 17:00 LAUGARDAGAR 12:00 - 15:00 SUNNUDAGUR Lokað" at bounding box center [992, 654] width 101 height 96
click at [975, 669] on div "MÁNUDAGUR - FÖSTUDAGUR 10:00 - 17:00 LAUGARDAGAR 12:00 - 15:00 SUNNUDAGUR Lokað" at bounding box center [992, 654] width 101 height 96
drag, startPoint x: 976, startPoint y: 655, endPoint x: 888, endPoint y: 648, distance: 88.3
click at [888, 648] on div "SÍMI 537 5566 SENDA SKILABOÐ [EMAIL_ADDRESS][DOMAIN_NAME] HEIMILISFANG [STREET_…" at bounding box center [769, 655] width 907 height 166
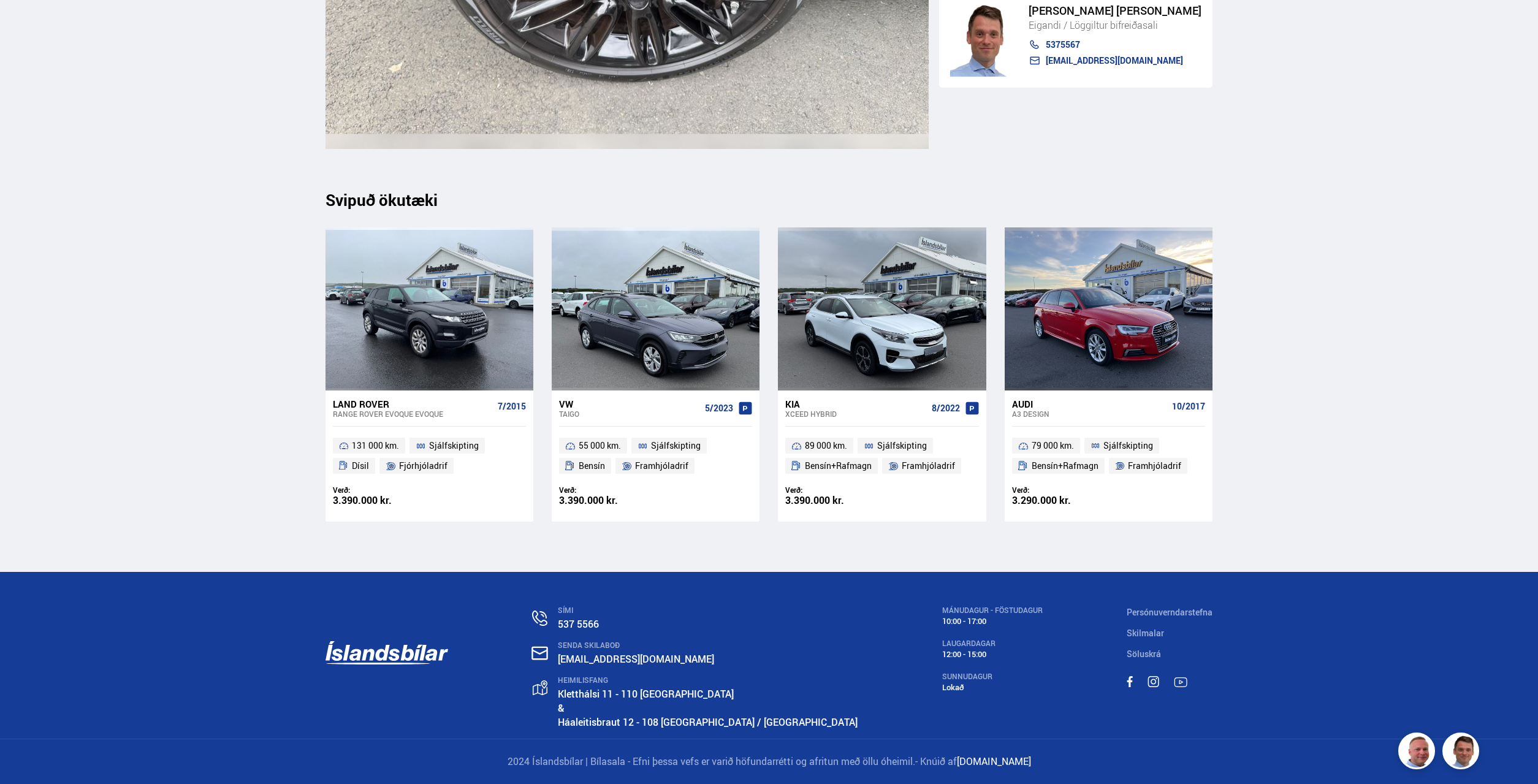
click at [888, 648] on div "SÍMI 537 5566 SENDA SKILABOÐ [EMAIL_ADDRESS][DOMAIN_NAME] HEIMILISFANG [STREET_…" at bounding box center [769, 655] width 907 height 166
drag, startPoint x: 995, startPoint y: 680, endPoint x: 1020, endPoint y: 682, distance: 25.1
click at [995, 680] on div "SUNNUDAGUR" at bounding box center [992, 676] width 101 height 8
click at [1020, 682] on div "SÍMI 537 5566 SENDA SKILABOÐ [EMAIL_ADDRESS][DOMAIN_NAME] HEIMILISFANG [STREET_…" at bounding box center [769, 655] width 907 height 166
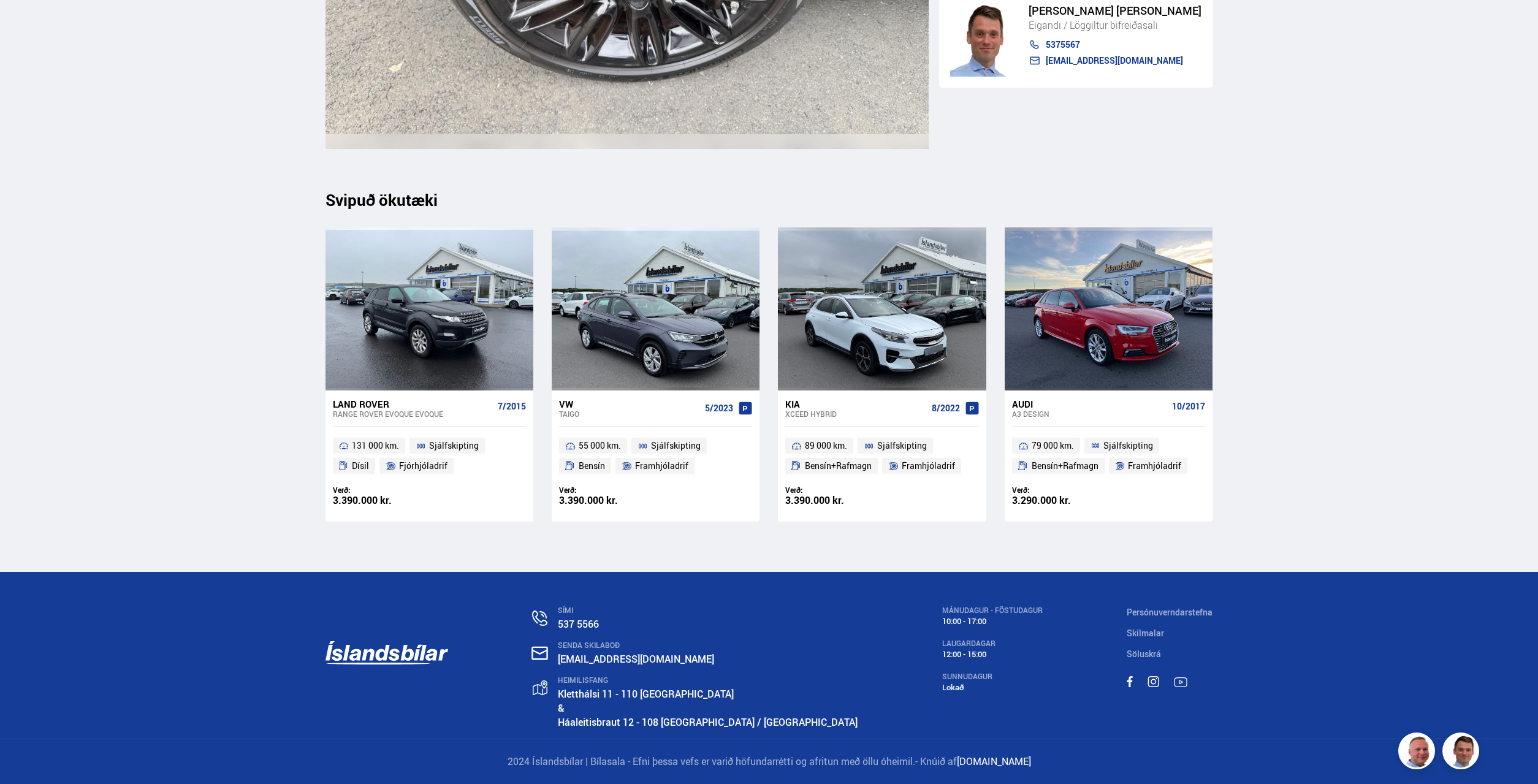
click at [1023, 680] on div "SÍMI 537 5566 SENDA SKILABOÐ [EMAIL_ADDRESS][DOMAIN_NAME] HEIMILISFANG [STREET_…" at bounding box center [769, 655] width 907 height 166
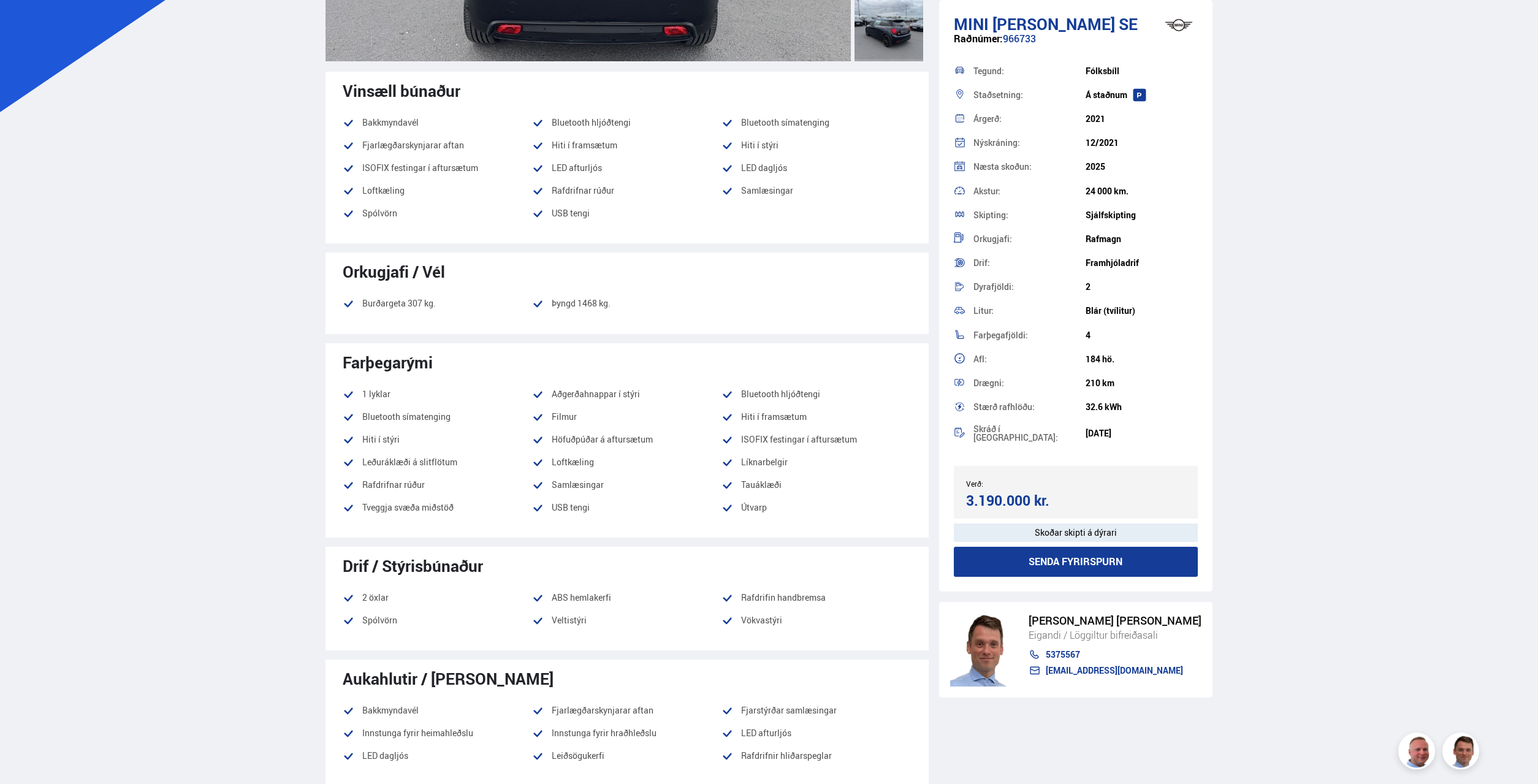
scroll to position [0, 0]
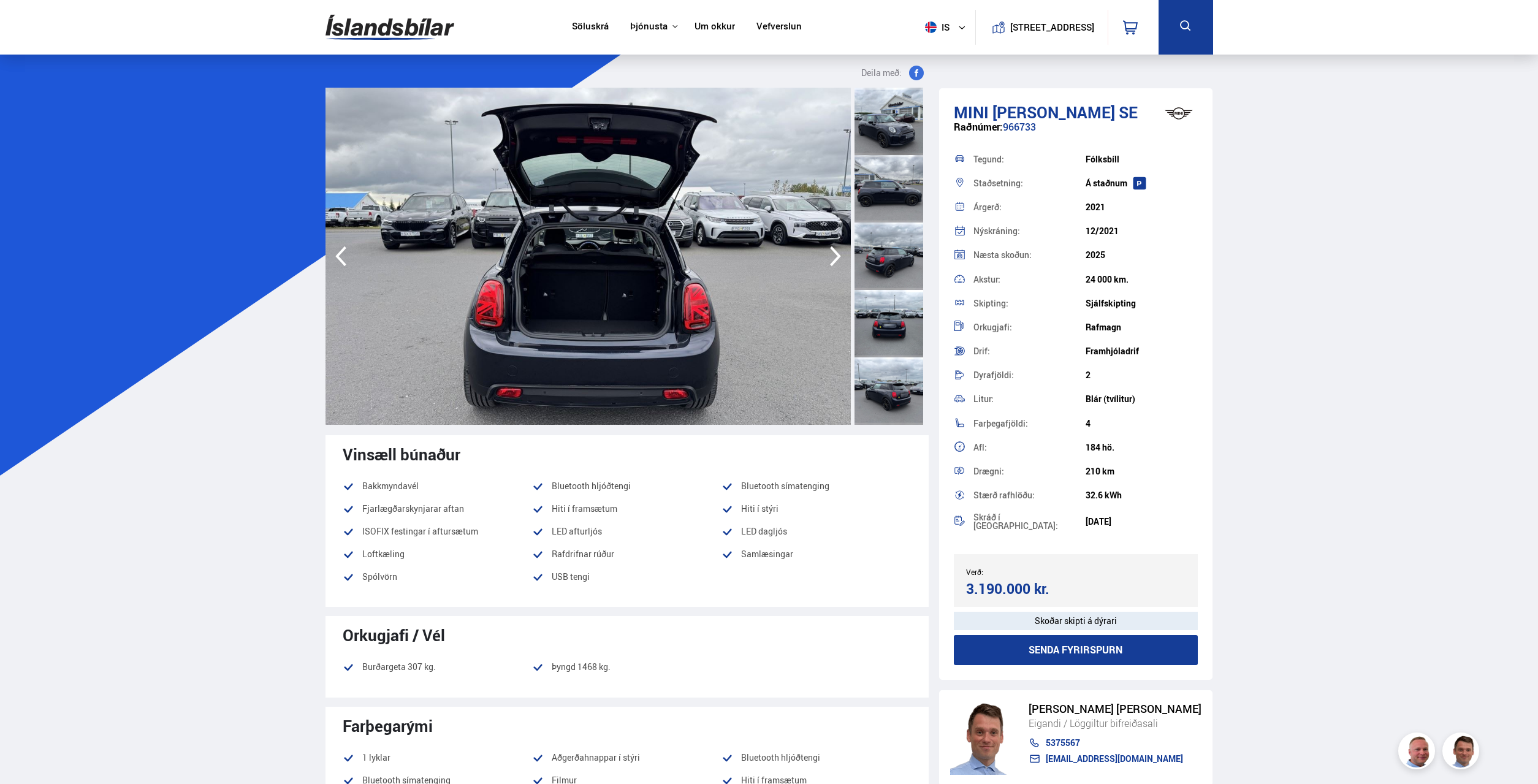
click at [833, 255] on icon "button" at bounding box center [835, 256] width 24 height 29
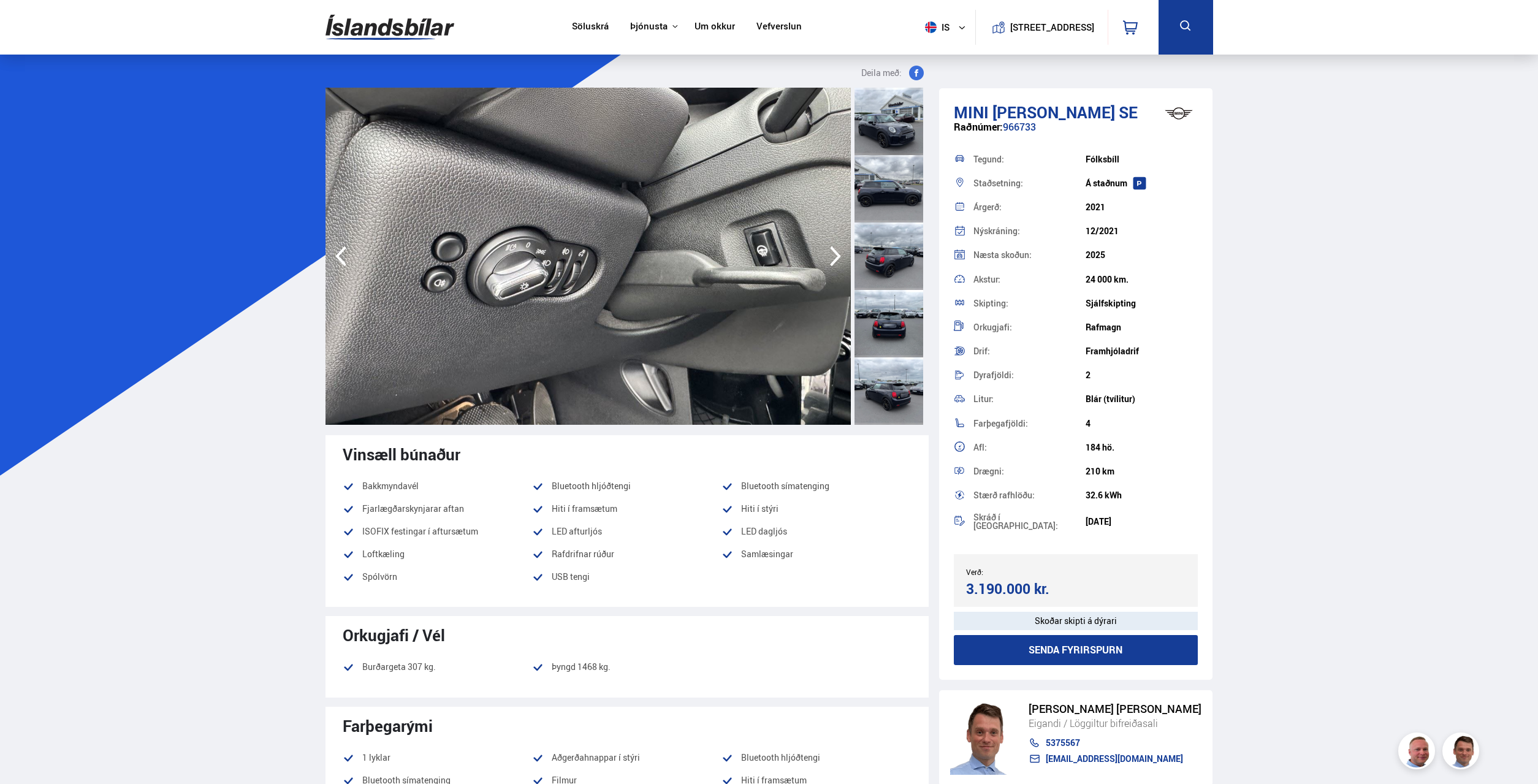
click at [833, 255] on icon "button" at bounding box center [835, 256] width 24 height 29
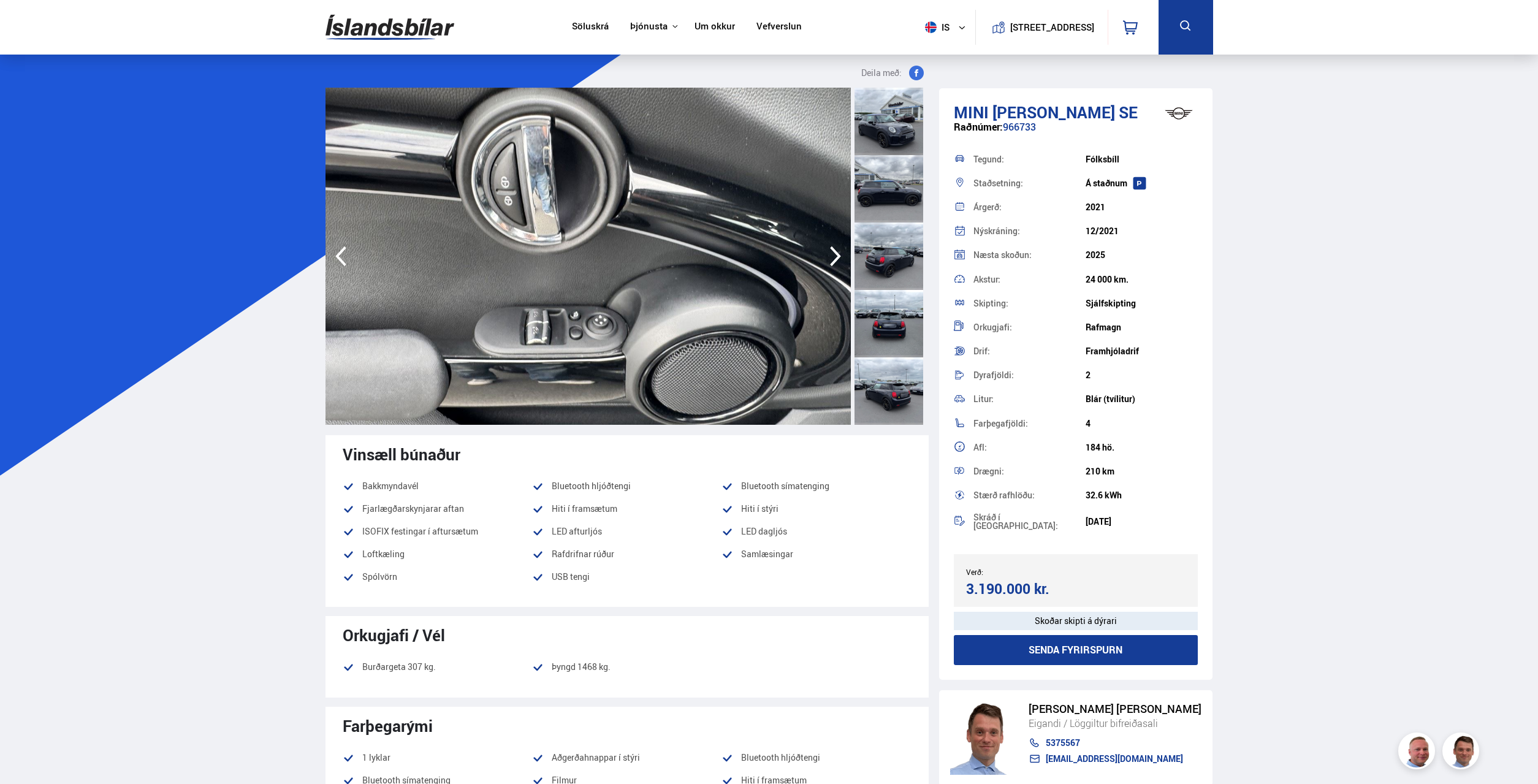
click at [833, 255] on icon "button" at bounding box center [835, 256] width 24 height 29
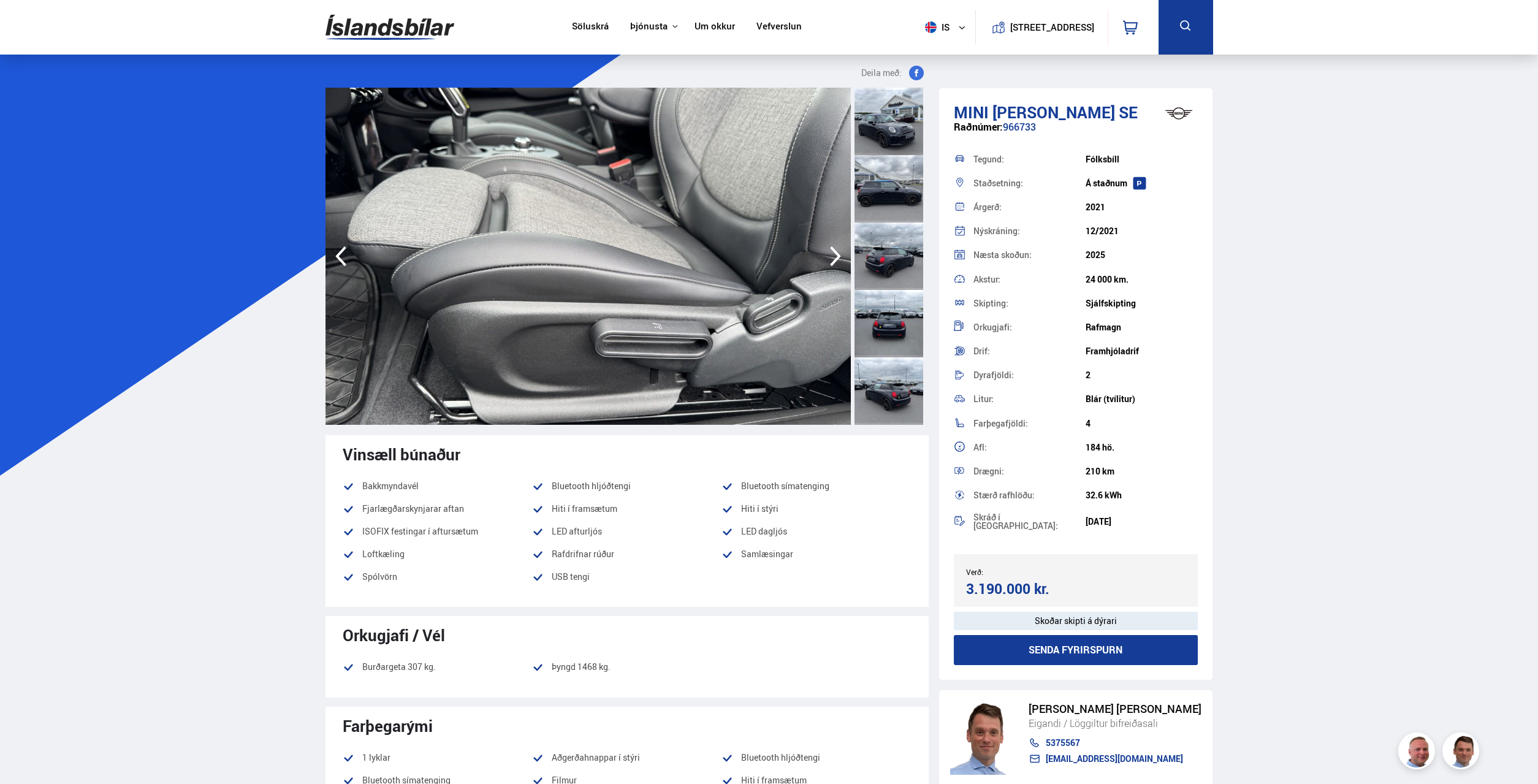
click at [833, 255] on icon "button" at bounding box center [835, 256] width 24 height 29
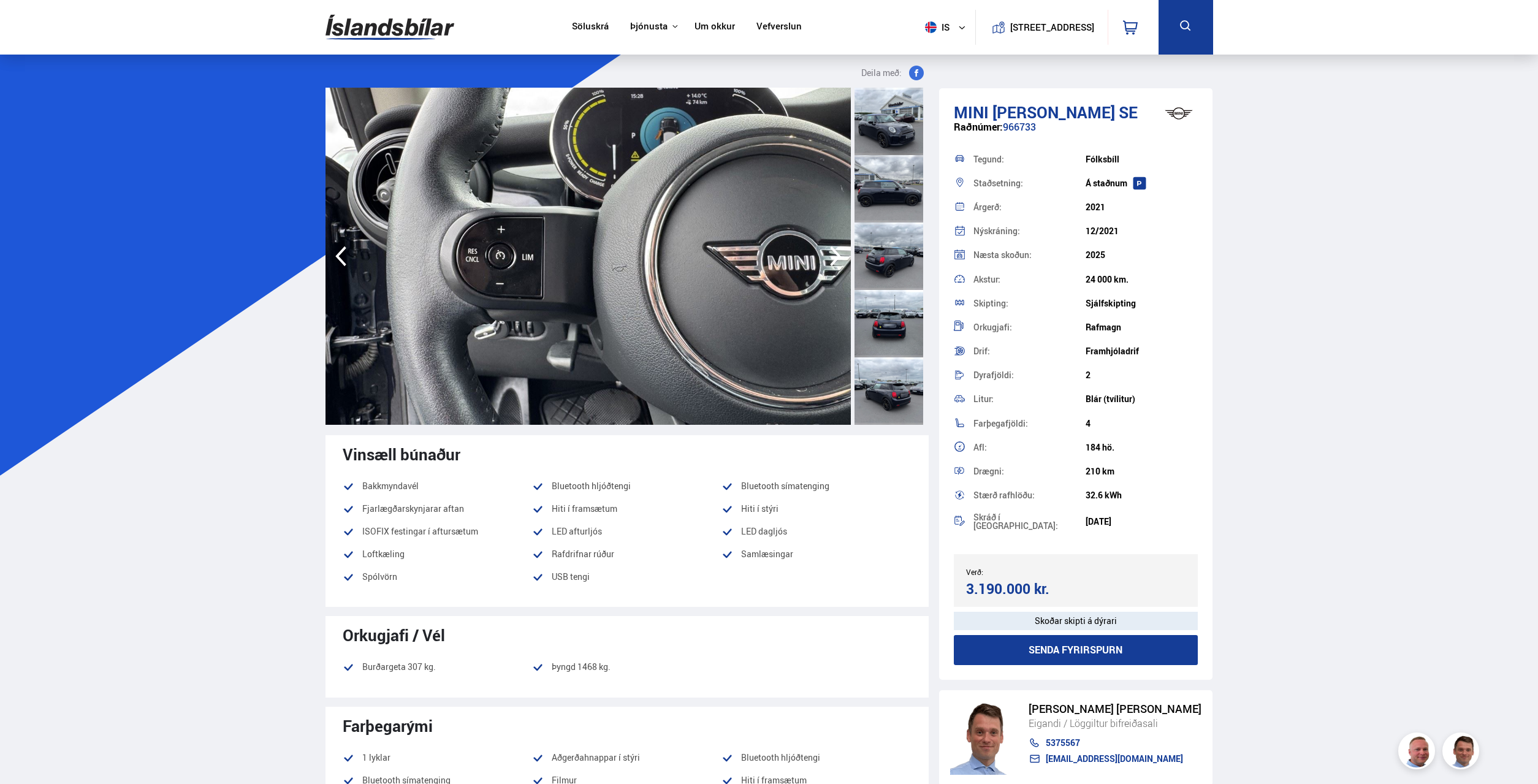
click at [833, 255] on icon "button" at bounding box center [835, 256] width 24 height 29
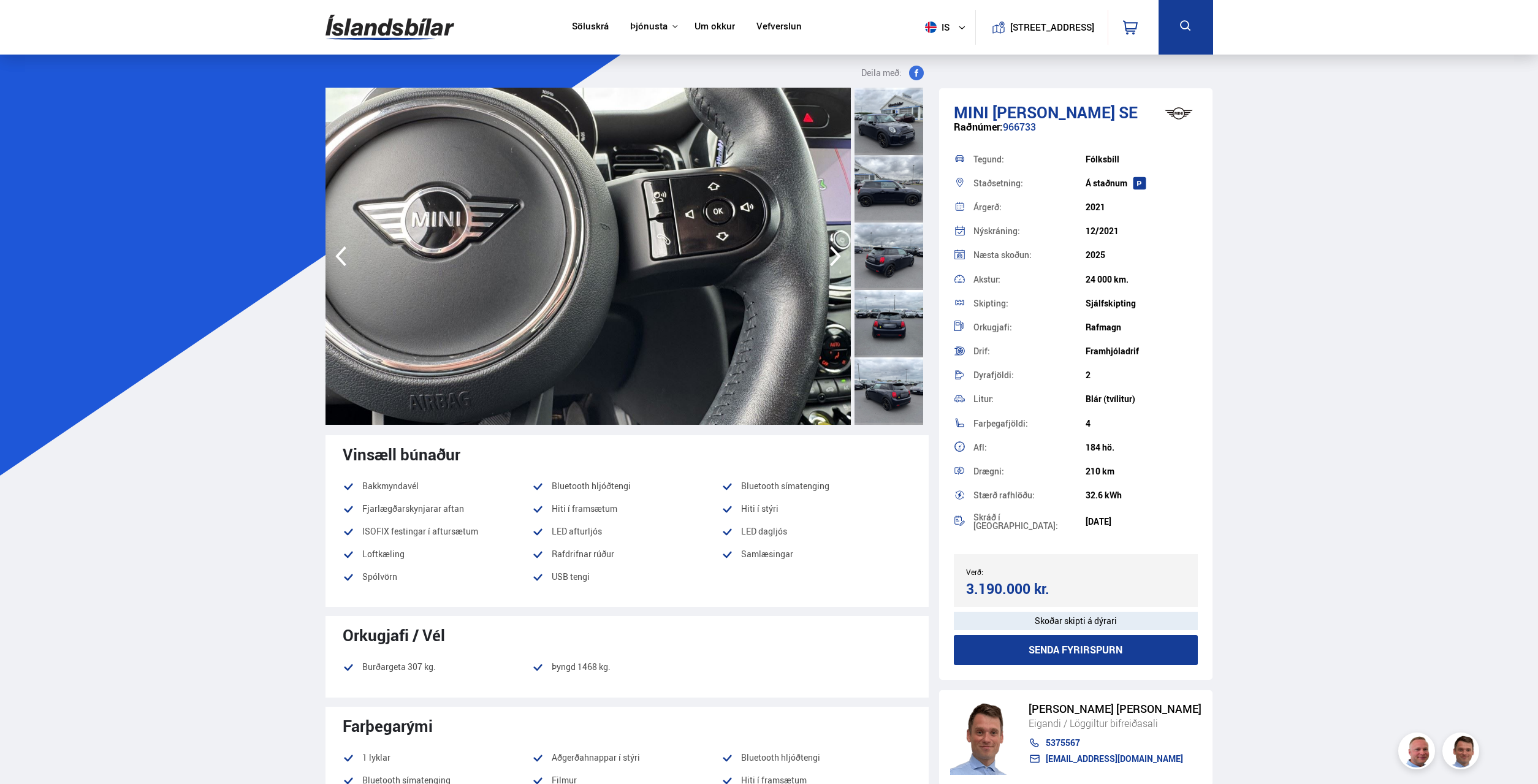
click at [833, 255] on icon "button" at bounding box center [835, 256] width 24 height 29
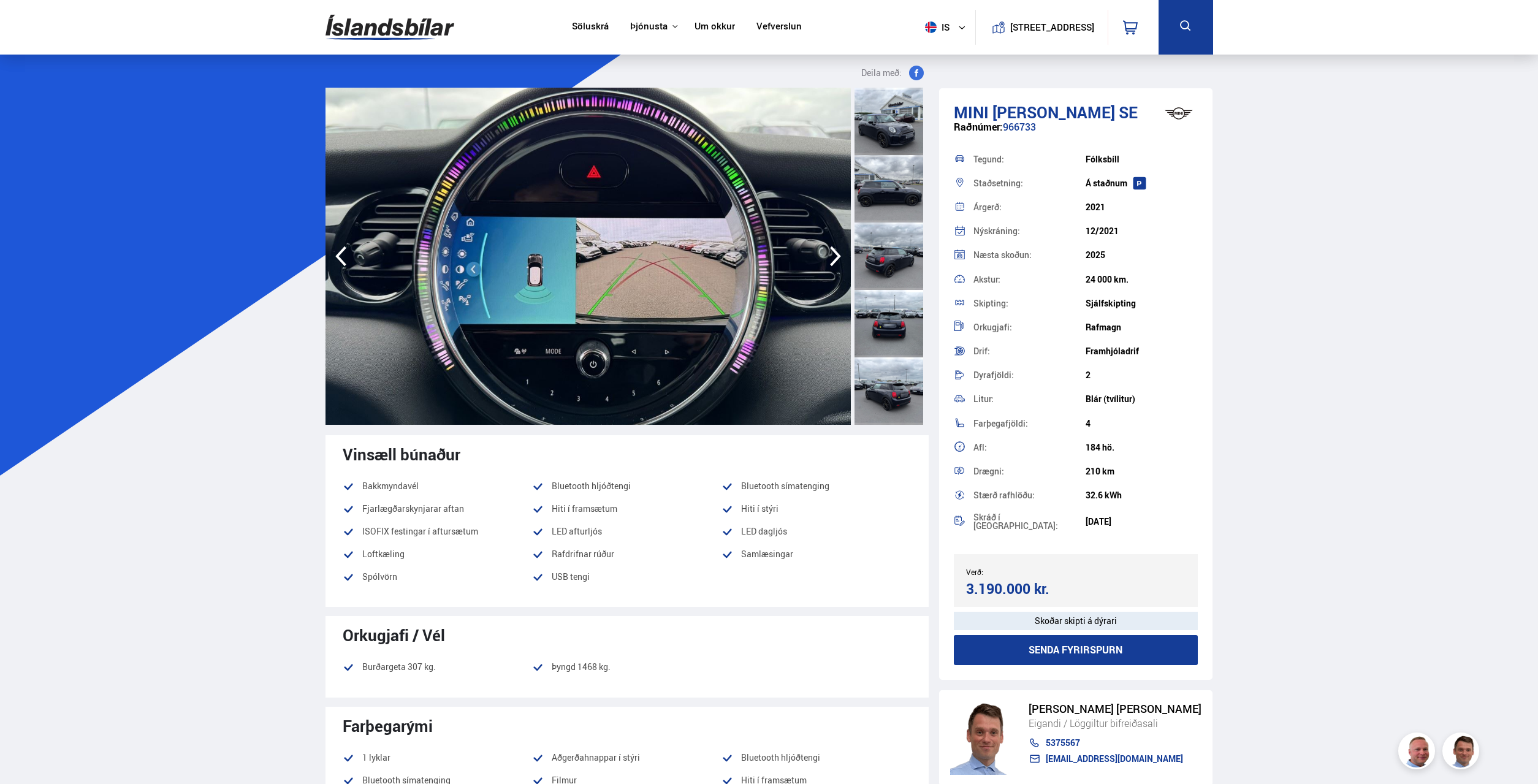
click at [833, 255] on icon "button" at bounding box center [835, 256] width 24 height 29
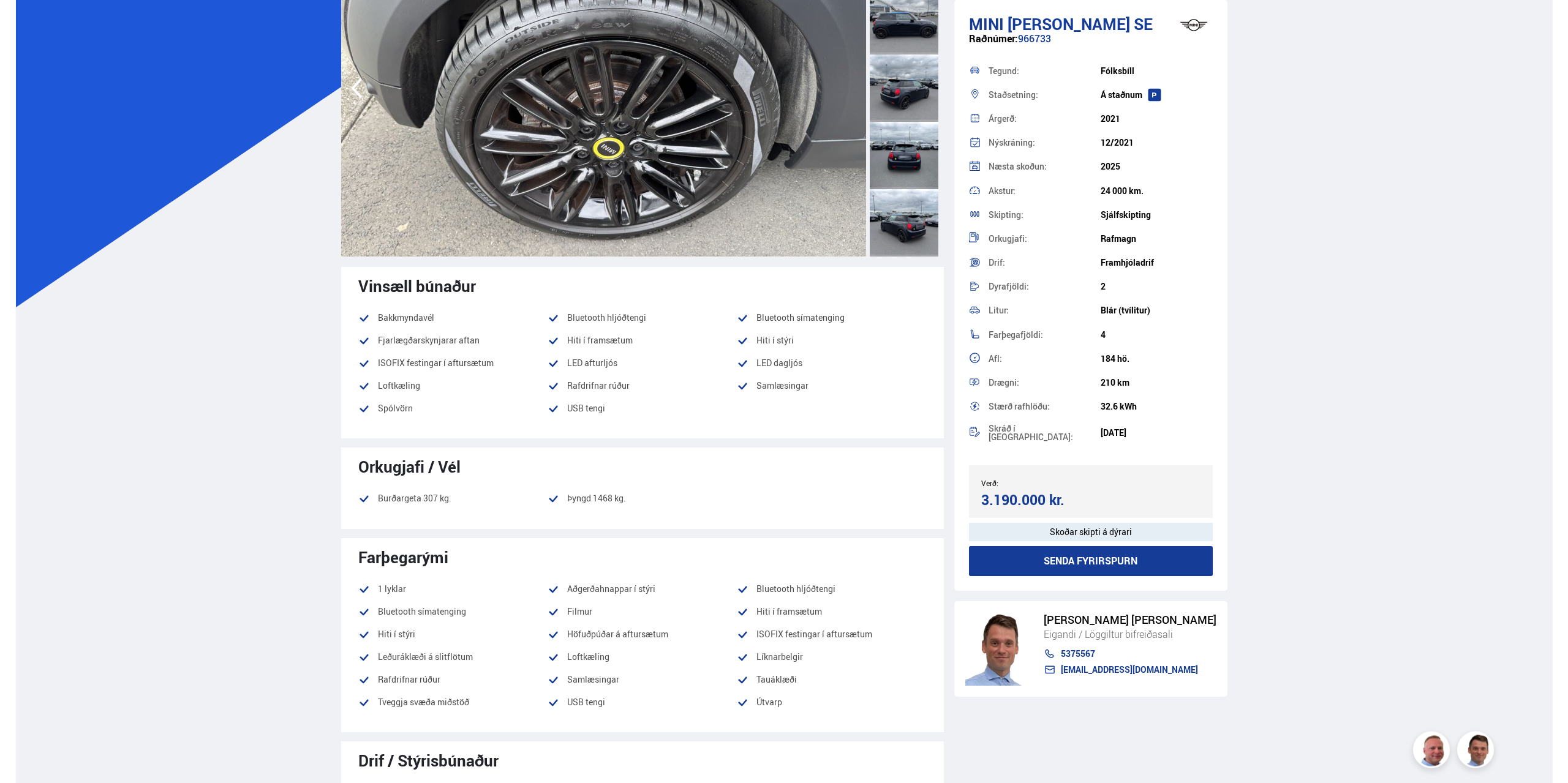
scroll to position [187, 0]
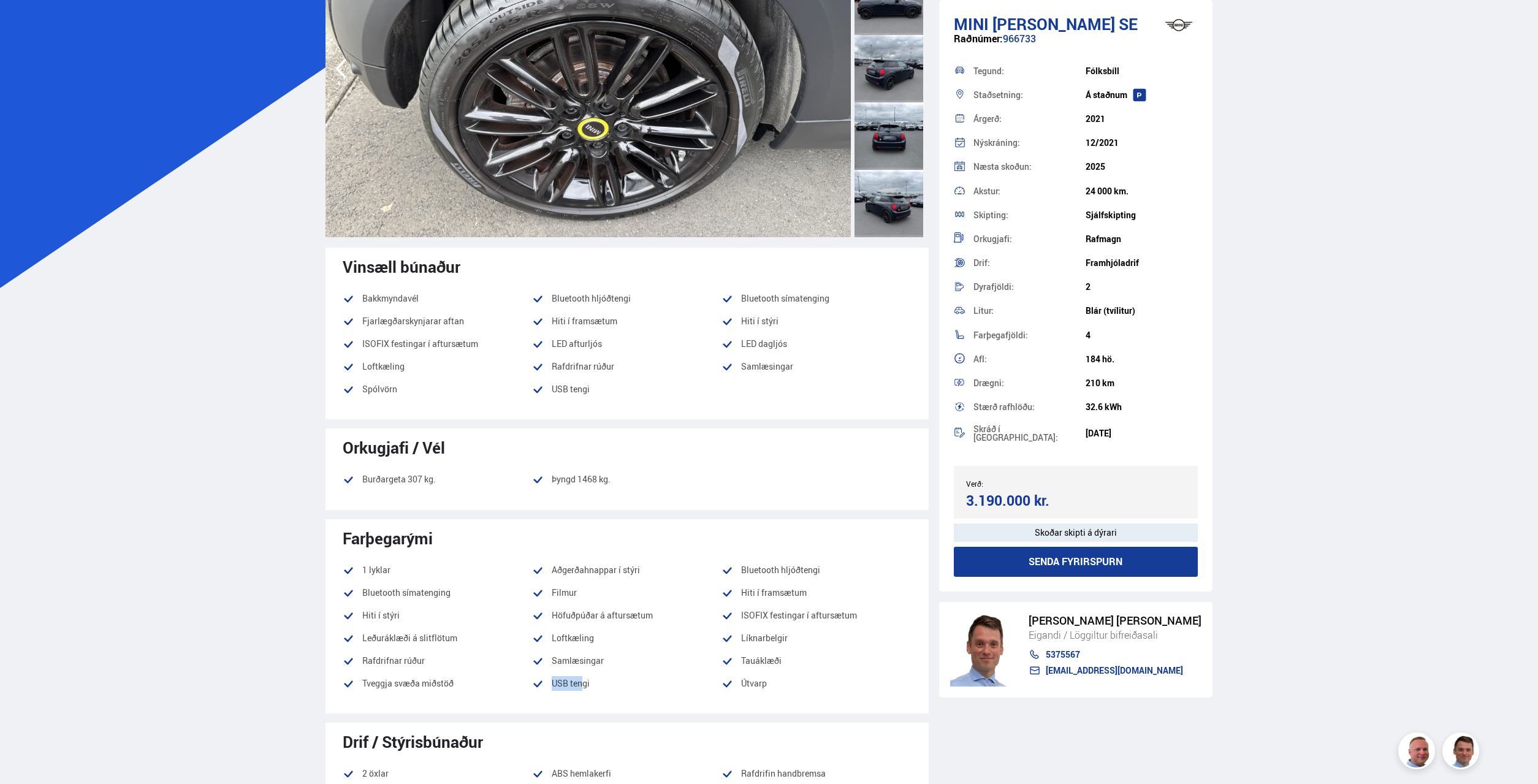
drag, startPoint x: 408, startPoint y: 692, endPoint x: 611, endPoint y: 694, distance: 203.0
click at [598, 694] on ul "1 lyklar Aðgerðahnappar í stýri Bluetooth hljóðtengi Bluetooth símatenging Film…" at bounding box center [627, 631] width 569 height 136
click at [652, 690] on li "USB tengi" at bounding box center [627, 683] width 190 height 15
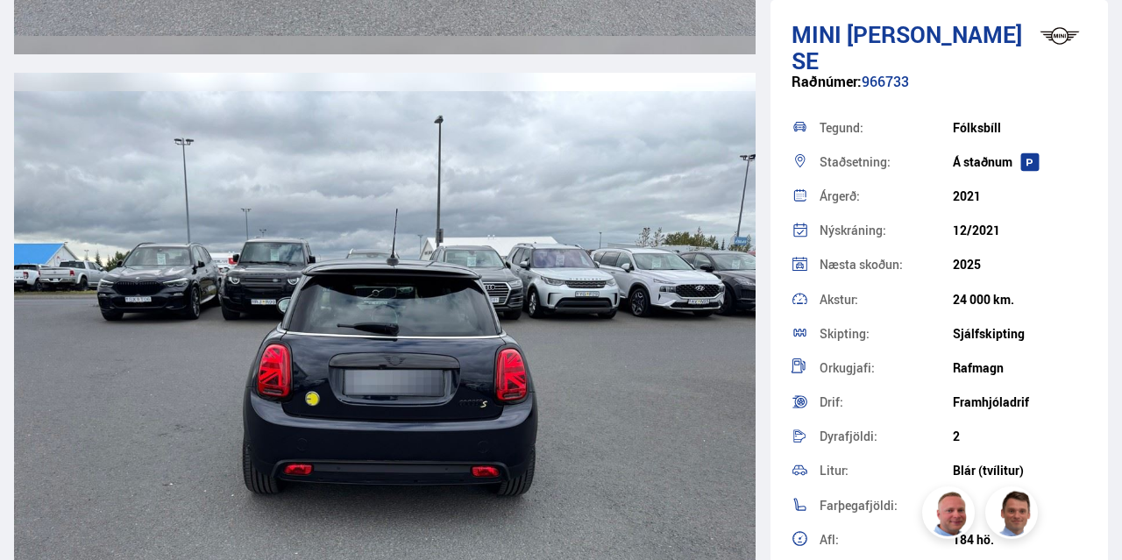
scroll to position [3513, 0]
